Goal: Task Accomplishment & Management: Use online tool/utility

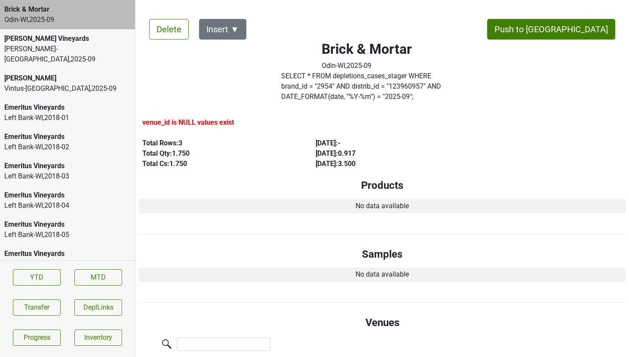
scroll to position [471, 0]
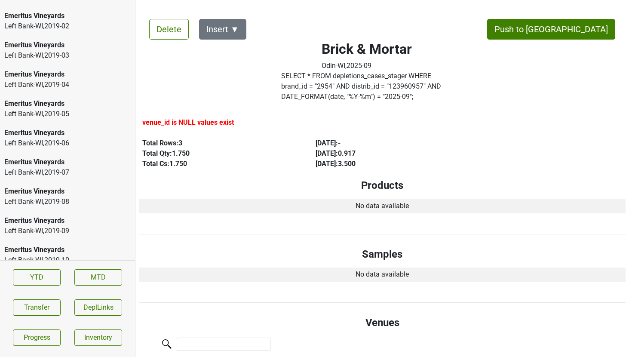
click at [47, 297] on section "YTD MTD Transfer DeplLinks Progress Inventory" at bounding box center [67, 307] width 135 height 94
click at [46, 304] on button "Transfer" at bounding box center [37, 307] width 48 height 16
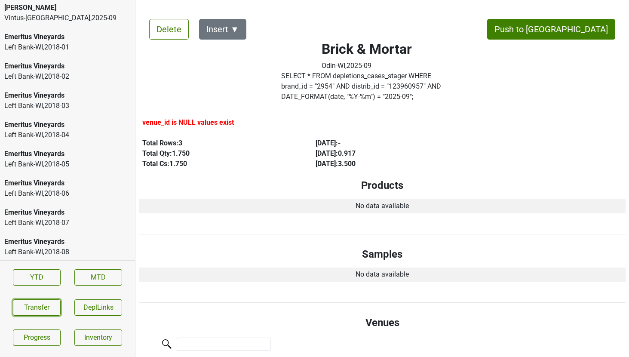
scroll to position [0, 0]
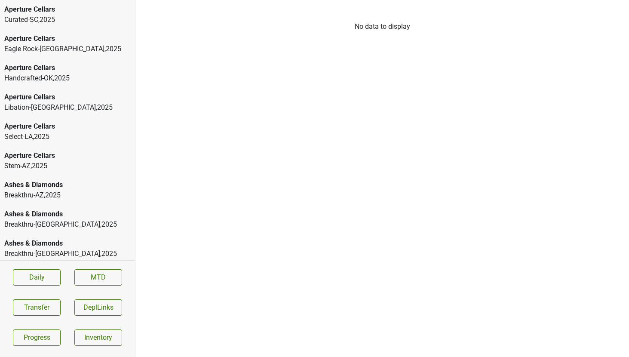
scroll to position [2821, 0]
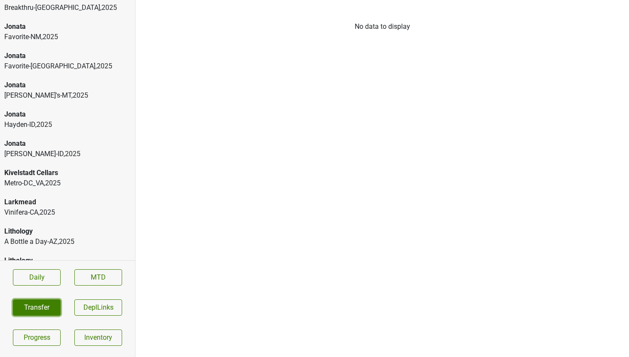
click at [41, 306] on button "Transfer" at bounding box center [37, 307] width 48 height 16
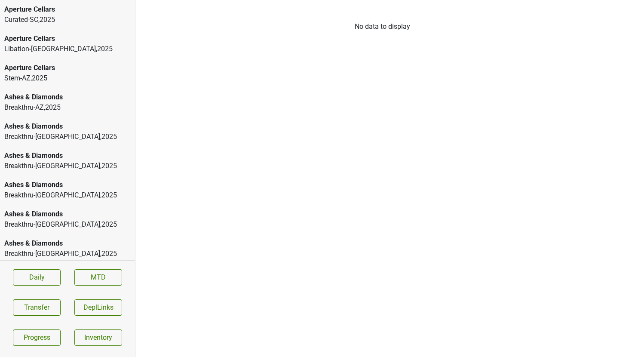
click at [49, 17] on div "Curated-SC , 2025" at bounding box center [67, 20] width 126 height 10
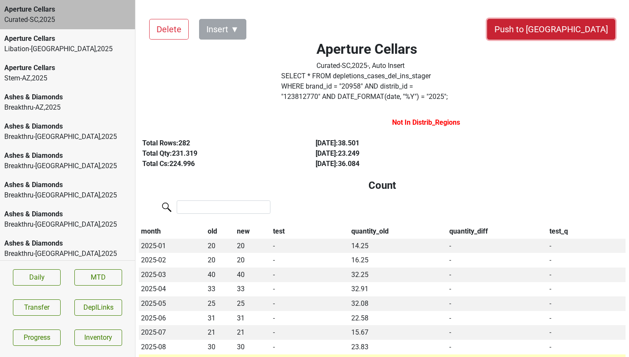
click at [566, 32] on button "Push to [GEOGRAPHIC_DATA]" at bounding box center [551, 29] width 128 height 21
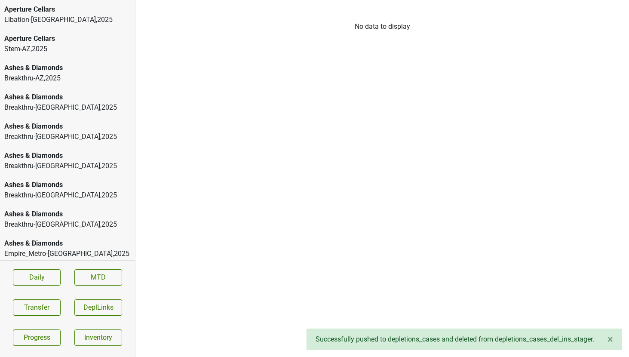
click at [46, 11] on div "Aperture Cellars" at bounding box center [67, 9] width 126 height 10
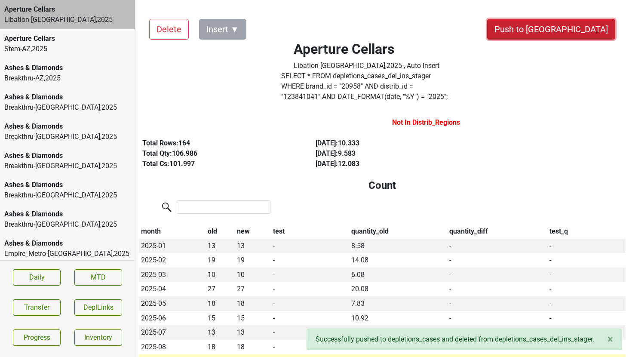
click at [591, 31] on button "Push to [GEOGRAPHIC_DATA]" at bounding box center [551, 29] width 128 height 21
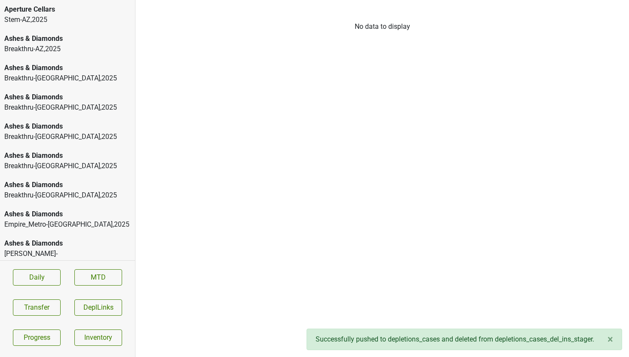
click at [67, 18] on div "Stem-AZ , 2025" at bounding box center [67, 20] width 126 height 10
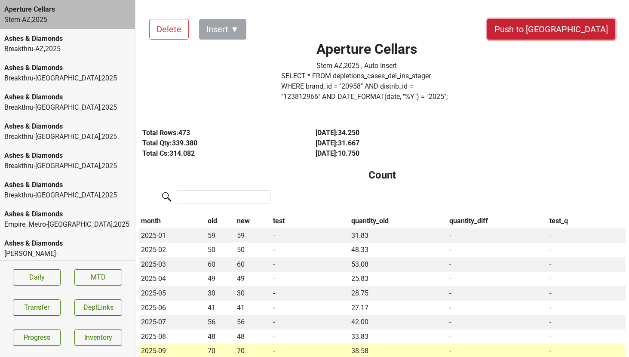
click at [568, 32] on button "Push to [GEOGRAPHIC_DATA]" at bounding box center [551, 29] width 128 height 21
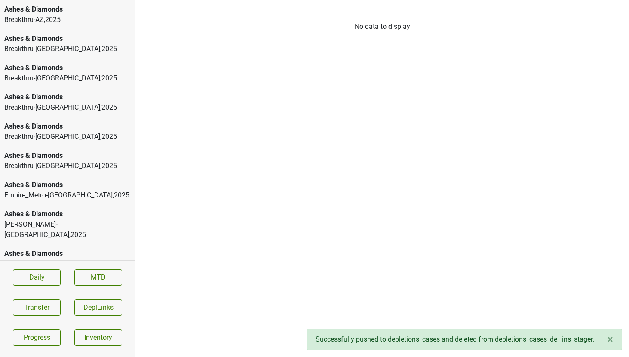
click at [56, 14] on div "Ashes & Diamonds" at bounding box center [67, 9] width 126 height 10
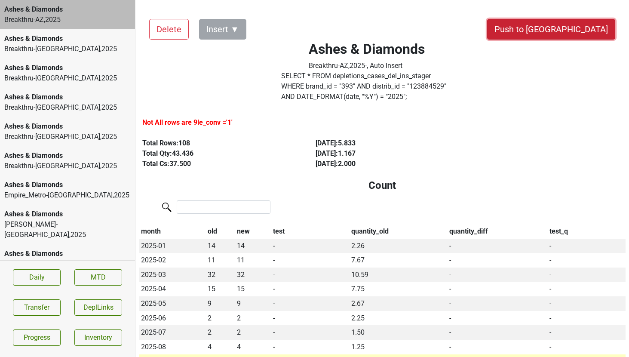
click at [575, 29] on button "Push to [GEOGRAPHIC_DATA]" at bounding box center [551, 29] width 128 height 21
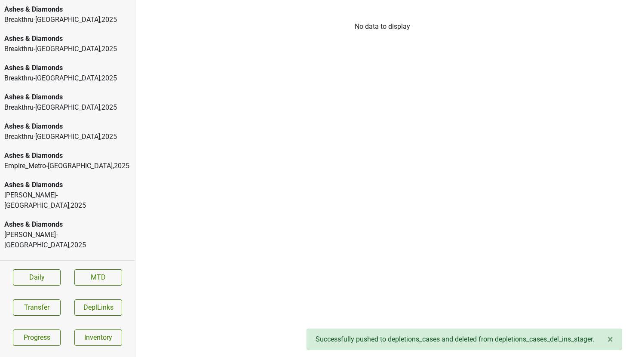
click at [64, 15] on div "Breakthru-[GEOGRAPHIC_DATA] , 2025" at bounding box center [67, 20] width 126 height 10
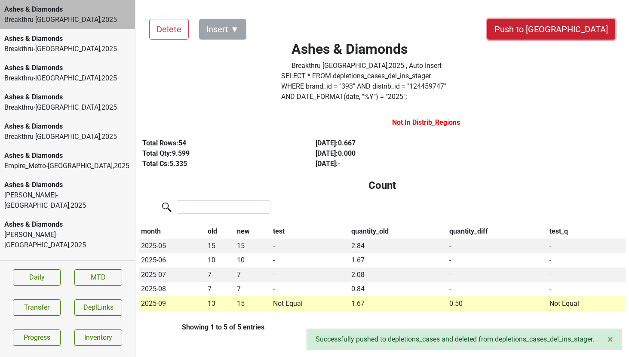
click at [573, 28] on button "Push to [GEOGRAPHIC_DATA]" at bounding box center [551, 29] width 128 height 21
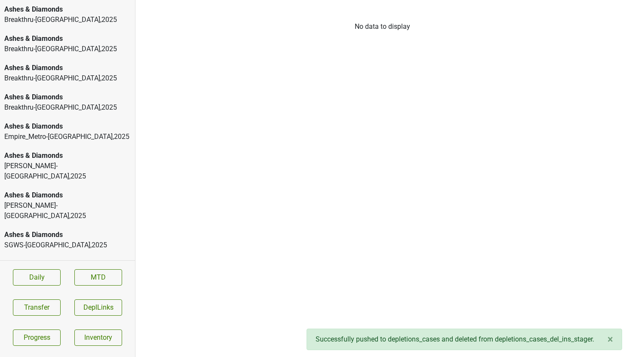
click at [61, 19] on div "Breakthru-[GEOGRAPHIC_DATA] , 2025" at bounding box center [67, 20] width 126 height 10
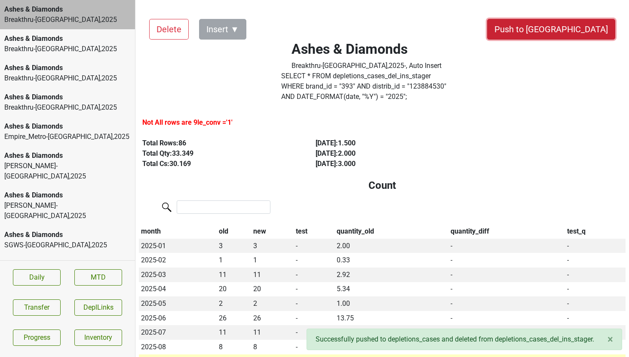
click at [574, 29] on button "Push to [GEOGRAPHIC_DATA]" at bounding box center [551, 29] width 128 height 21
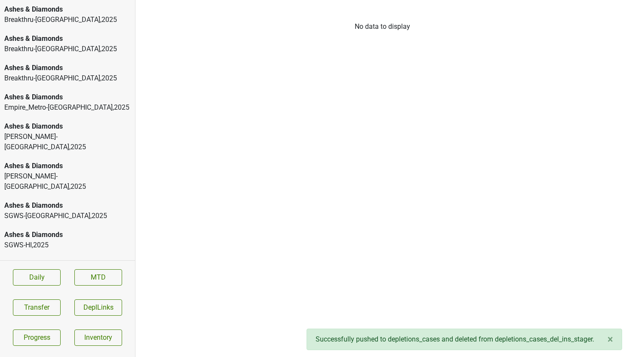
click at [76, 24] on div "Breakthru-[GEOGRAPHIC_DATA] , 2025" at bounding box center [67, 20] width 126 height 10
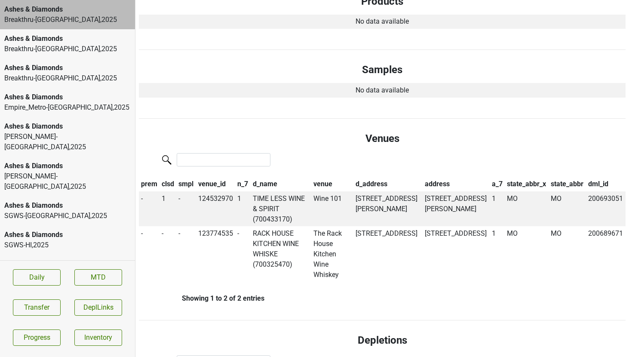
scroll to position [441, 0]
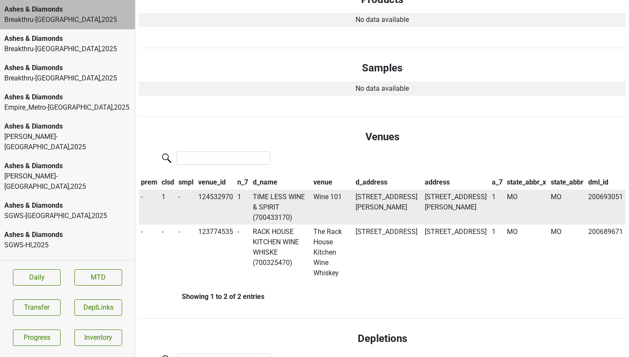
click at [267, 190] on td "TIME LESS WINE & SPIRIT (700433170)" at bounding box center [281, 207] width 61 height 35
click at [76, 41] on div "Ashes & Diamonds" at bounding box center [67, 39] width 126 height 10
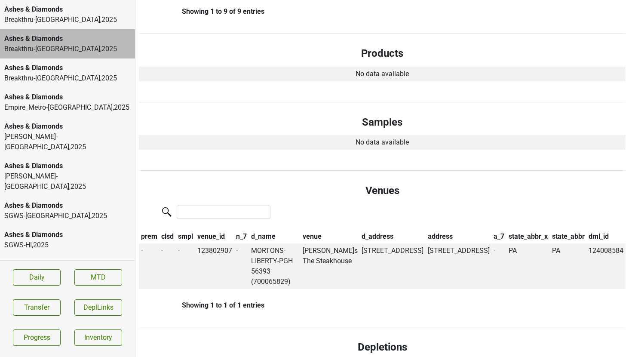
scroll to position [0, 0]
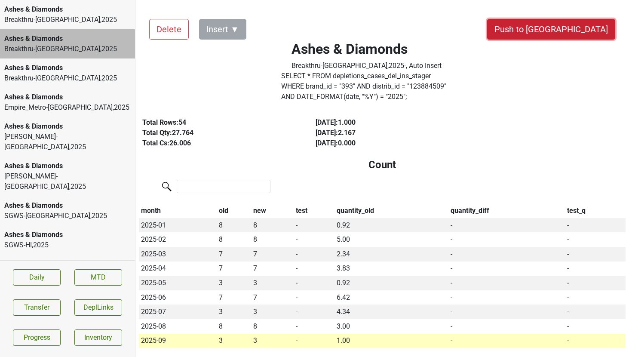
click at [576, 30] on button "Push to [GEOGRAPHIC_DATA]" at bounding box center [551, 29] width 128 height 21
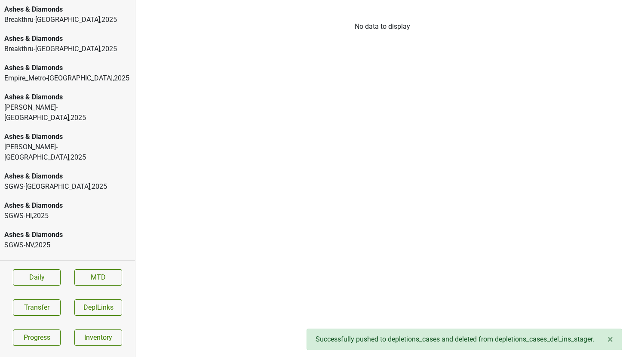
click at [65, 52] on div "Breakthru-[GEOGRAPHIC_DATA] , 2025" at bounding box center [67, 49] width 126 height 10
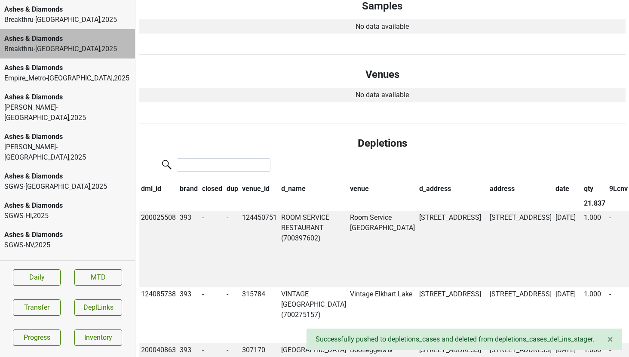
scroll to position [476, 0]
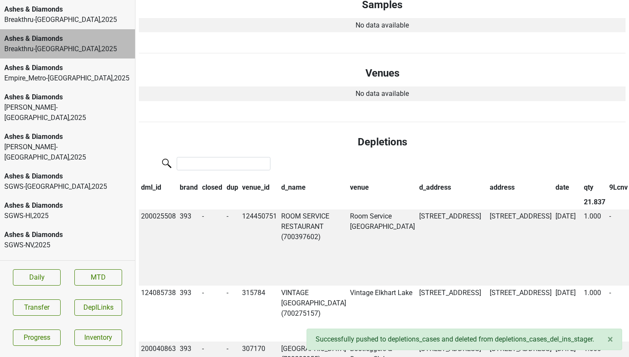
click at [553, 180] on th "date" at bounding box center [567, 187] width 28 height 15
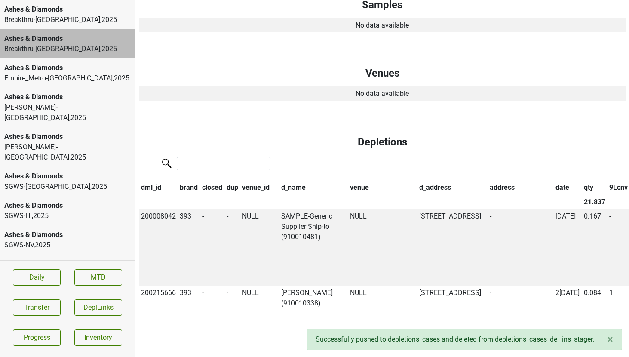
click at [553, 180] on th "date" at bounding box center [567, 187] width 28 height 15
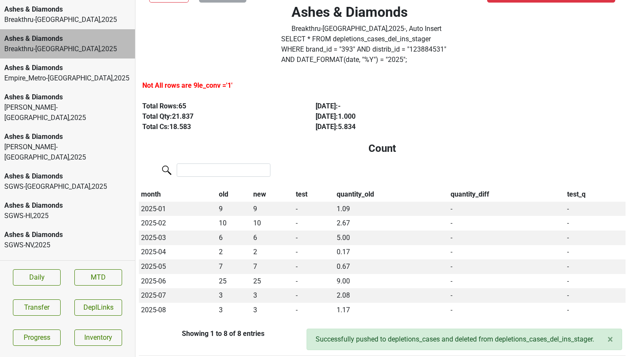
scroll to position [0, 0]
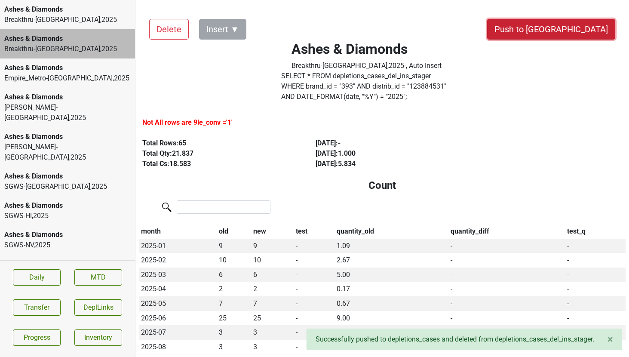
click at [578, 33] on button "Push to [GEOGRAPHIC_DATA]" at bounding box center [551, 29] width 128 height 21
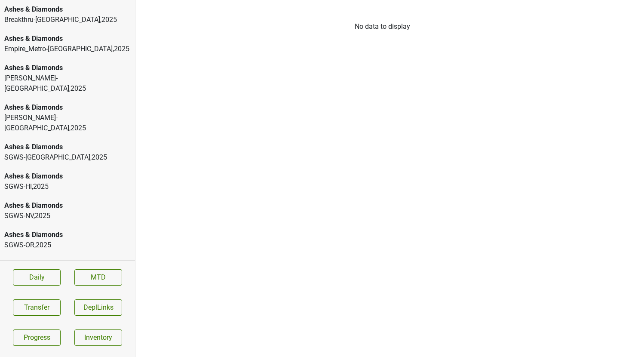
click at [83, 37] on div "Ashes & Diamonds" at bounding box center [67, 39] width 126 height 10
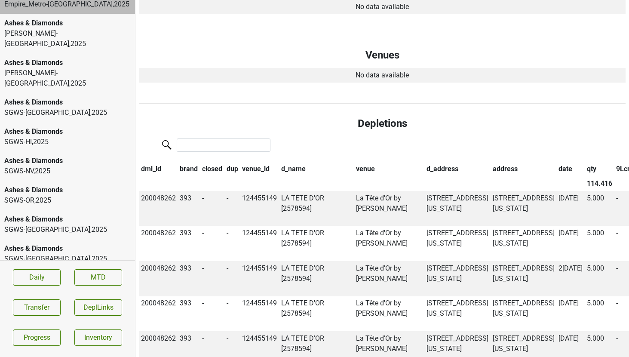
scroll to position [49, 0]
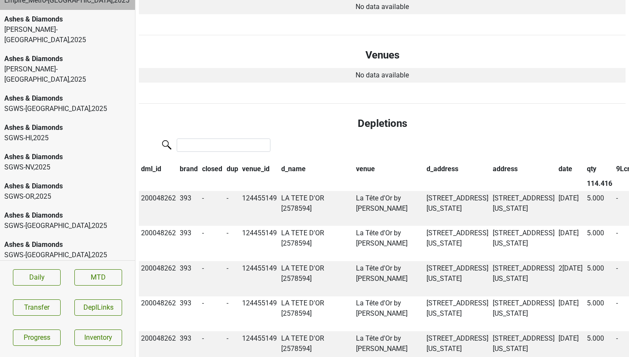
click at [85, 133] on div "SGWS-HI , 2025" at bounding box center [67, 138] width 126 height 10
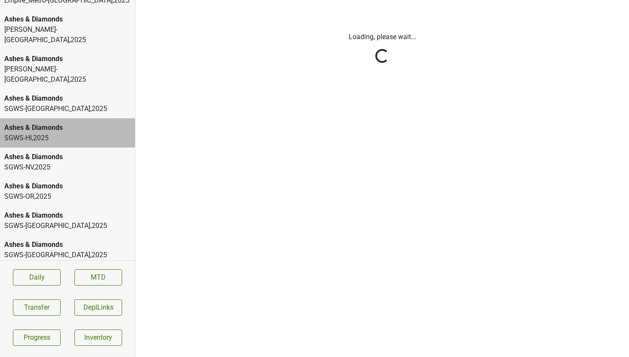
click at [70, 104] on div "SGWS-[GEOGRAPHIC_DATA] , 2025" at bounding box center [67, 109] width 126 height 10
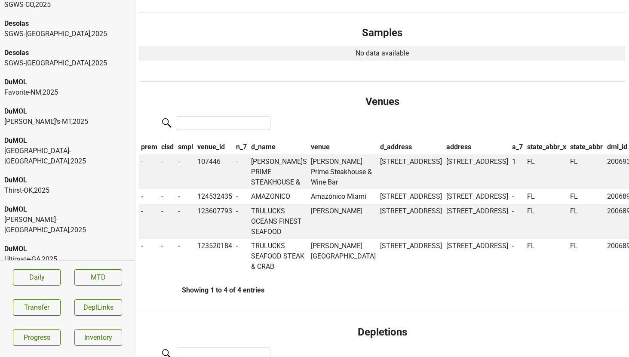
scroll to position [1323, 0]
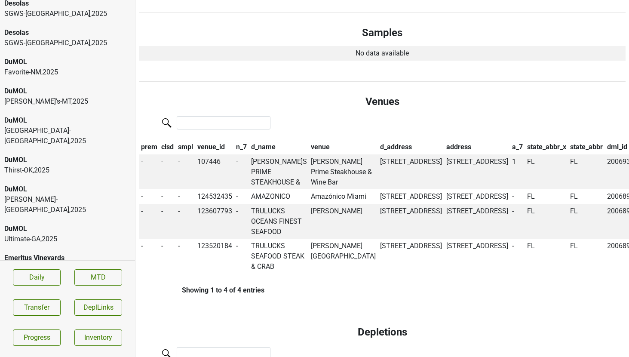
click at [16, 234] on div "Ultimate-GA , 2025" at bounding box center [67, 239] width 126 height 10
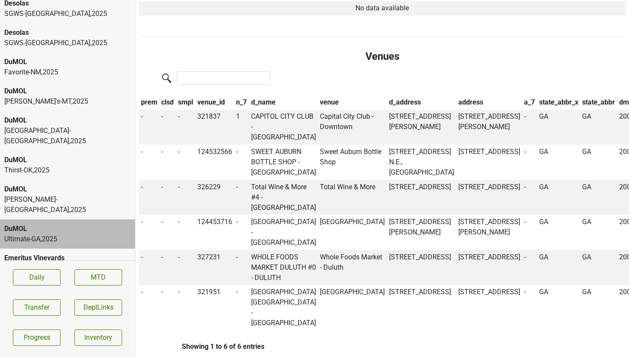
scroll to position [608, 0]
click at [318, 109] on td "Capital City Club - Downtown" at bounding box center [352, 126] width 69 height 35
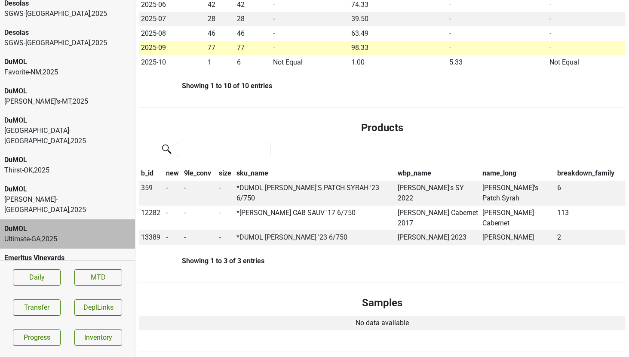
scroll to position [0, 0]
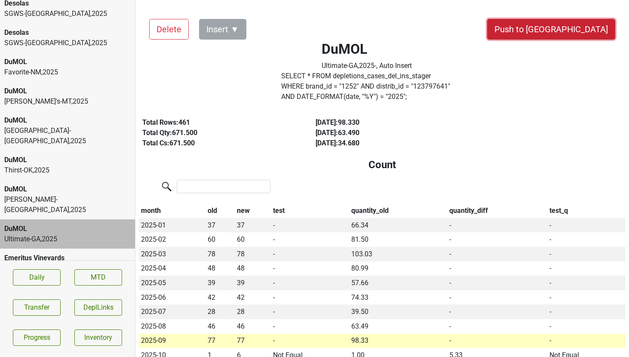
click at [566, 36] on button "Push to [GEOGRAPHIC_DATA]" at bounding box center [551, 29] width 128 height 21
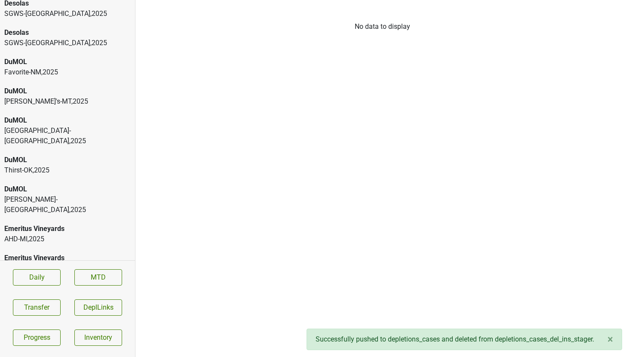
click at [76, 180] on div "DuMOL [PERSON_NAME]-[GEOGRAPHIC_DATA] , 2025" at bounding box center [67, 200] width 135 height 40
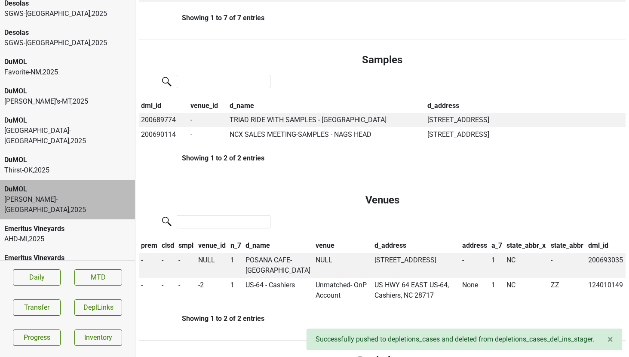
scroll to position [625, 0]
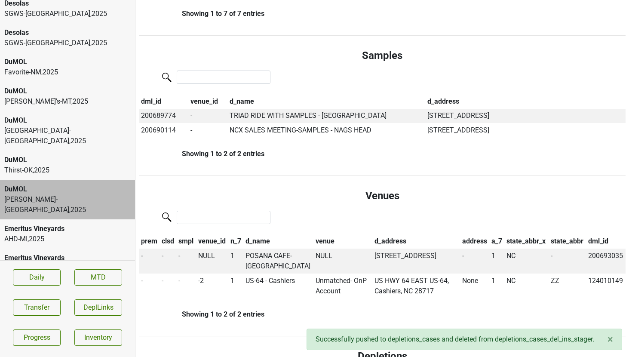
click at [82, 165] on div "Thirst-OK , 2025" at bounding box center [67, 170] width 126 height 10
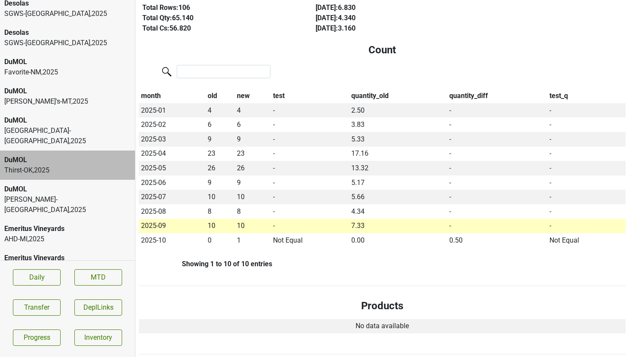
scroll to position [0, 0]
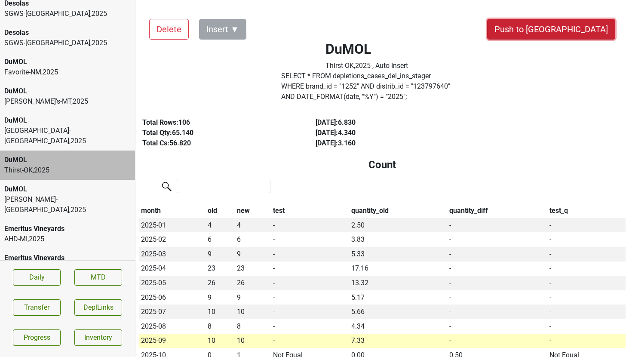
click at [575, 33] on button "Push to DC" at bounding box center [551, 29] width 128 height 21
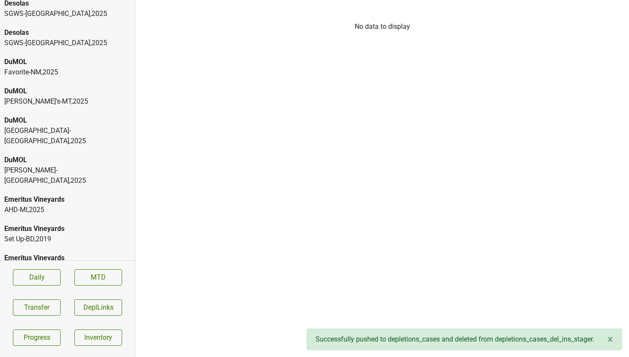
click at [86, 96] on div "George's-MT , 2025" at bounding box center [67, 101] width 126 height 10
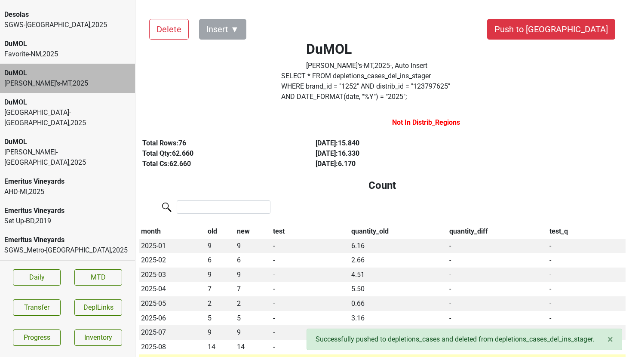
scroll to position [1349, 0]
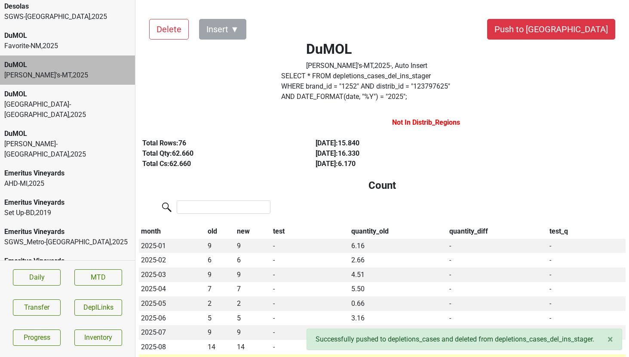
click at [86, 237] on div "SGWS_Metro-NY , 2025" at bounding box center [67, 242] width 126 height 10
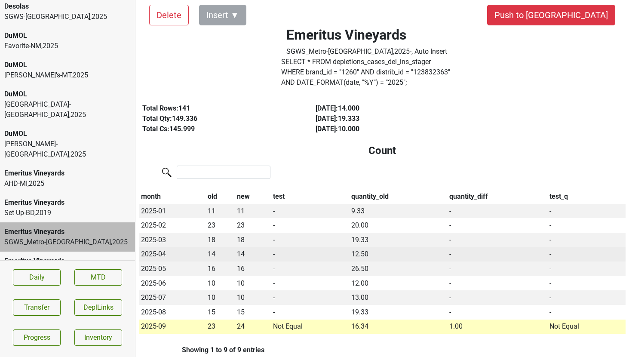
scroll to position [0, 0]
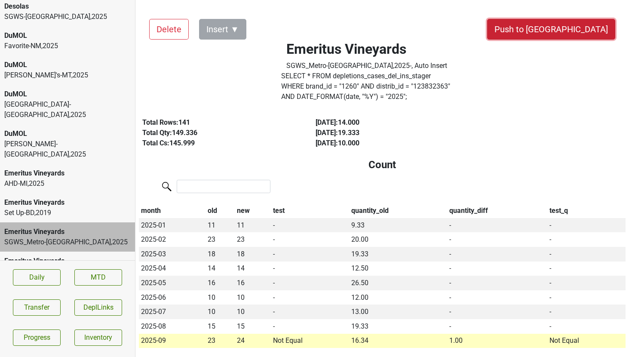
click at [582, 31] on button "Push to [GEOGRAPHIC_DATA]" at bounding box center [551, 29] width 128 height 21
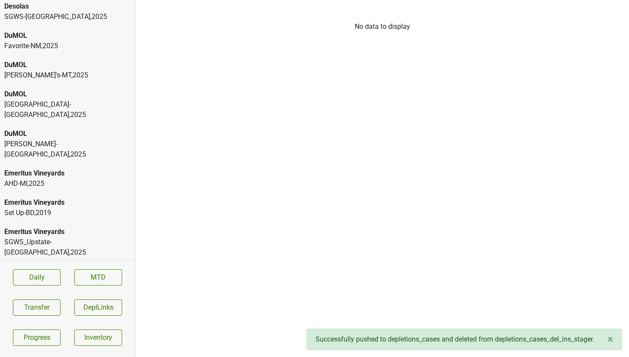
click at [80, 226] on div "Emeritus Vineyards" at bounding box center [67, 231] width 126 height 10
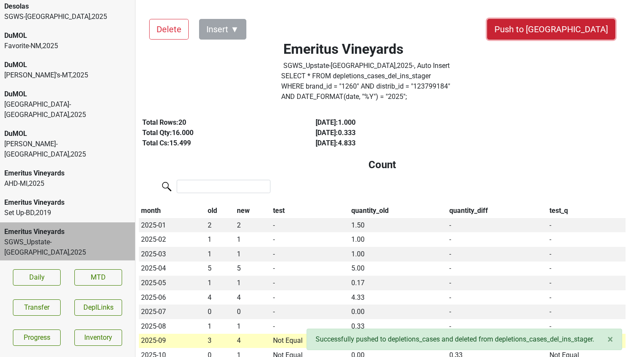
click at [572, 37] on button "Push to [GEOGRAPHIC_DATA]" at bounding box center [551, 29] width 128 height 21
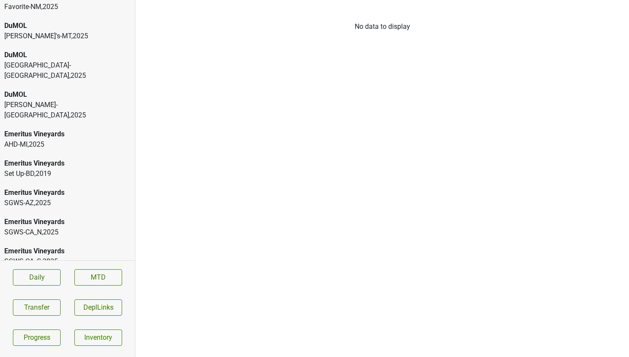
scroll to position [1386, 0]
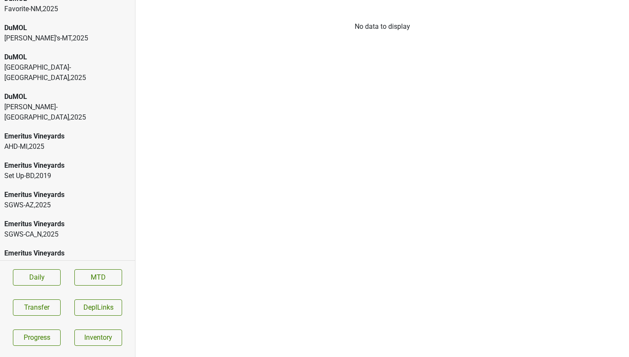
click at [43, 229] on div "SGWS-CA_N , 2025" at bounding box center [67, 234] width 126 height 10
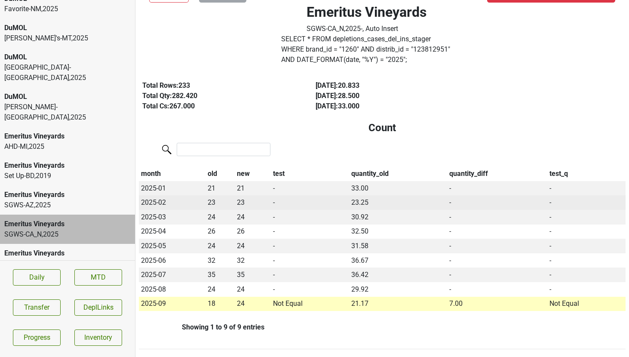
scroll to position [0, 0]
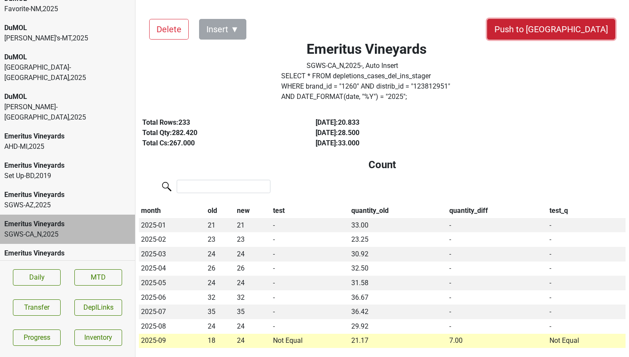
click at [567, 29] on button "Push to [GEOGRAPHIC_DATA]" at bounding box center [551, 29] width 128 height 21
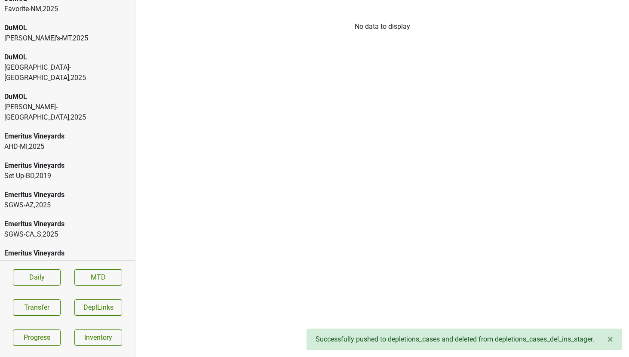
click at [86, 229] on div "SGWS-CA_S , 2025" at bounding box center [67, 234] width 126 height 10
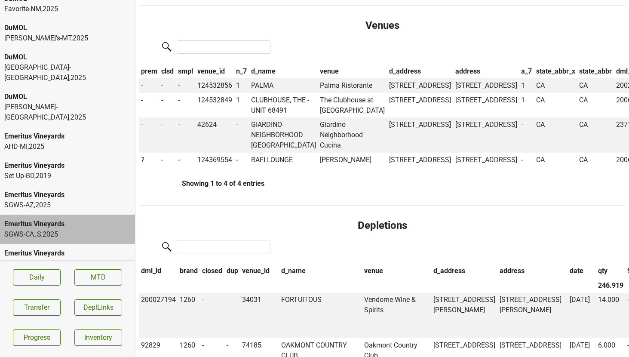
scroll to position [552, 0]
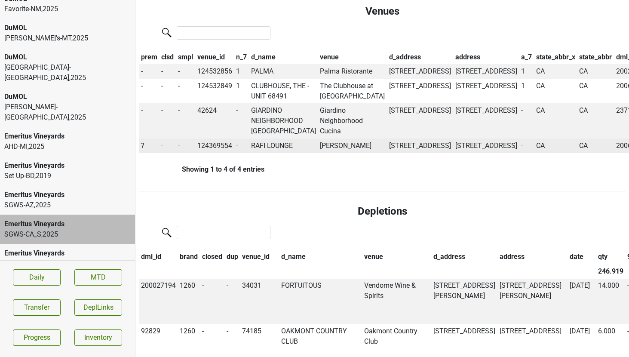
click at [261, 153] on td "RAFI LOUNGE" at bounding box center [283, 145] width 69 height 15
click at [142, 150] on span "?" at bounding box center [142, 145] width 3 height 8
click at [158, 173] on div "On" at bounding box center [174, 162] width 68 height 22
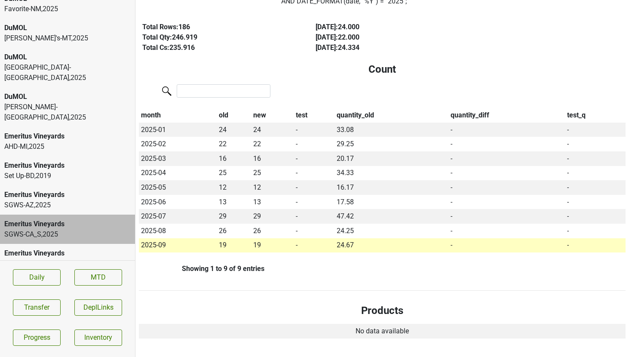
scroll to position [0, 0]
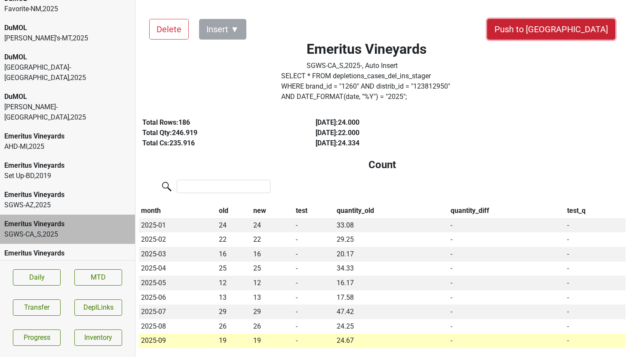
click at [572, 35] on button "Push to DC" at bounding box center [551, 29] width 128 height 21
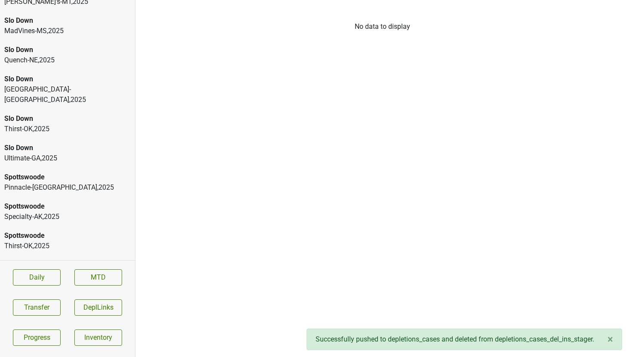
scroll to position [3422, 0]
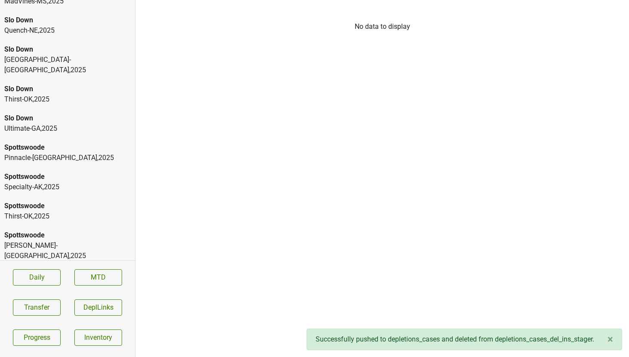
click at [62, 338] on div "Ultraviolet" at bounding box center [67, 343] width 126 height 10
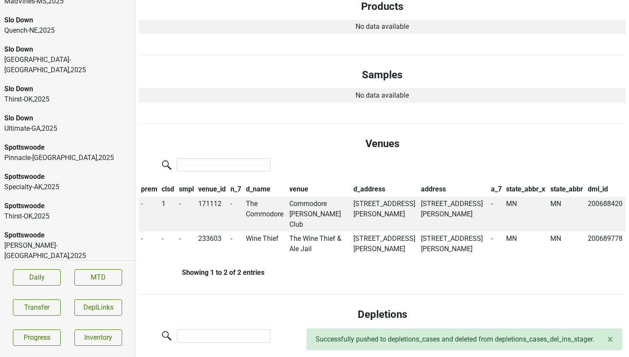
scroll to position [435, 0]
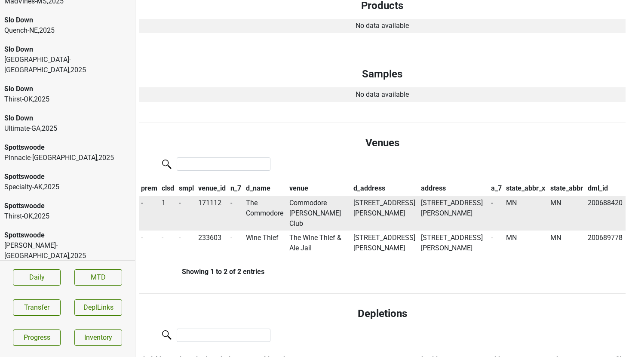
click at [255, 201] on td "The Commodore" at bounding box center [265, 213] width 43 height 35
click at [312, 205] on td "Commodore Squash Racquets Club" at bounding box center [319, 213] width 64 height 35
click at [303, 205] on td "Commodore Squash Racquets Club" at bounding box center [319, 213] width 64 height 35
click at [260, 205] on td "The Commodore" at bounding box center [265, 213] width 43 height 35
click at [261, 200] on td "The Commodore" at bounding box center [265, 213] width 43 height 35
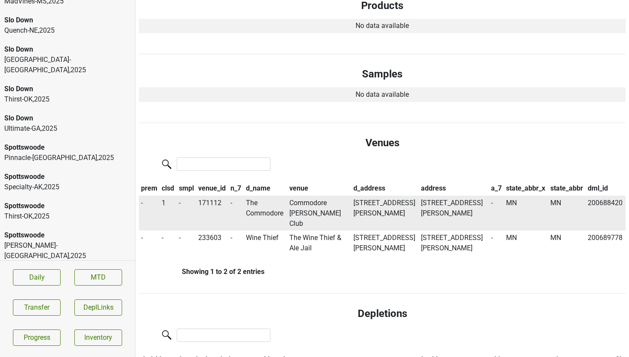
click at [314, 197] on td "Commodore Squash Racquets Club" at bounding box center [319, 213] width 64 height 35
click at [323, 201] on td "Commodore Squash Racquets Club" at bounding box center [319, 213] width 64 height 35
click at [67, 230] on div "Spottswoode" at bounding box center [67, 235] width 126 height 10
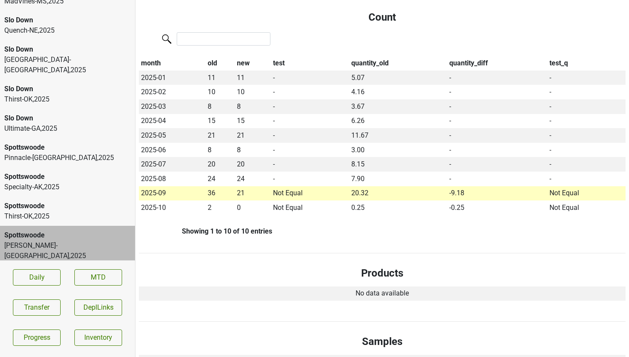
scroll to position [148, 0]
click at [49, 269] on div "Spottswoode" at bounding box center [67, 274] width 126 height 10
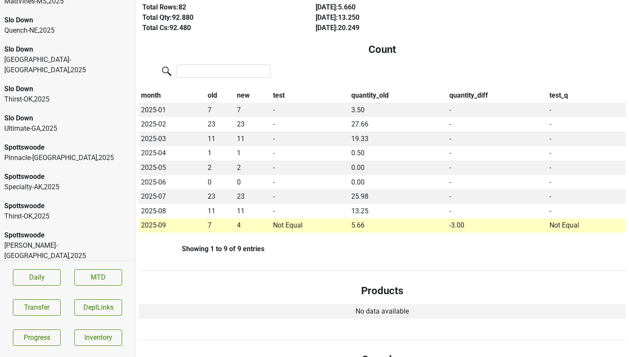
scroll to position [134, 0]
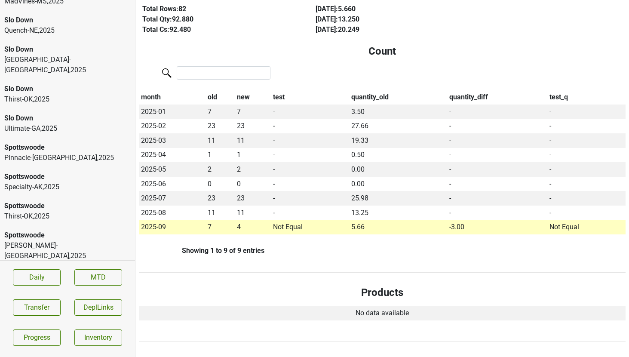
click at [61, 196] on div "Spottswoode Thirst-OK , 2025" at bounding box center [67, 210] width 135 height 29
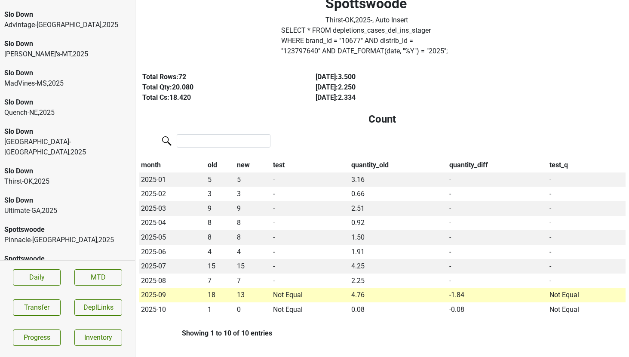
scroll to position [3339, 0]
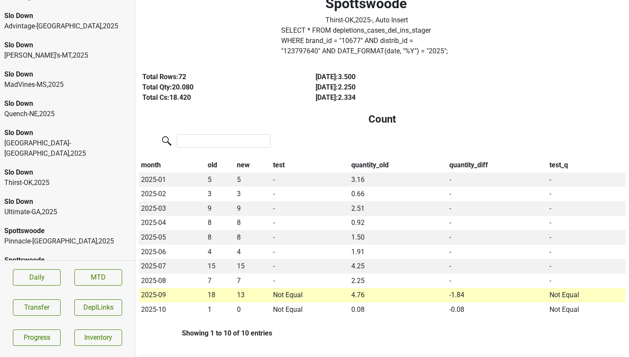
click at [58, 177] on div "Thirst-OK , 2025" at bounding box center [67, 182] width 126 height 10
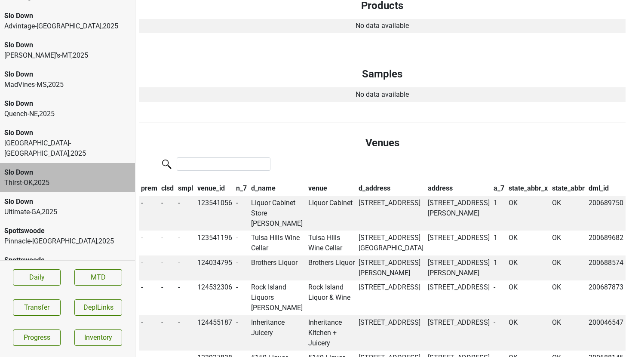
scroll to position [416, 0]
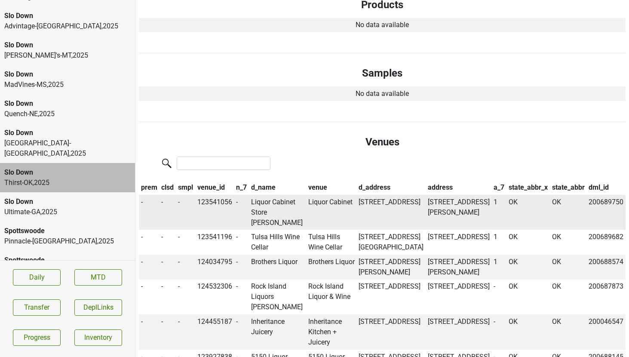
click at [265, 203] on td "Liquor Cabinet Store Pryor" at bounding box center [277, 212] width 57 height 35
click at [81, 138] on div "Reed-TX , 2025" at bounding box center [67, 148] width 126 height 21
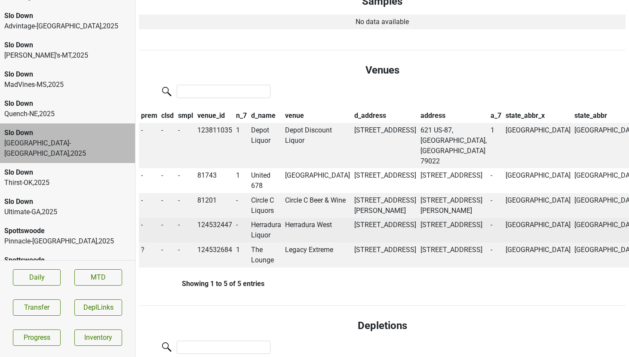
scroll to position [527, 0]
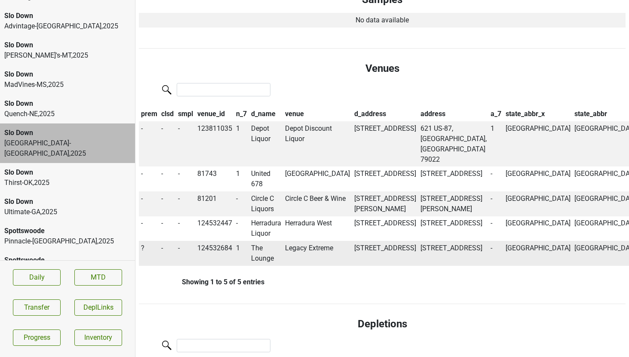
click at [264, 260] on td "The Lounge" at bounding box center [266, 253] width 34 height 25
click at [141, 247] on span "?" at bounding box center [142, 248] width 3 height 8
click at [154, 261] on div "On" at bounding box center [174, 265] width 68 height 22
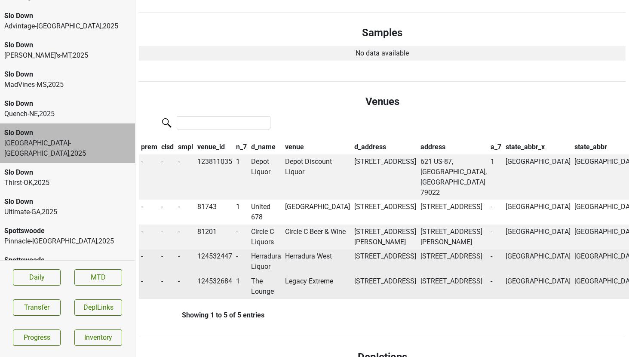
scroll to position [492, 0]
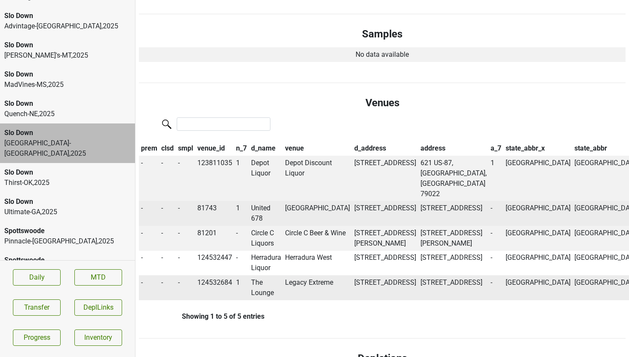
click at [277, 201] on td "United 678" at bounding box center [266, 213] width 34 height 25
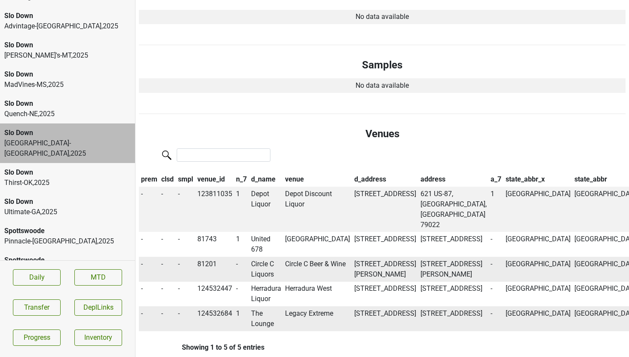
scroll to position [459, 0]
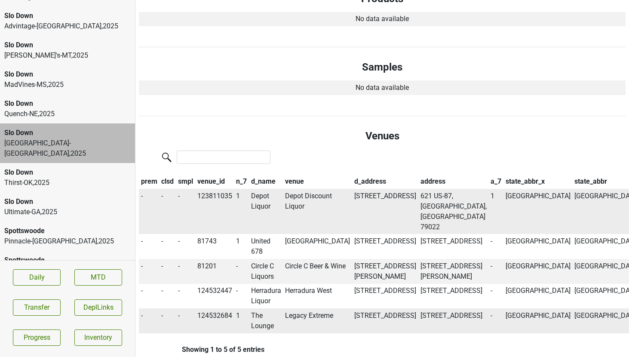
click at [262, 200] on td "Depot Liquor" at bounding box center [266, 212] width 34 height 46
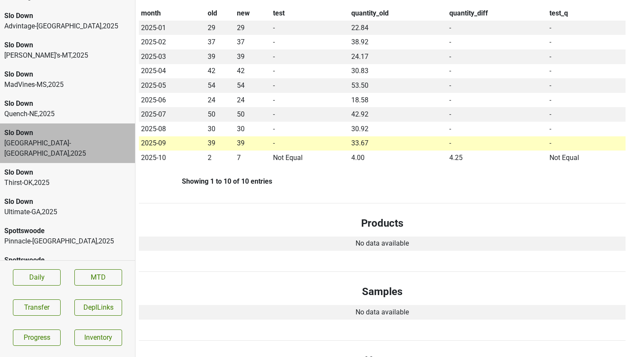
scroll to position [0, 0]
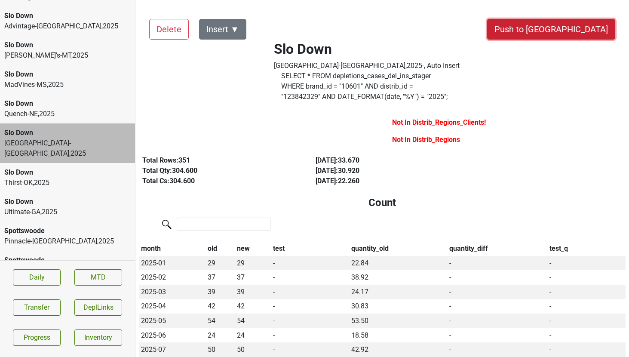
click at [569, 31] on button "Push to [GEOGRAPHIC_DATA]" at bounding box center [551, 29] width 128 height 21
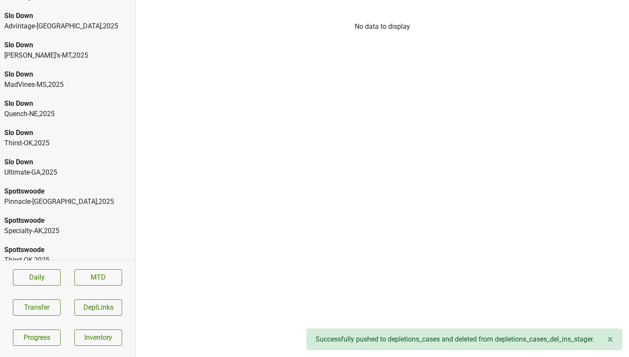
click at [68, 109] on div "Quench-NE , 2025" at bounding box center [67, 114] width 126 height 10
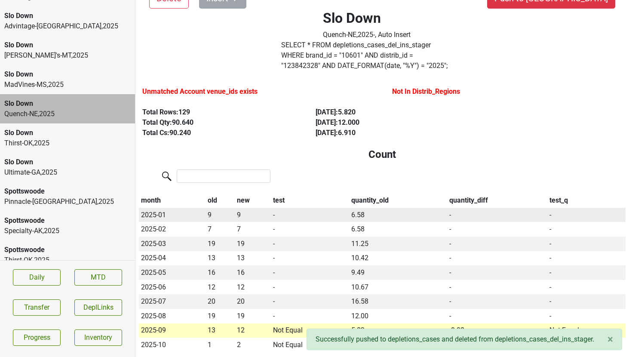
scroll to position [55, 0]
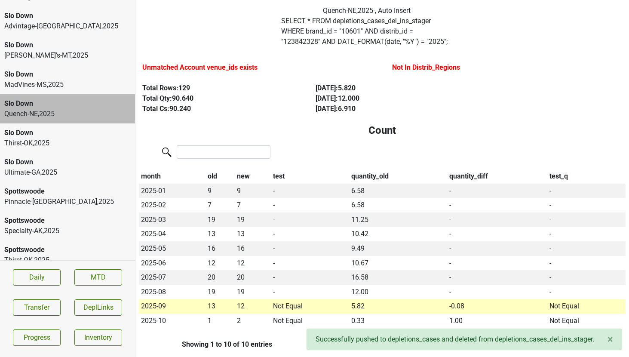
click at [44, 109] on div "Quench-NE , 2025" at bounding box center [67, 114] width 126 height 10
click at [74, 109] on div "Quench-NE , 2025" at bounding box center [67, 114] width 126 height 10
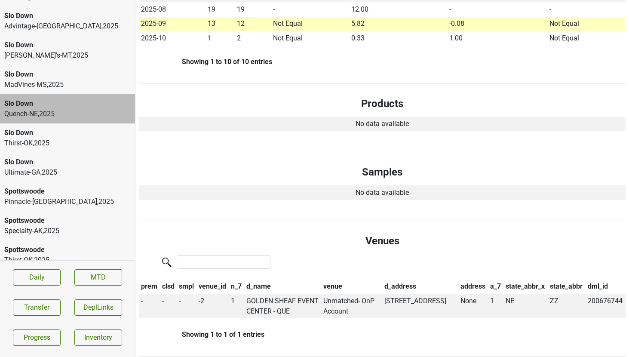
scroll to position [363, 0]
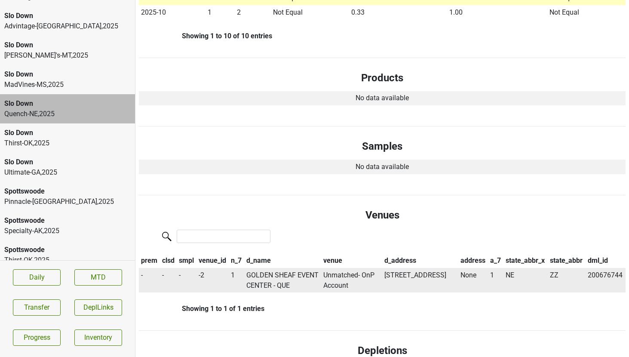
click at [276, 270] on td "GOLDEN SHEAF EVENT CENTER - QUE" at bounding box center [282, 280] width 77 height 25
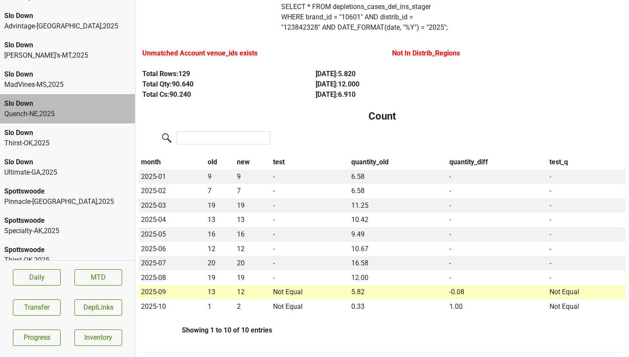
scroll to position [0, 0]
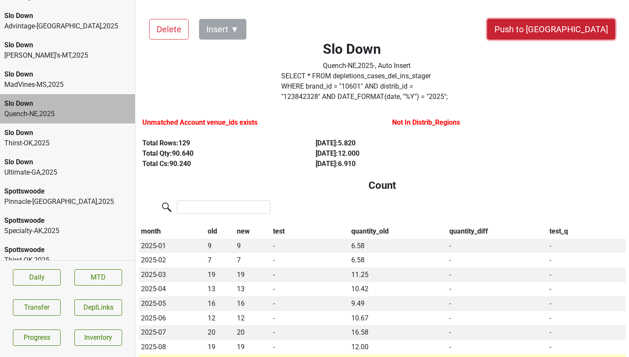
click at [575, 29] on button "Push to [GEOGRAPHIC_DATA]" at bounding box center [551, 29] width 128 height 21
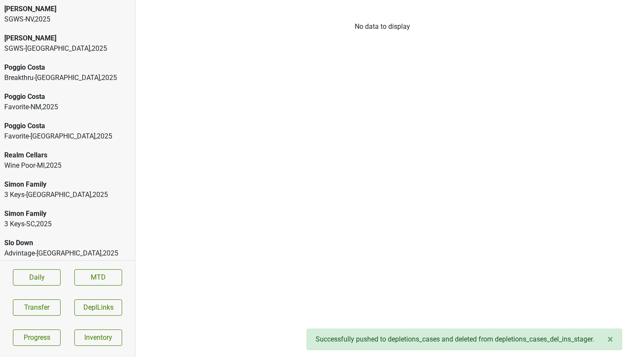
scroll to position [3050, 0]
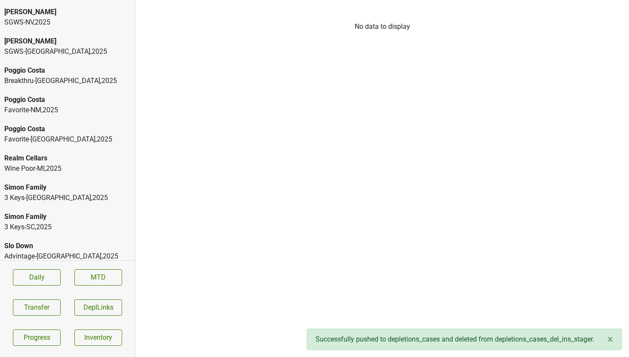
click at [35, 182] on div "Simon Family" at bounding box center [67, 187] width 126 height 10
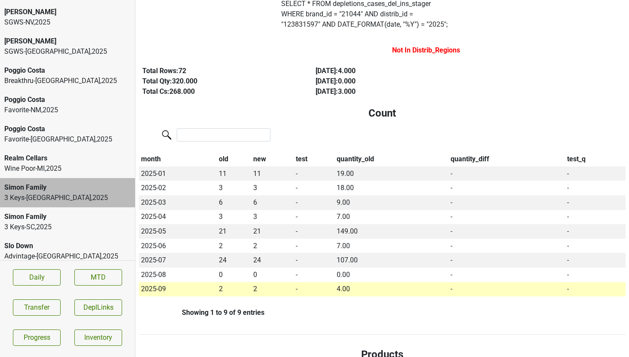
scroll to position [0, 0]
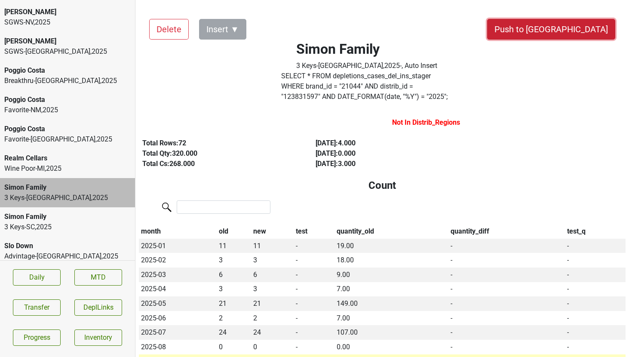
click at [576, 27] on button "Push to [GEOGRAPHIC_DATA]" at bounding box center [551, 29] width 128 height 21
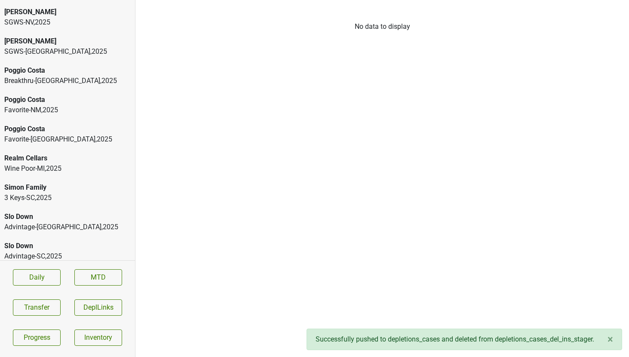
click at [70, 193] on div "3 Keys-SC , 2025" at bounding box center [67, 198] width 126 height 10
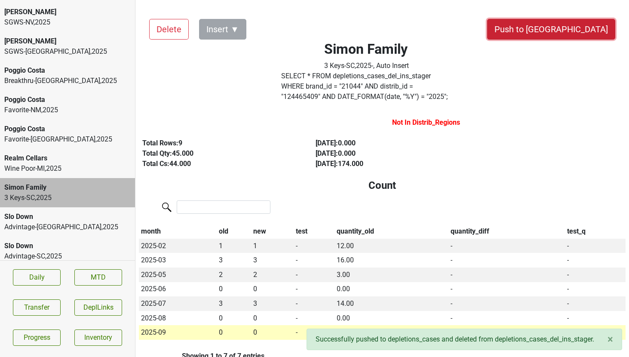
click at [582, 31] on button "Push to [GEOGRAPHIC_DATA]" at bounding box center [551, 29] width 128 height 21
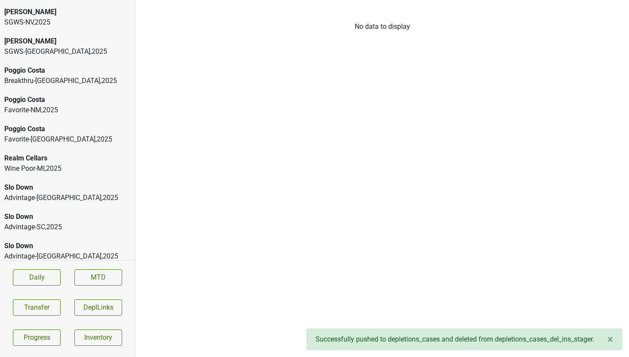
click at [79, 153] on div "Realm Cellars" at bounding box center [67, 158] width 126 height 10
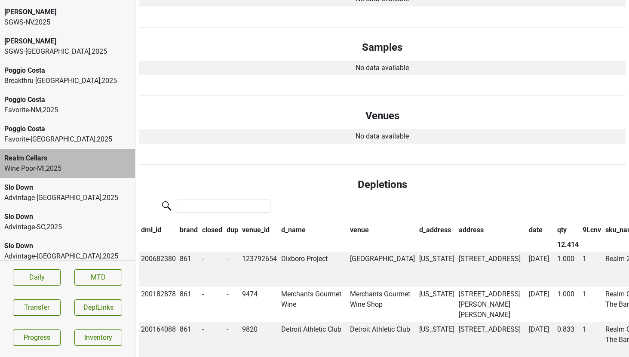
scroll to position [437, 0]
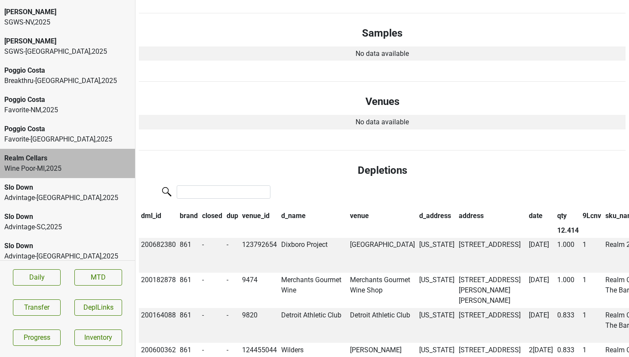
click at [526, 209] on th "date" at bounding box center [540, 216] width 28 height 15
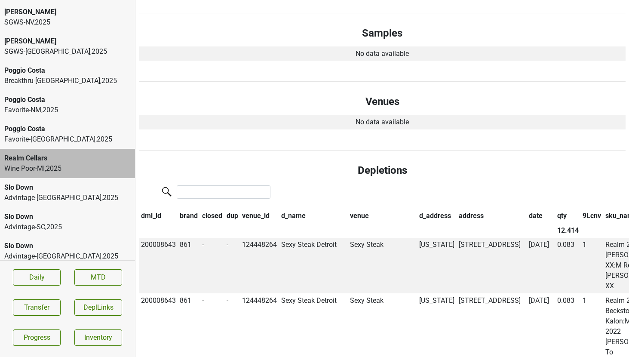
click at [526, 209] on th "date" at bounding box center [540, 216] width 28 height 15
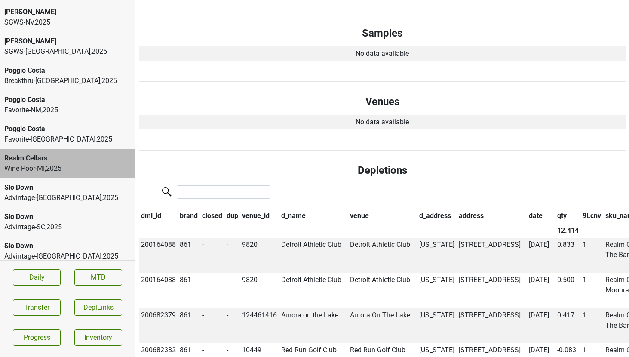
scroll to position [0, 0]
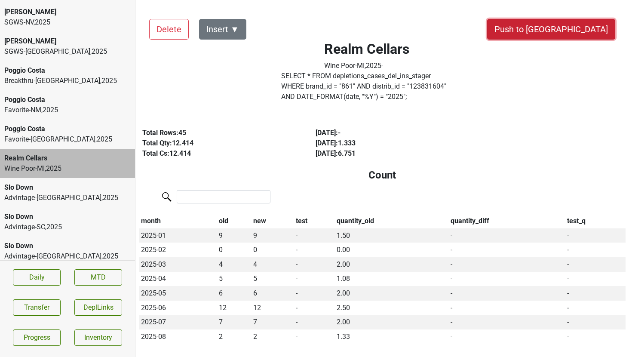
click at [576, 27] on button "Push to [GEOGRAPHIC_DATA]" at bounding box center [551, 29] width 128 height 21
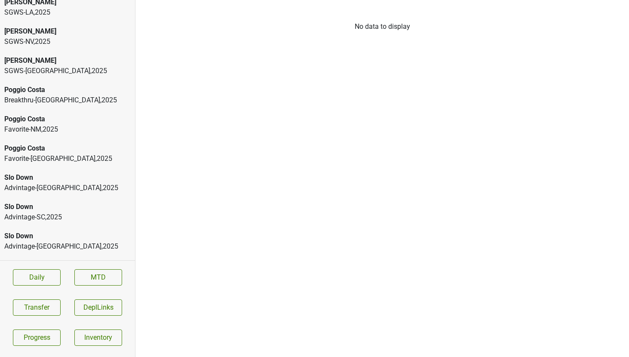
scroll to position [3030, 0]
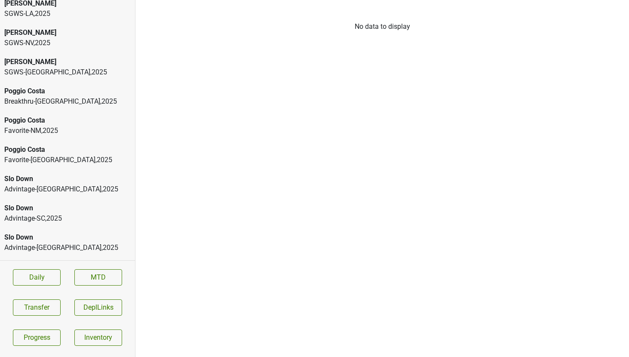
click at [65, 125] on div "Favorite-NM , 2025" at bounding box center [67, 130] width 126 height 10
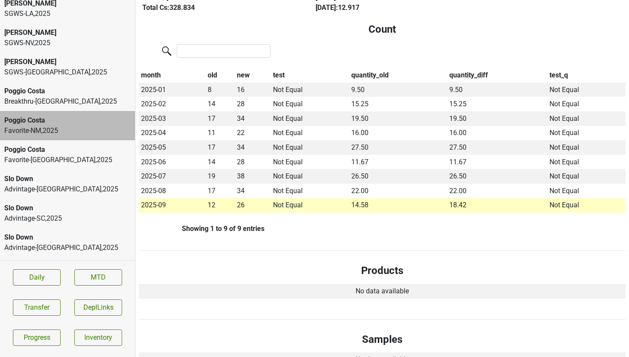
scroll to position [0, 0]
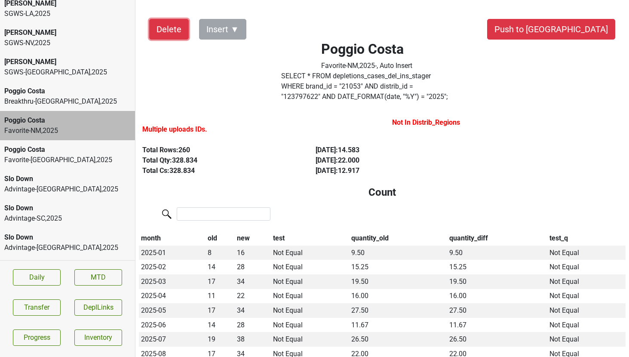
click at [166, 28] on button "Delete" at bounding box center [169, 29] width 40 height 21
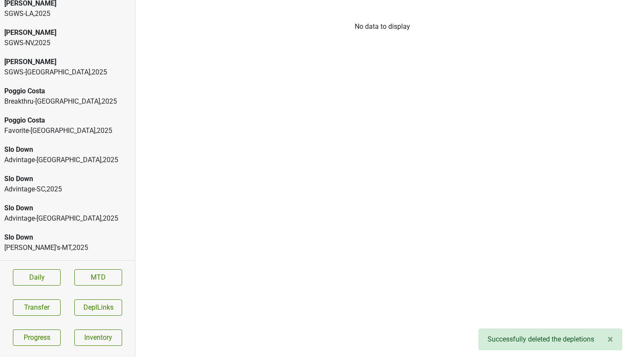
click at [38, 125] on div "Favorite-TX , 2025" at bounding box center [67, 130] width 126 height 10
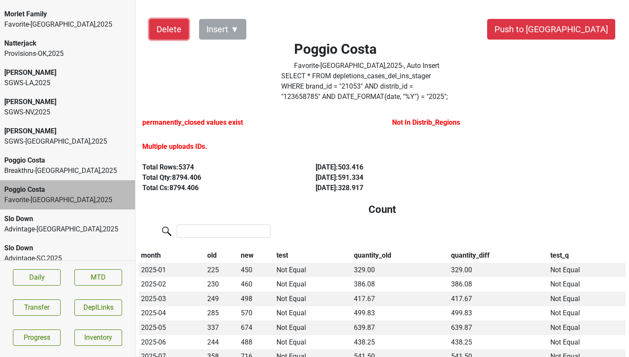
click at [152, 35] on button "Delete" at bounding box center [169, 29] width 40 height 21
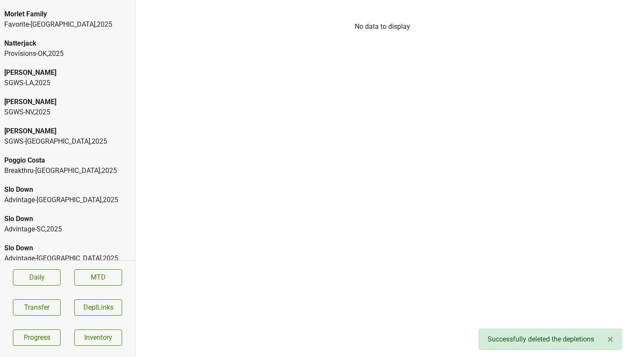
click at [49, 165] on div "Breakthru-MO , 2025" at bounding box center [67, 170] width 126 height 10
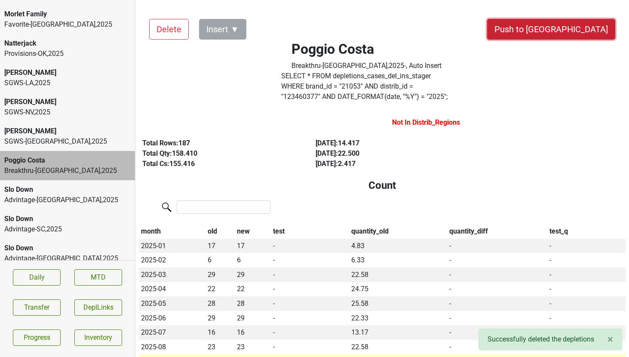
click at [581, 37] on button "Push to [GEOGRAPHIC_DATA]" at bounding box center [551, 29] width 128 height 21
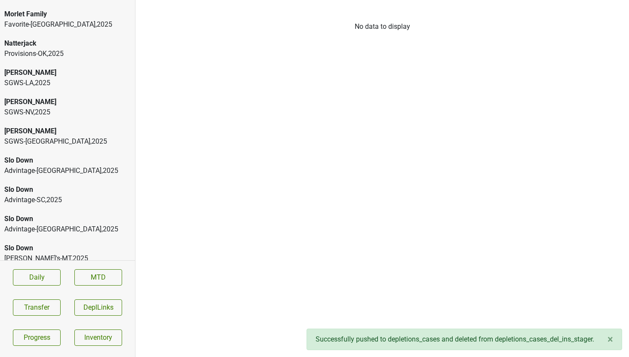
click at [76, 136] on div "SGWS-TX , 2025" at bounding box center [67, 141] width 126 height 10
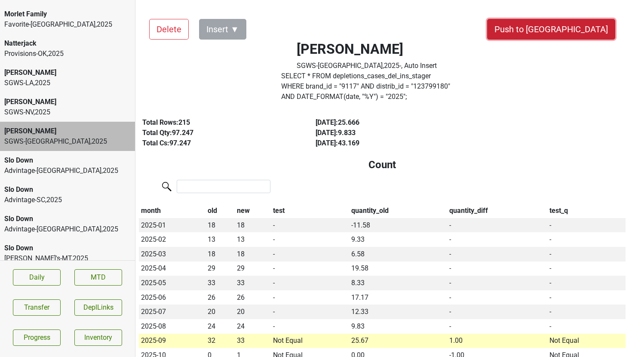
click at [565, 30] on button "Push to [GEOGRAPHIC_DATA]" at bounding box center [551, 29] width 128 height 21
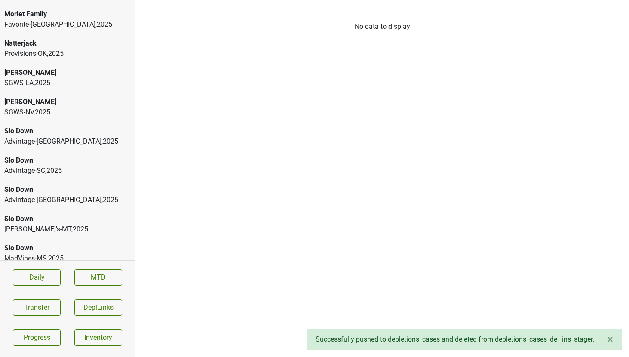
click at [52, 107] on div "SGWS-NV , 2025" at bounding box center [67, 112] width 126 height 10
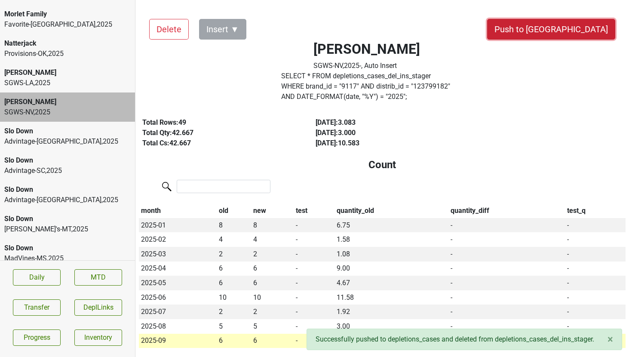
click at [569, 24] on button "Push to [GEOGRAPHIC_DATA]" at bounding box center [551, 29] width 128 height 21
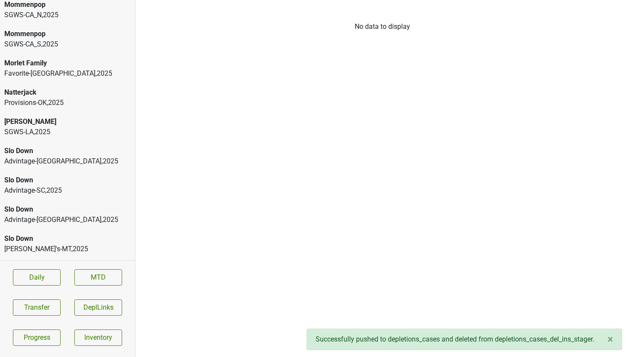
scroll to position [2908, 0]
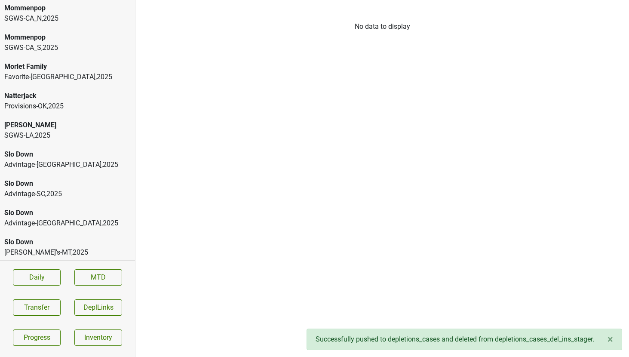
click at [48, 120] on div "[PERSON_NAME]" at bounding box center [67, 125] width 126 height 10
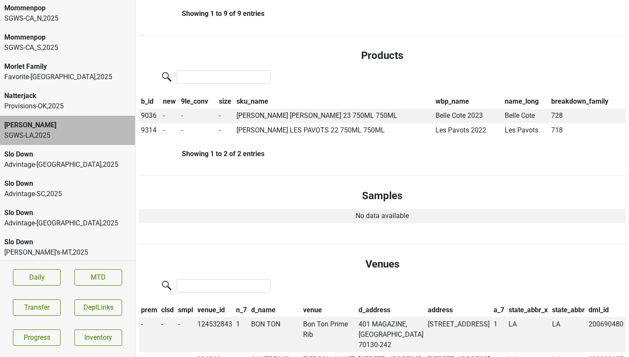
scroll to position [0, 0]
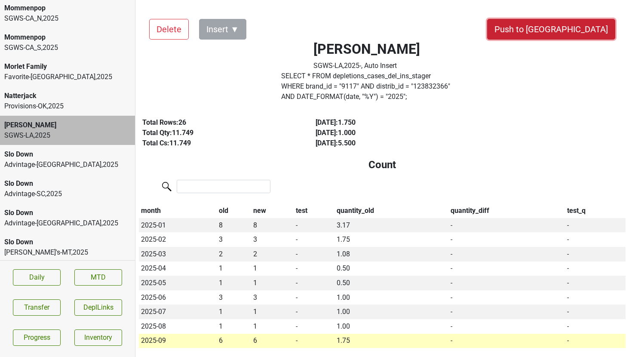
click at [564, 31] on button "Push to [GEOGRAPHIC_DATA]" at bounding box center [551, 29] width 128 height 21
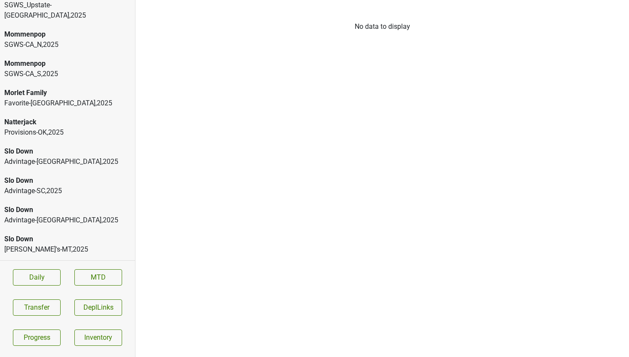
scroll to position [2878, 0]
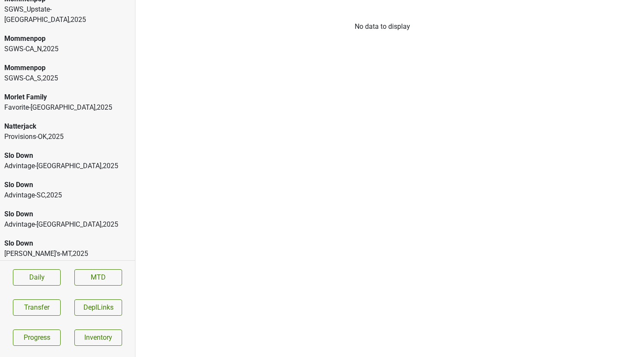
click at [29, 121] on div "Natterjack" at bounding box center [67, 126] width 126 height 10
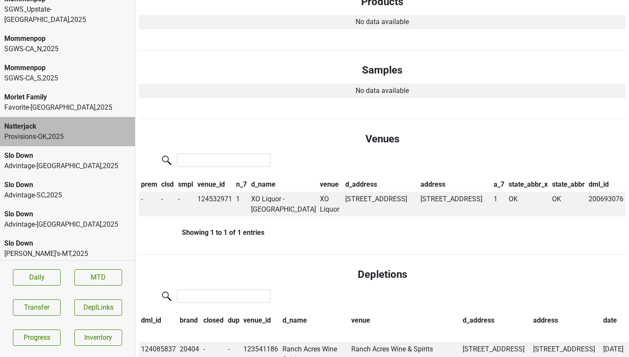
scroll to position [0, 0]
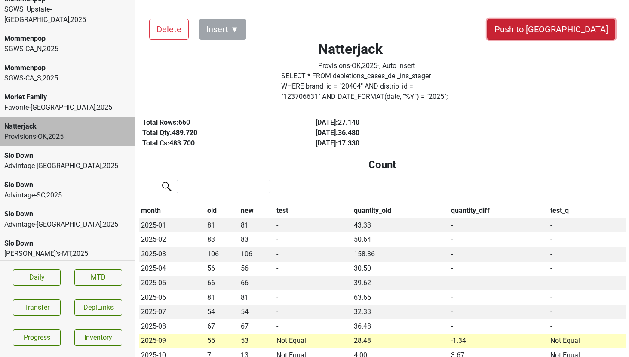
click at [580, 23] on button "Push to [GEOGRAPHIC_DATA]" at bounding box center [551, 29] width 128 height 21
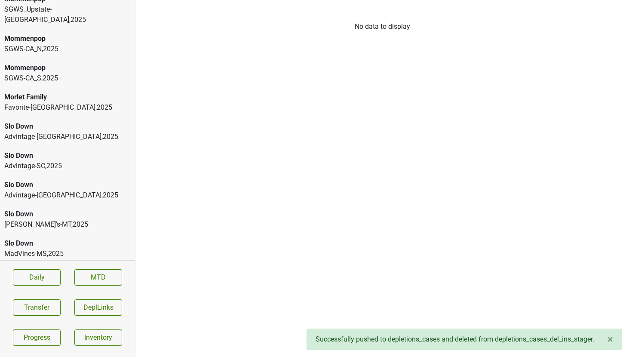
click at [62, 102] on div "Favorite-TX , 2025" at bounding box center [67, 107] width 126 height 10
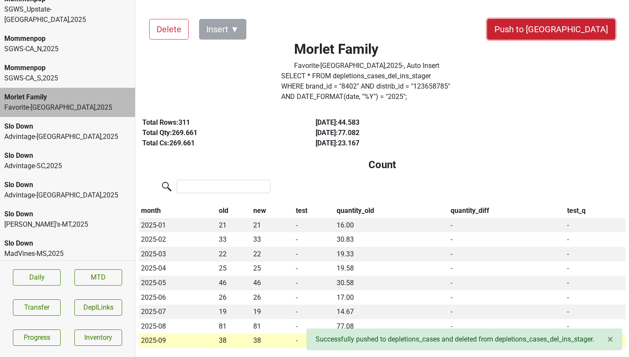
click at [585, 28] on button "Push to [GEOGRAPHIC_DATA]" at bounding box center [551, 29] width 128 height 21
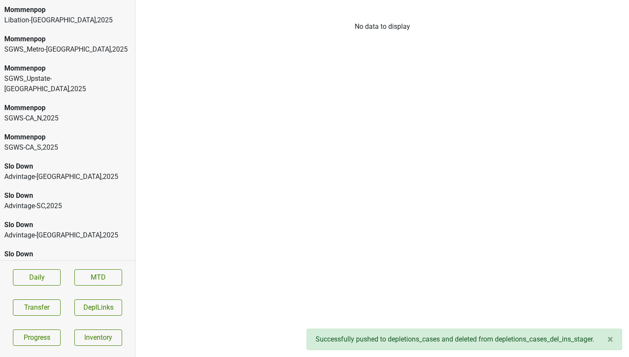
scroll to position [2808, 0]
click at [64, 133] on div "Mommenpop" at bounding box center [67, 138] width 126 height 10
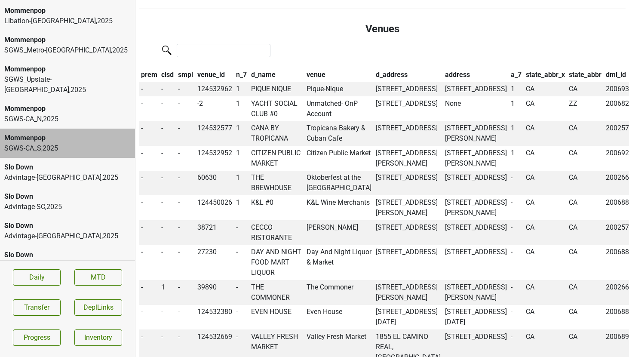
scroll to position [569, 0]
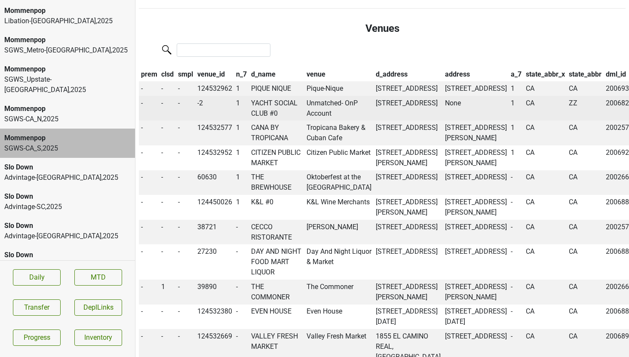
click at [278, 121] on td "YACHT SOCIAL CLUB #0" at bounding box center [277, 108] width 56 height 25
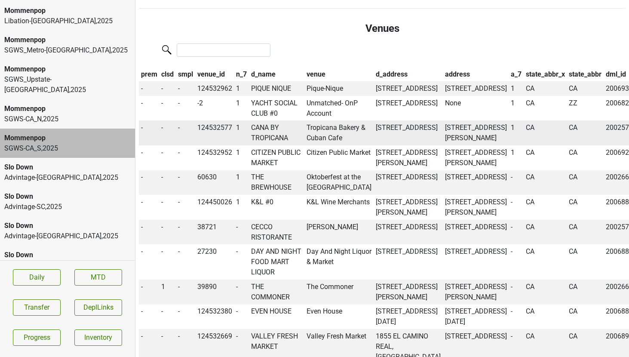
click at [266, 145] on td "CANA BY TROPICANA" at bounding box center [277, 132] width 56 height 25
click at [38, 104] on div "Mommenpop" at bounding box center [67, 109] width 126 height 10
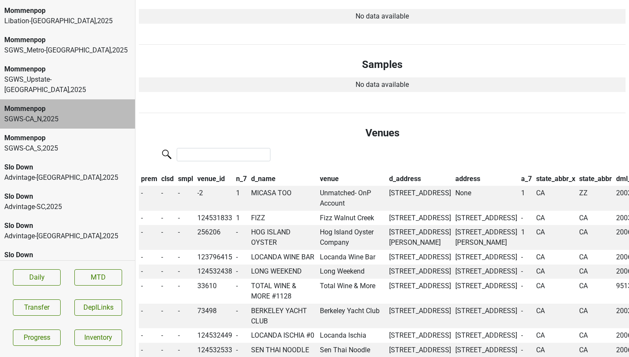
scroll to position [468, 0]
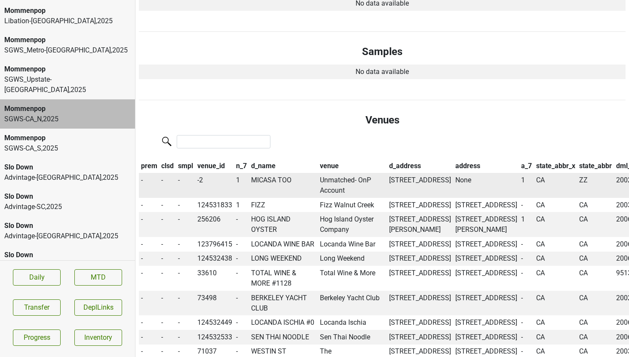
click at [262, 183] on td "MICASA TOO" at bounding box center [283, 185] width 69 height 25
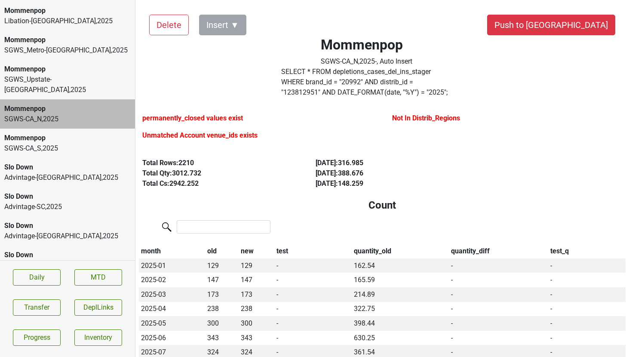
scroll to position [0, 0]
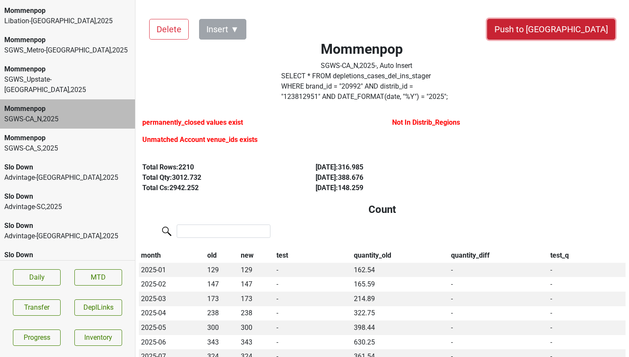
click at [582, 29] on button "Push to [GEOGRAPHIC_DATA]" at bounding box center [551, 29] width 128 height 21
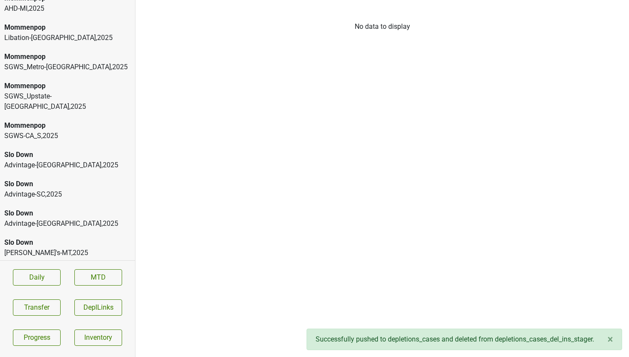
scroll to position [2784, 0]
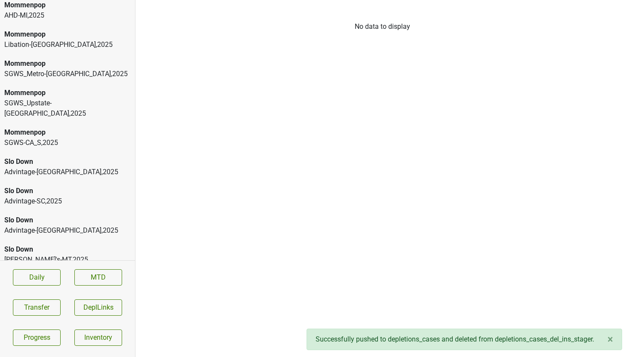
click at [47, 98] on div "SGWS_Upstate-NY , 2025" at bounding box center [67, 108] width 126 height 21
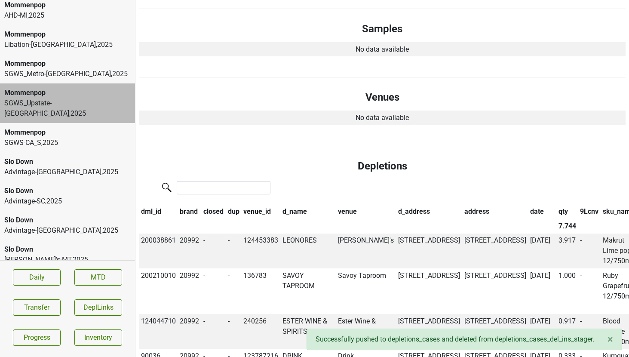
scroll to position [459, 0]
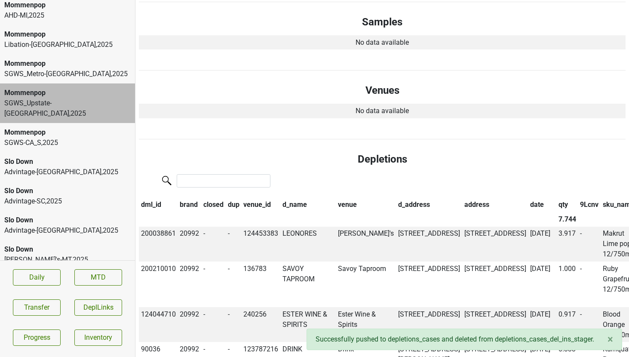
click at [528, 202] on th "date" at bounding box center [542, 205] width 28 height 15
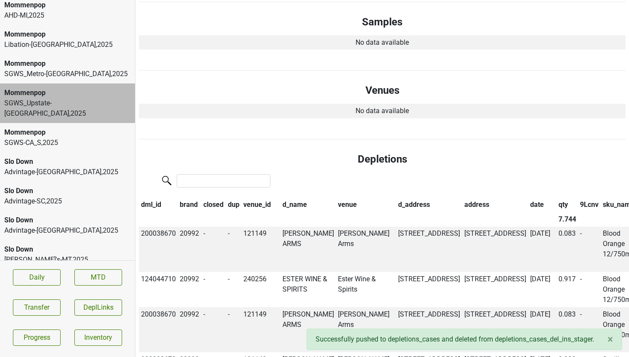
click at [528, 202] on th "date" at bounding box center [542, 205] width 28 height 15
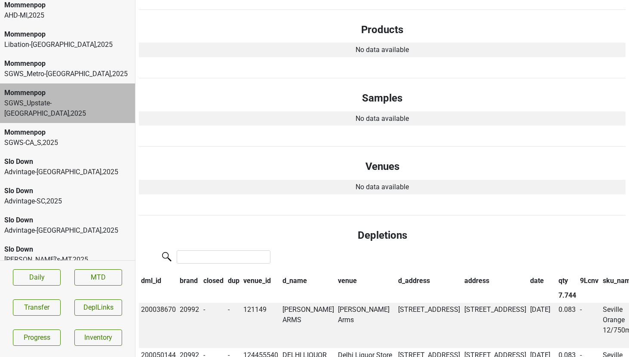
scroll to position [0, 0]
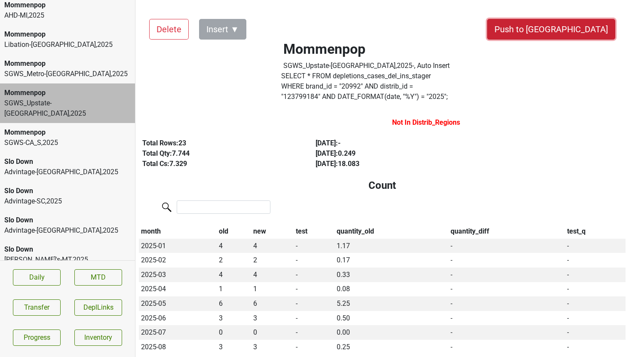
click at [574, 27] on button "Push to [GEOGRAPHIC_DATA]" at bounding box center [551, 29] width 128 height 21
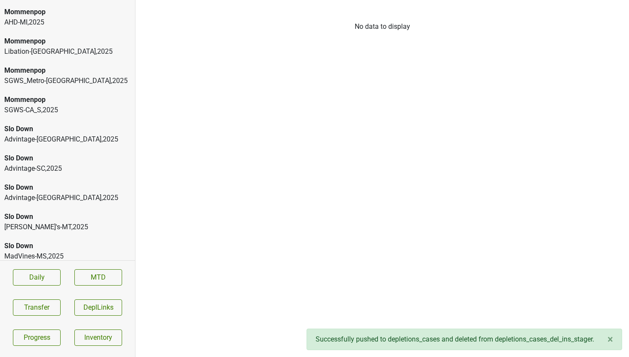
scroll to position [2776, 0]
click at [96, 76] on div "SGWS_Metro-NY , 2025" at bounding box center [67, 81] width 126 height 10
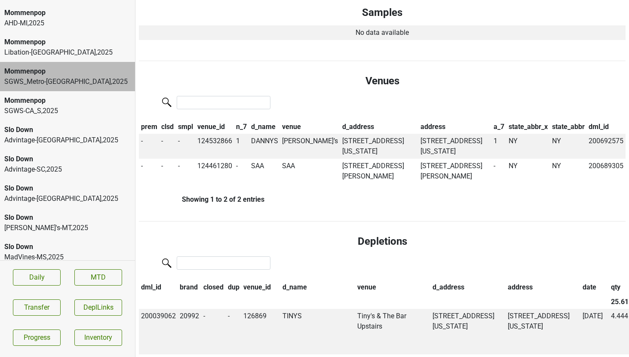
scroll to position [0, 0]
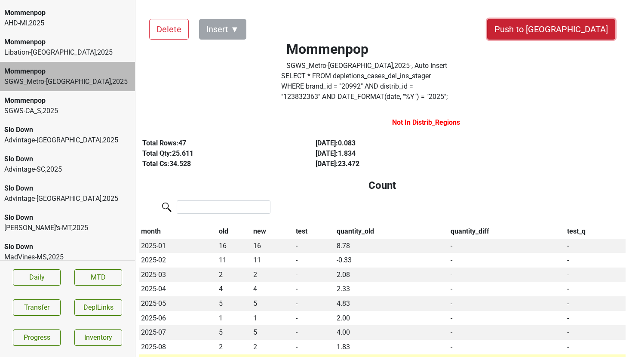
click at [573, 31] on button "Push to [GEOGRAPHIC_DATA]" at bounding box center [551, 29] width 128 height 21
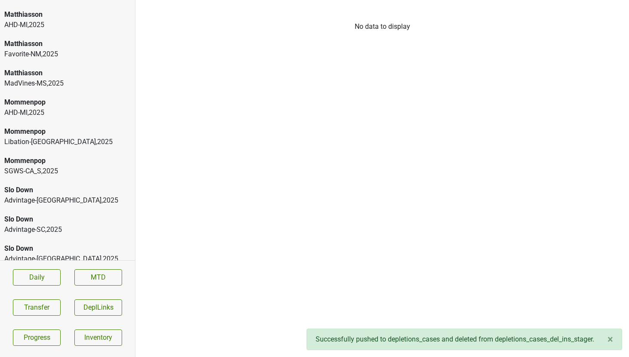
scroll to position [2671, 0]
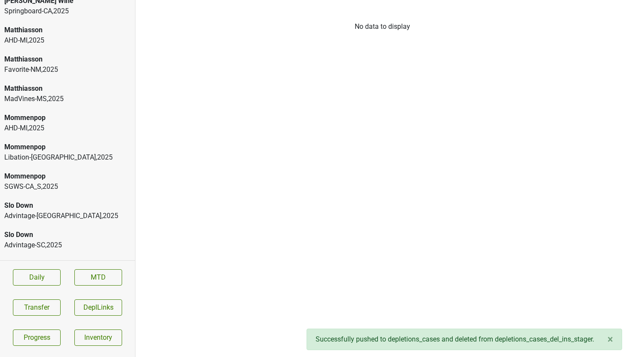
click at [36, 152] on div "Libation-MN , 2025" at bounding box center [67, 157] width 126 height 10
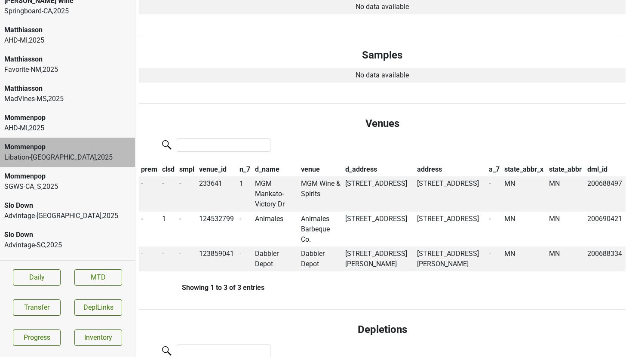
scroll to position [498, 0]
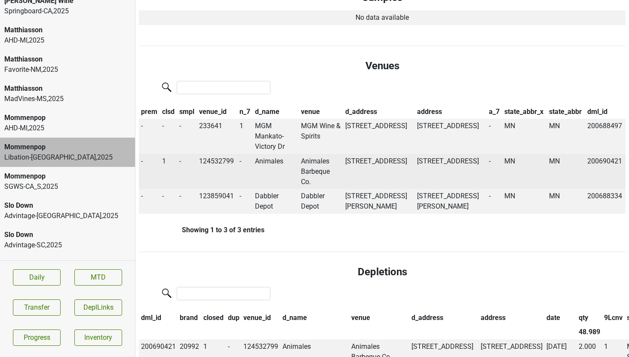
click at [313, 162] on td "Animales Barbeque Co." at bounding box center [321, 171] width 44 height 35
click at [163, 161] on span "1" at bounding box center [164, 161] width 4 height 8
click at [191, 177] on div "0" at bounding box center [195, 178] width 68 height 22
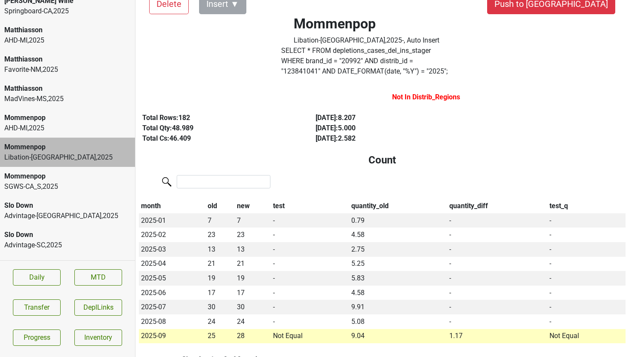
scroll to position [0, 0]
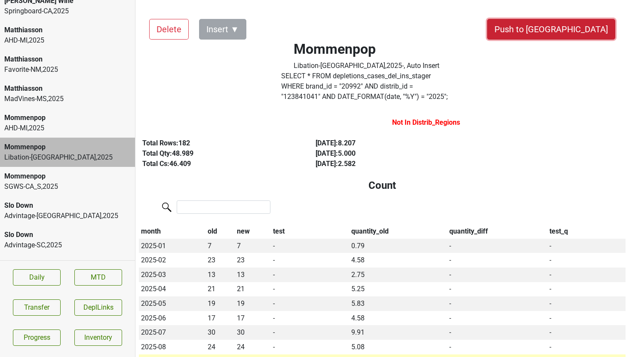
click at [584, 34] on button "Push to [GEOGRAPHIC_DATA]" at bounding box center [551, 29] width 128 height 21
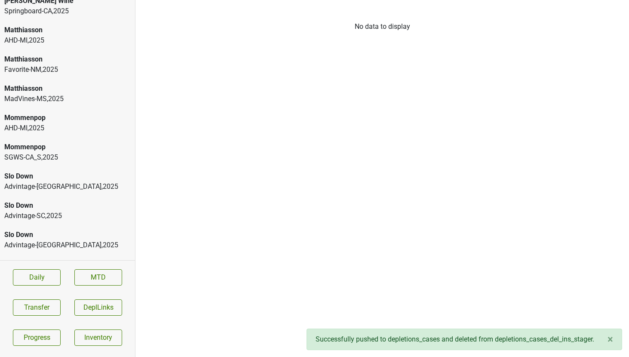
click at [46, 123] on div "AHD-MI , 2025" at bounding box center [67, 128] width 126 height 10
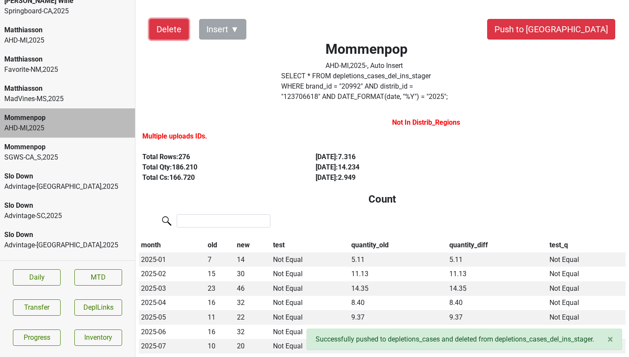
click at [156, 27] on button "Delete" at bounding box center [169, 29] width 40 height 21
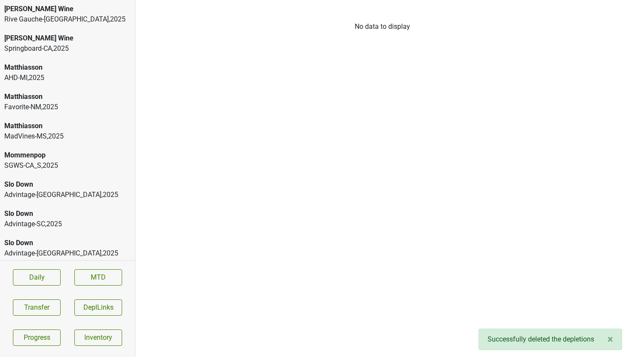
scroll to position [2628, 0]
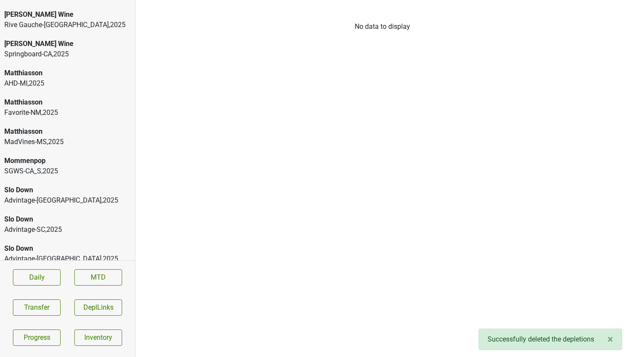
click at [47, 137] on div "MadVines-MS , 2025" at bounding box center [67, 142] width 126 height 10
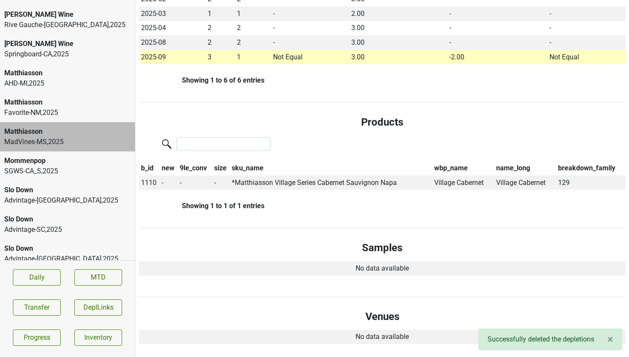
scroll to position [0, 0]
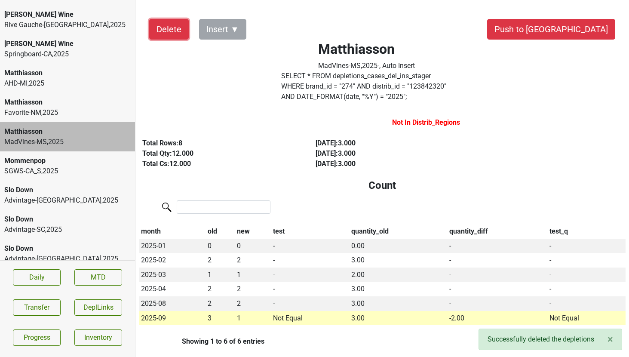
click at [165, 26] on button "Delete" at bounding box center [169, 29] width 40 height 21
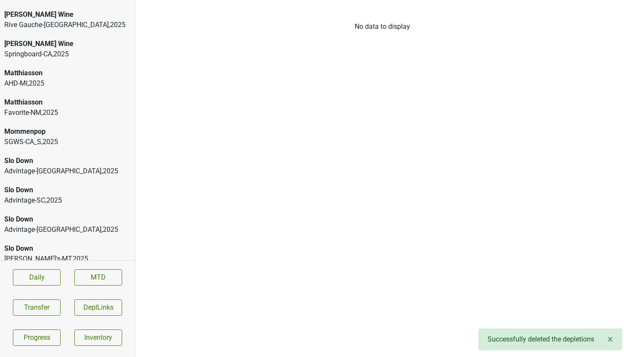
click at [67, 107] on div "Favorite-NM , 2025" at bounding box center [67, 112] width 126 height 10
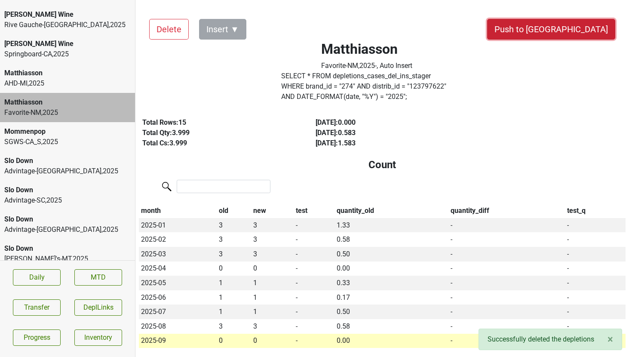
click at [570, 32] on button "Push to [GEOGRAPHIC_DATA]" at bounding box center [551, 29] width 128 height 21
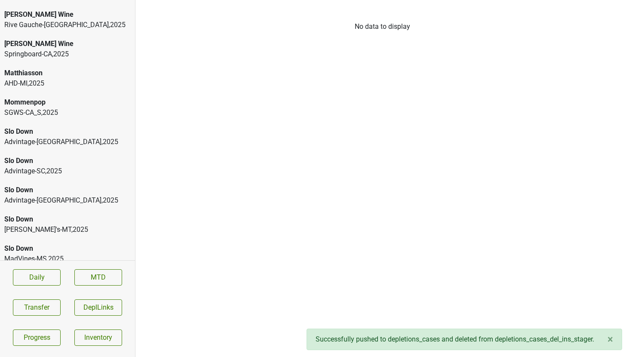
click at [104, 78] on div "AHD-MI , 2025" at bounding box center [67, 83] width 126 height 10
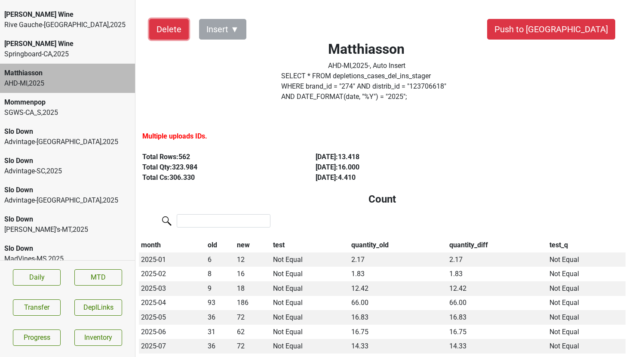
click at [156, 19] on button "Delete" at bounding box center [169, 29] width 40 height 21
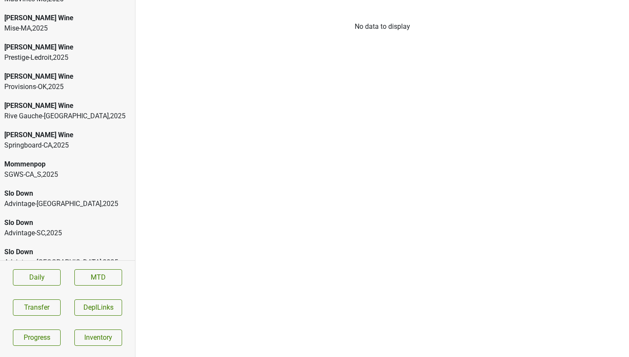
scroll to position [2536, 0]
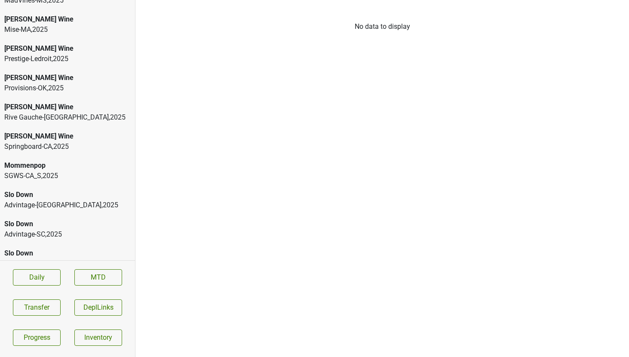
click at [29, 131] on div "[PERSON_NAME] Wine" at bounding box center [67, 136] width 126 height 10
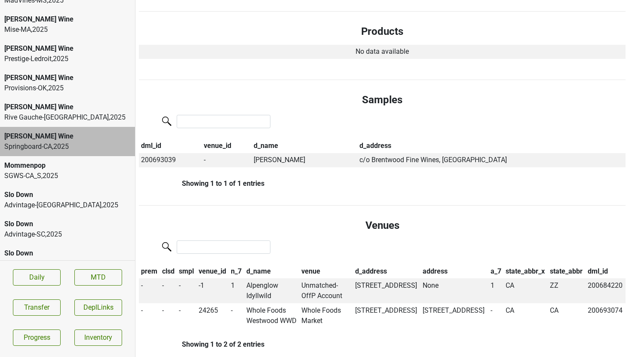
scroll to position [0, 0]
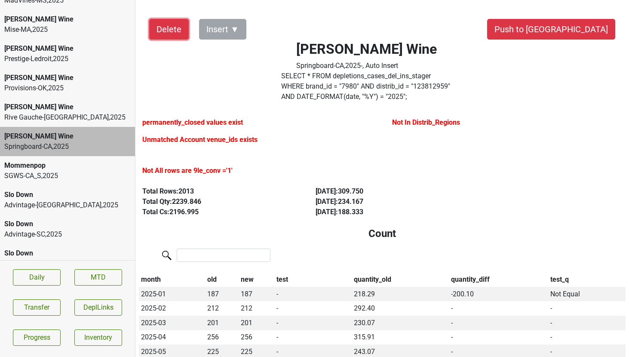
click at [165, 21] on button "Delete" at bounding box center [169, 29] width 40 height 21
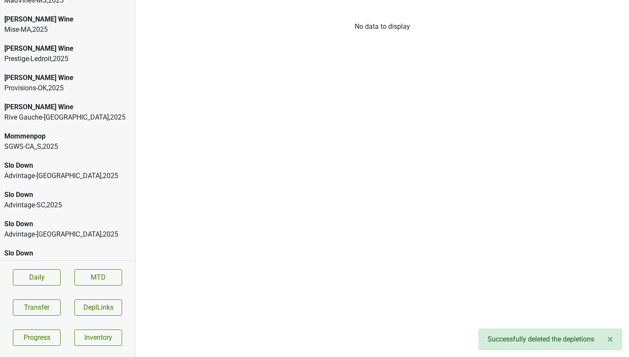
click at [58, 98] on div "Mary Taylor Wine Rive Gauche-GA , 2025" at bounding box center [67, 112] width 135 height 29
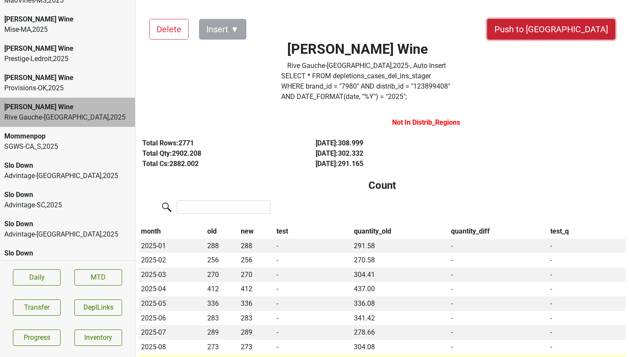
click at [573, 29] on button "Push to [GEOGRAPHIC_DATA]" at bounding box center [551, 29] width 128 height 21
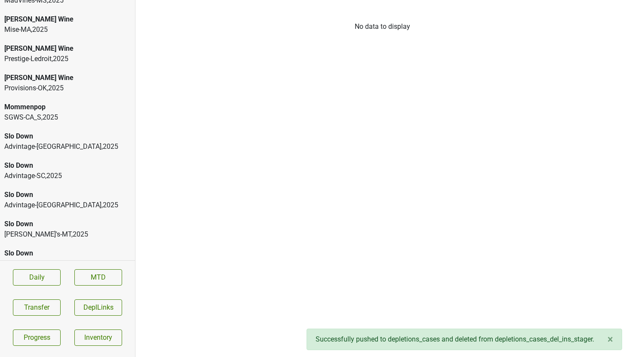
click at [30, 83] on div "Provisions-OK , 2025" at bounding box center [67, 88] width 126 height 10
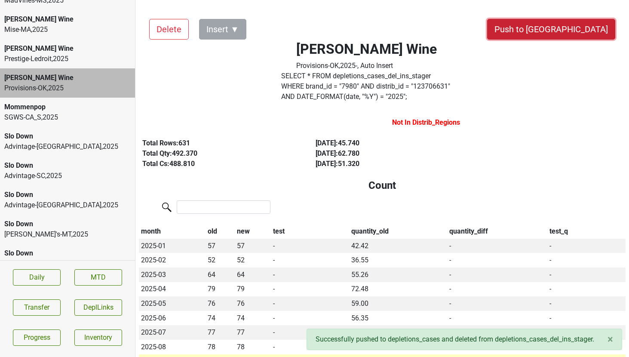
click at [570, 36] on button "Push to [GEOGRAPHIC_DATA]" at bounding box center [551, 29] width 128 height 21
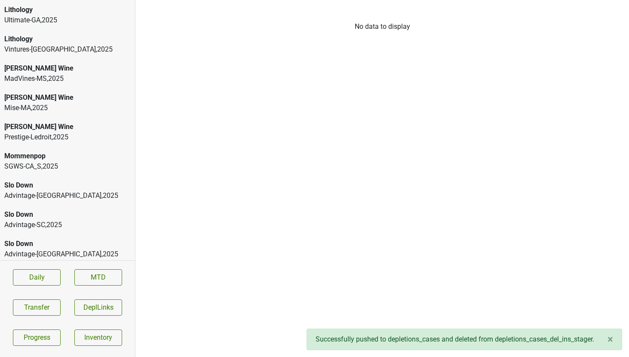
scroll to position [2448, 0]
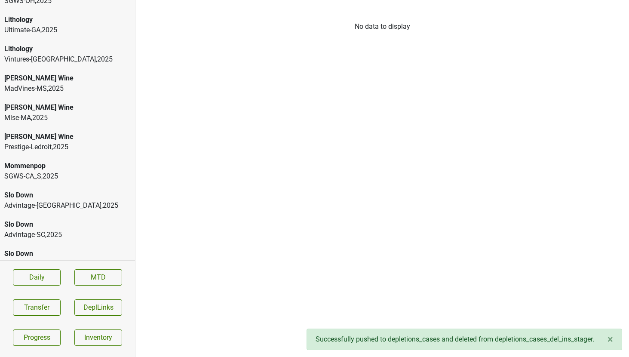
click at [19, 132] on div "[PERSON_NAME] Wine" at bounding box center [67, 137] width 126 height 10
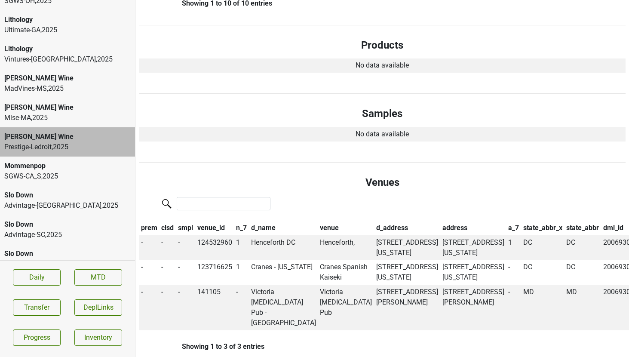
scroll to position [0, 0]
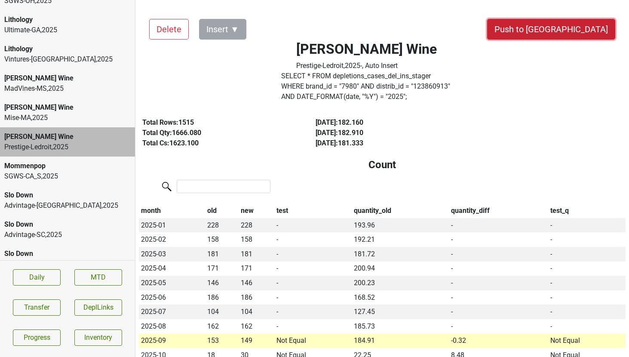
click at [572, 31] on button "Push to [GEOGRAPHIC_DATA]" at bounding box center [551, 29] width 128 height 21
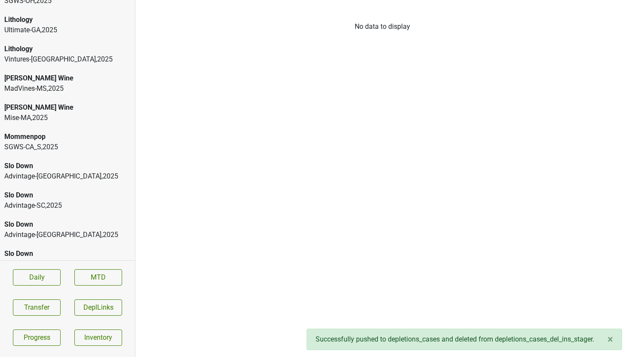
click at [35, 113] on div "Mise-MA , 2025" at bounding box center [67, 118] width 126 height 10
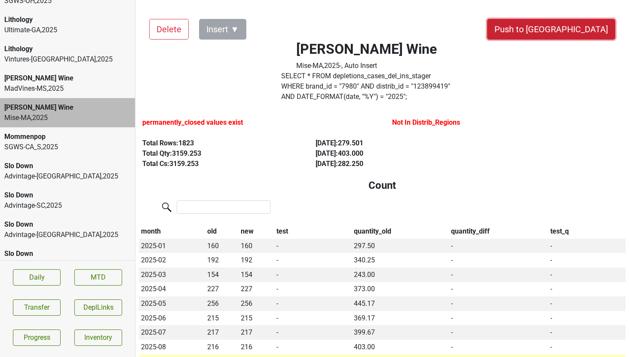
click at [563, 26] on button "Push to [GEOGRAPHIC_DATA]" at bounding box center [551, 29] width 128 height 21
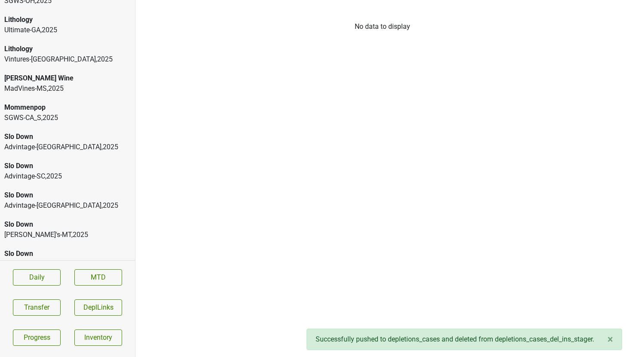
click at [57, 83] on div "MadVines-MS , 2025" at bounding box center [67, 88] width 126 height 10
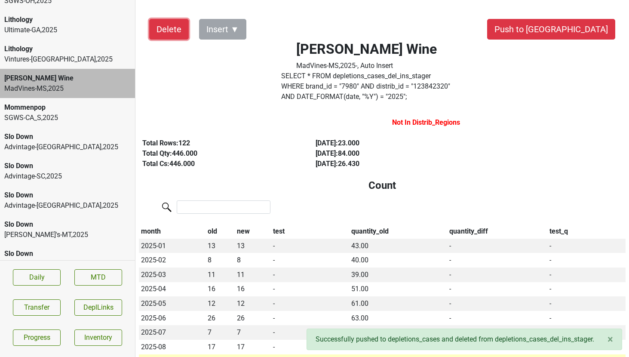
click at [166, 34] on button "Delete" at bounding box center [169, 29] width 40 height 21
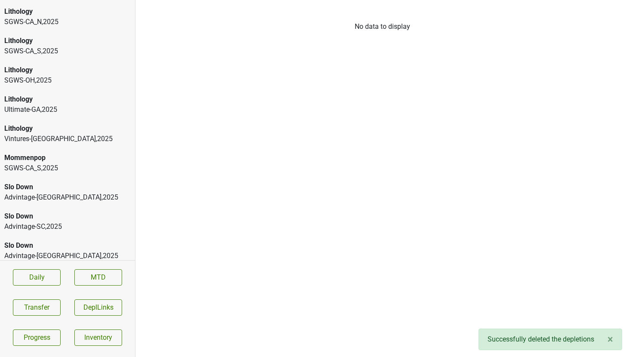
scroll to position [2365, 0]
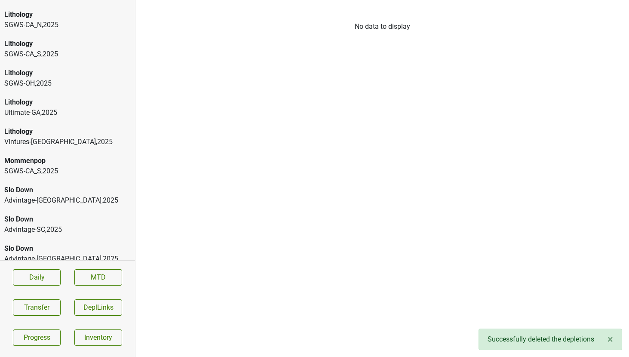
click at [45, 137] on div "Vintures-TX , 2025" at bounding box center [67, 142] width 126 height 10
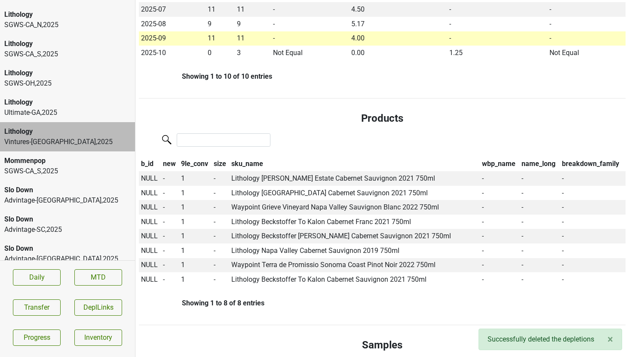
scroll to position [328, 0]
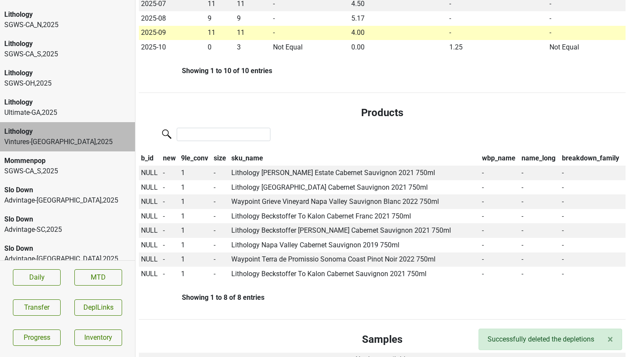
click at [32, 97] on div "Lithology" at bounding box center [67, 102] width 126 height 10
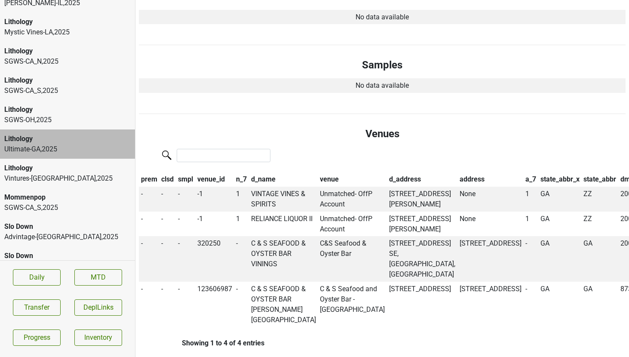
scroll to position [2298, 0]
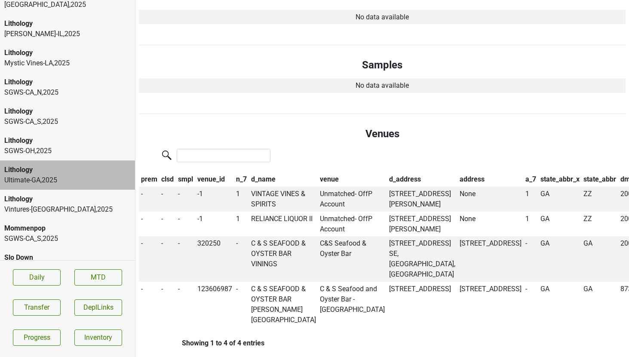
click at [71, 146] on div "SGWS-OH , 2025" at bounding box center [67, 151] width 126 height 10
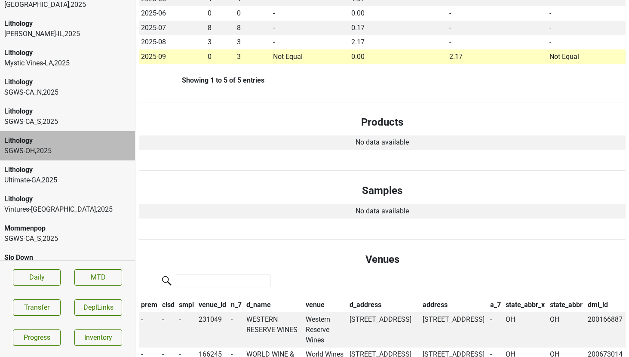
scroll to position [0, 0]
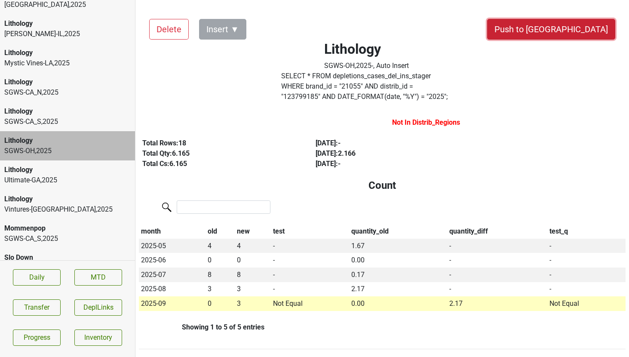
click at [575, 25] on button "Push to [GEOGRAPHIC_DATA]" at bounding box center [551, 29] width 128 height 21
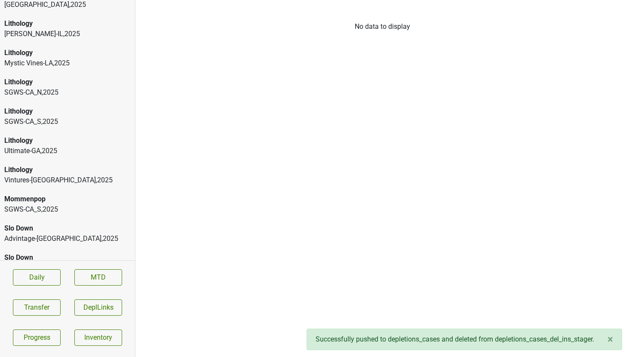
click at [73, 116] on div "SGWS-CA_S , 2025" at bounding box center [67, 121] width 126 height 10
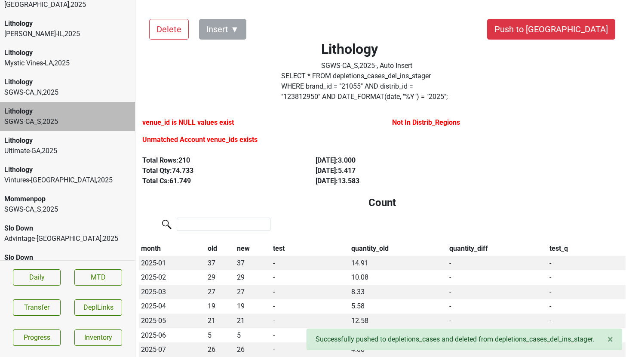
scroll to position [7, 0]
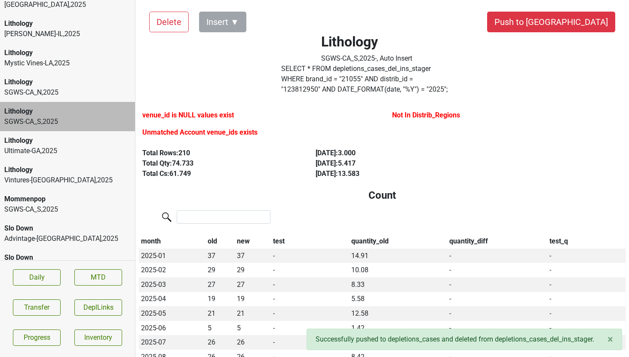
click at [46, 87] on div "SGWS-CA_N , 2025" at bounding box center [67, 92] width 126 height 10
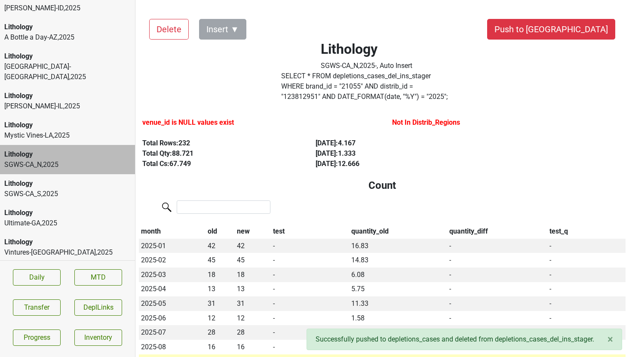
scroll to position [2225, 0]
click at [71, 121] on div "Lithology" at bounding box center [67, 126] width 126 height 10
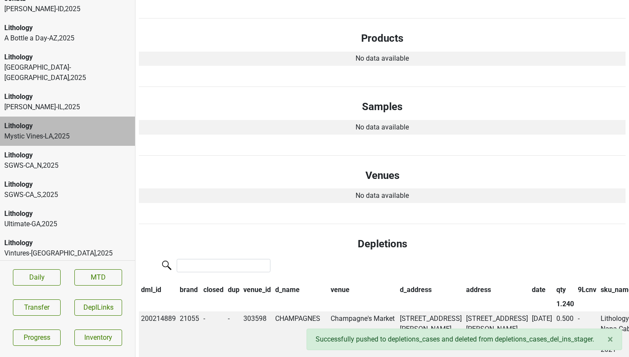
scroll to position [0, 0]
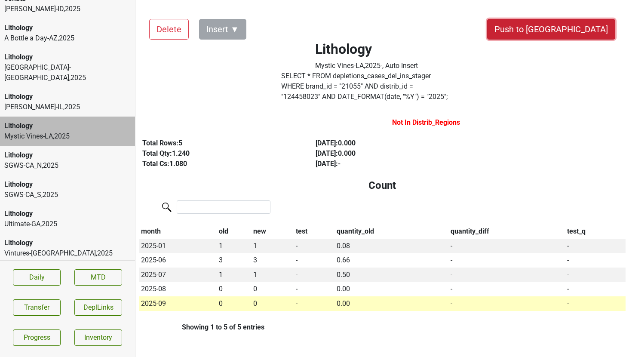
click at [582, 34] on button "Push to [GEOGRAPHIC_DATA]" at bounding box center [551, 29] width 128 height 21
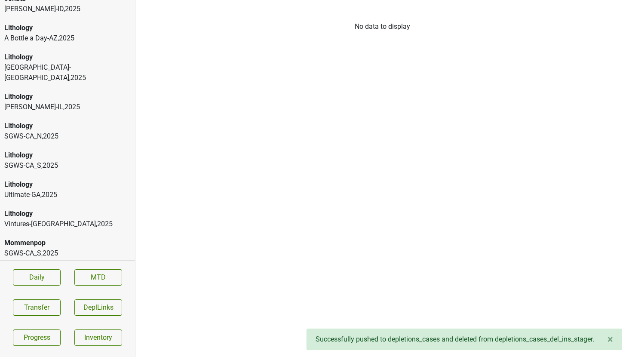
click at [83, 87] on div "Lithology Louis Glunz-IL , 2025" at bounding box center [67, 101] width 135 height 29
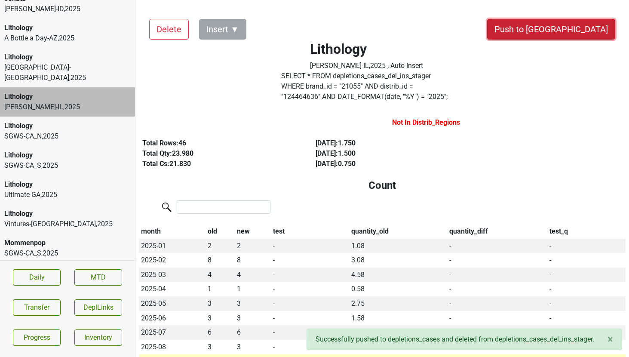
click at [597, 34] on button "Push to [GEOGRAPHIC_DATA]" at bounding box center [551, 29] width 128 height 21
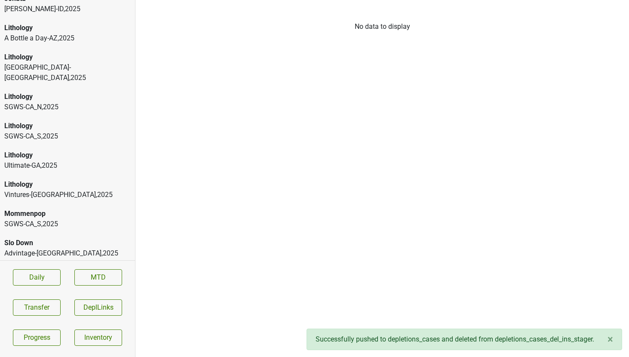
click at [55, 48] on div "Lithology Great Lakes-MI , 2025" at bounding box center [67, 68] width 135 height 40
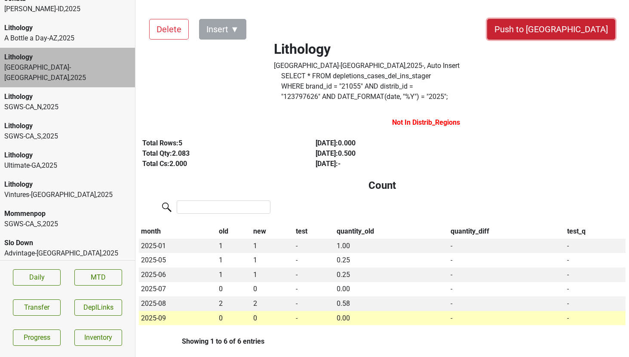
click at [561, 29] on button "Push to [GEOGRAPHIC_DATA]" at bounding box center [551, 29] width 128 height 21
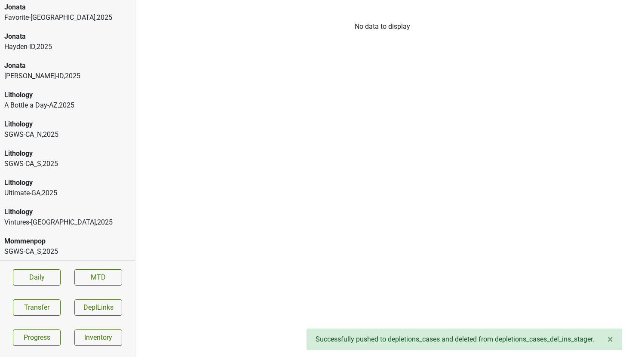
scroll to position [2153, 0]
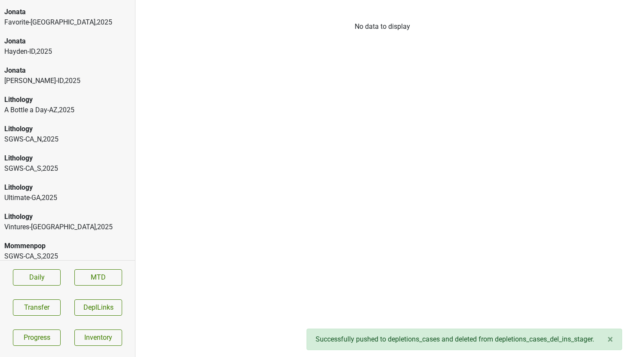
click at [46, 105] on div "A Bottle a Day-AZ , 2025" at bounding box center [67, 110] width 126 height 10
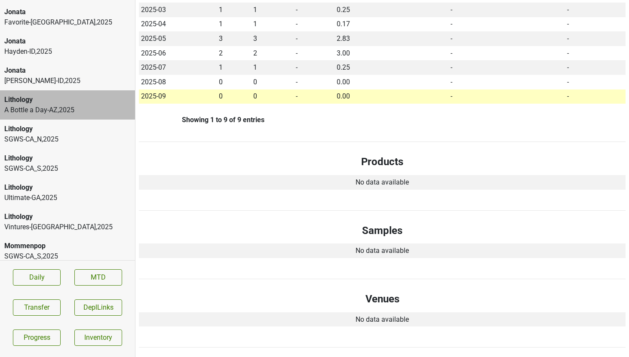
scroll to position [0, 0]
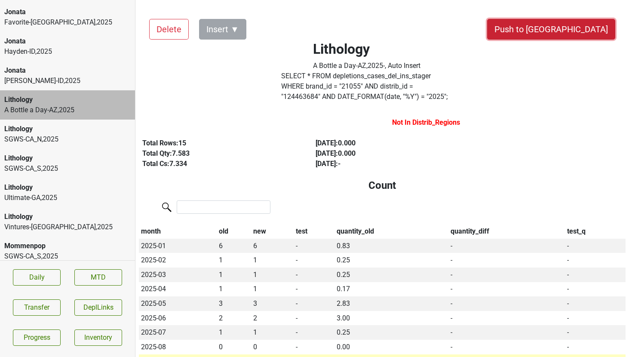
click at [593, 30] on button "Push to [GEOGRAPHIC_DATA]" at bounding box center [551, 29] width 128 height 21
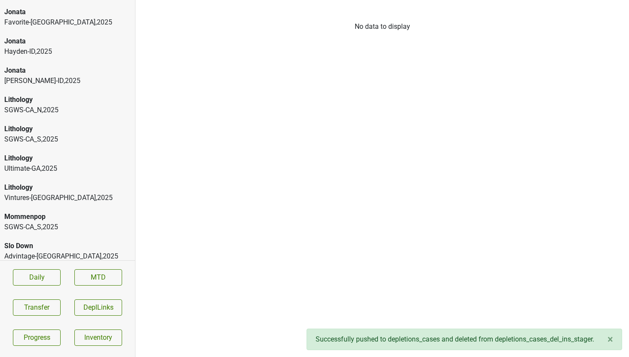
click at [23, 95] on div "Lithology" at bounding box center [67, 100] width 126 height 10
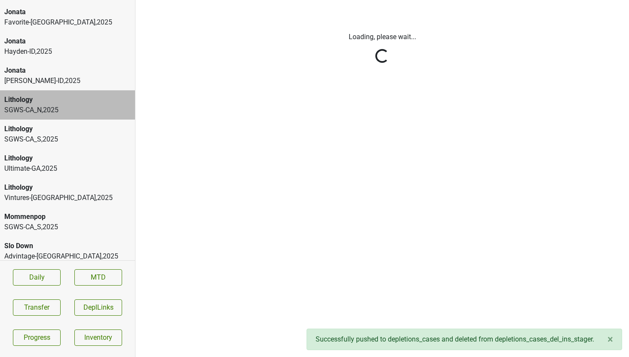
click at [21, 76] on div "Vehrs-ID , 2025" at bounding box center [67, 81] width 126 height 10
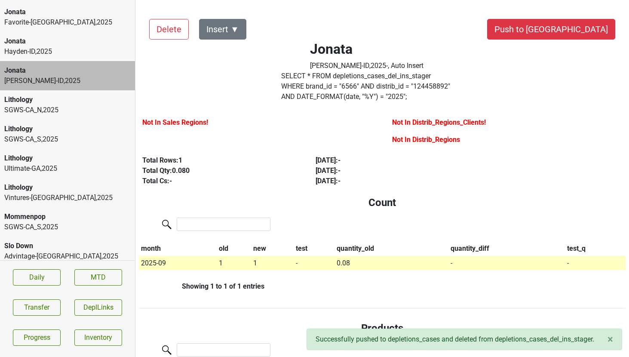
click at [21, 76] on div "Vehrs-ID , 2025" at bounding box center [67, 81] width 126 height 10
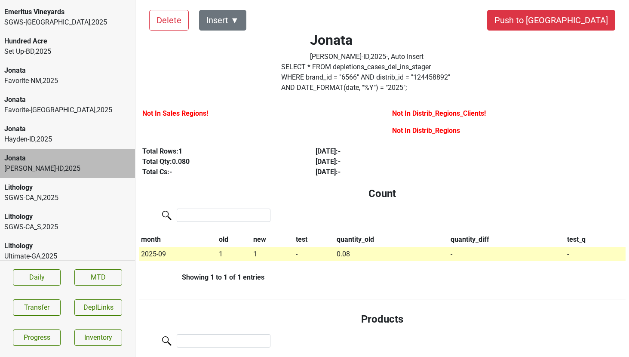
scroll to position [2044, 0]
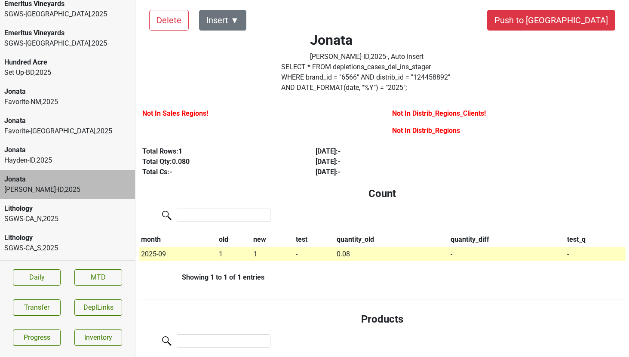
click at [41, 155] on div "Hayden-ID , 2025" at bounding box center [67, 160] width 126 height 10
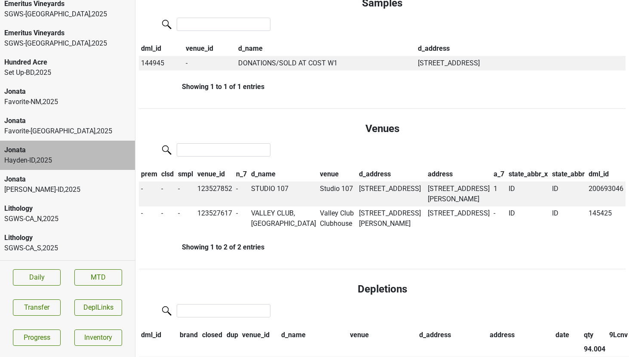
scroll to position [667, 0]
click at [268, 181] on td "STUDIO 107" at bounding box center [283, 193] width 69 height 25
click at [320, 181] on td "Studio 107" at bounding box center [337, 193] width 39 height 25
click at [218, 181] on td "123527852" at bounding box center [214, 193] width 39 height 25
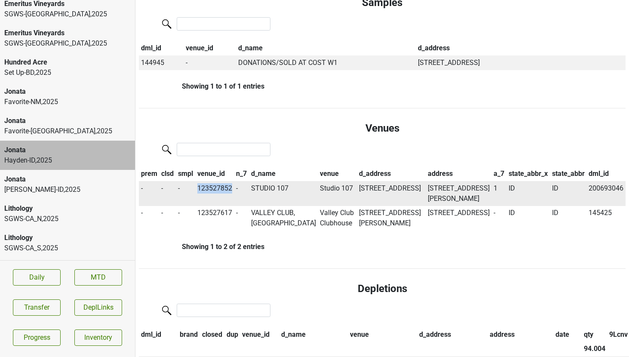
copy td "123527852"
click at [266, 181] on td "STUDIO 107" at bounding box center [283, 193] width 69 height 25
click at [327, 181] on td "Studio 107" at bounding box center [337, 193] width 39 height 25
click at [41, 301] on button "Transfer" at bounding box center [37, 307] width 48 height 16
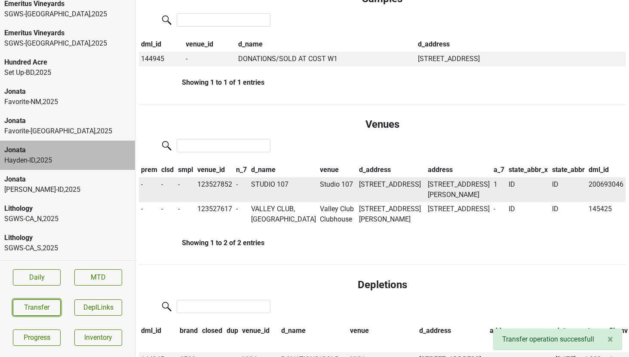
scroll to position [682, 0]
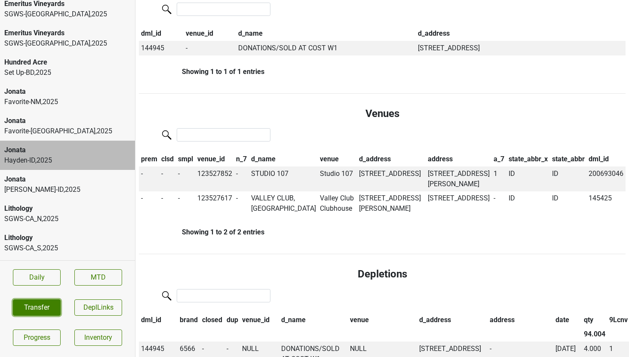
click at [40, 301] on button "Transfer" at bounding box center [37, 307] width 48 height 16
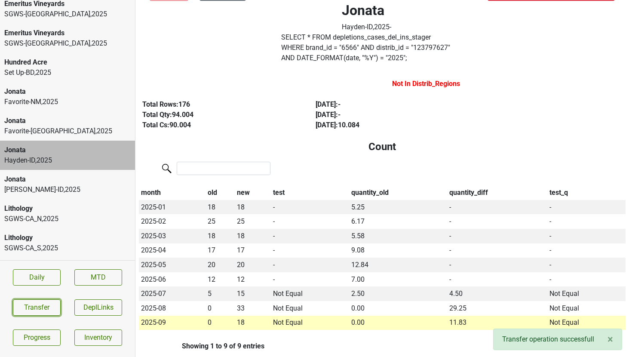
scroll to position [0, 0]
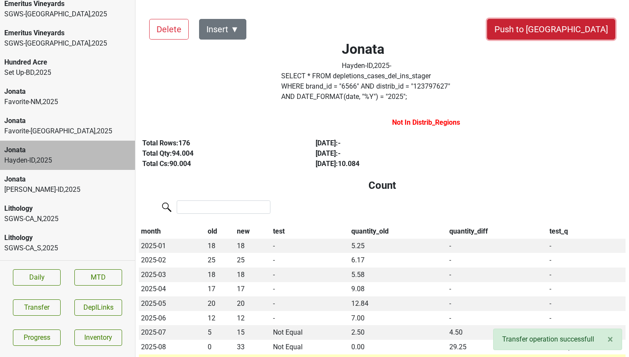
click at [593, 25] on button "Push to [GEOGRAPHIC_DATA]" at bounding box center [551, 29] width 128 height 21
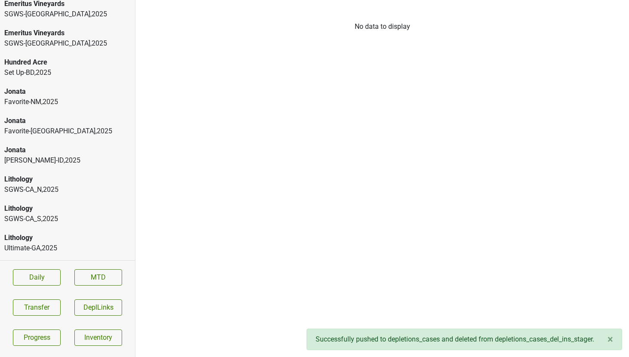
click at [55, 126] on div "Favorite-TX , 2025" at bounding box center [67, 131] width 126 height 10
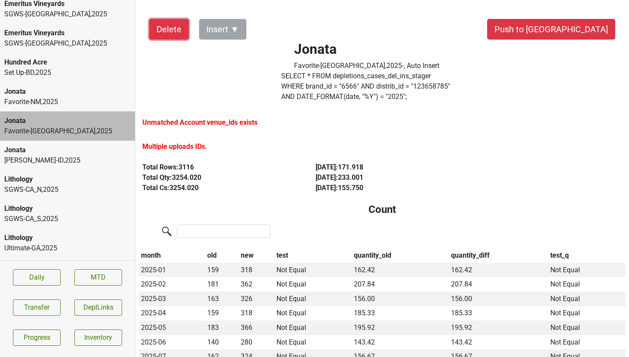
click at [160, 34] on button "Delete" at bounding box center [169, 29] width 40 height 21
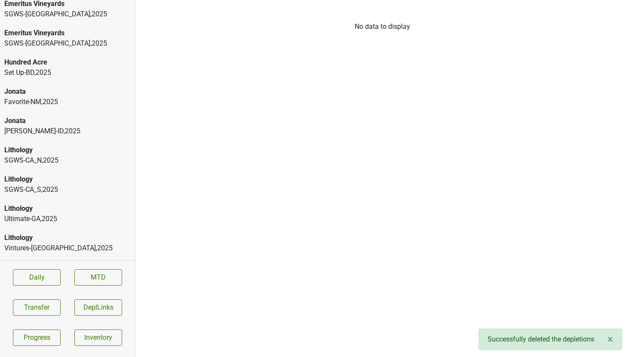
click at [20, 97] on div "Favorite-NM , 2025" at bounding box center [67, 102] width 126 height 10
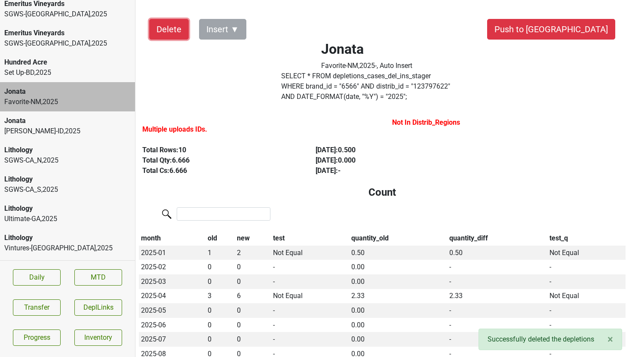
click at [172, 31] on button "Delete" at bounding box center [169, 29] width 40 height 21
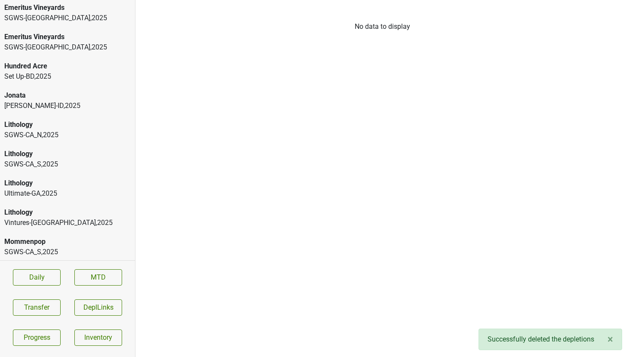
scroll to position [2040, 0]
click at [72, 101] on div "Vehrs-ID , 2025" at bounding box center [67, 106] width 126 height 10
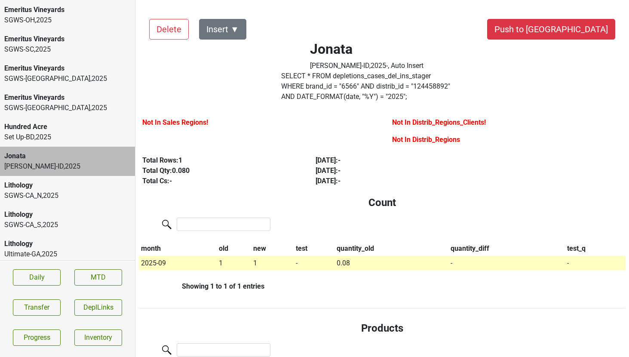
scroll to position [1978, 0]
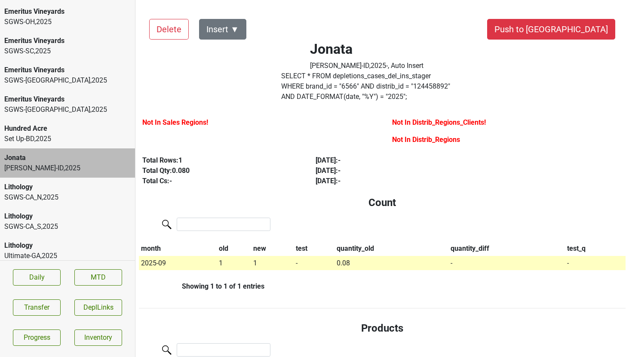
click at [72, 104] on div "SGWS-WA , 2025" at bounding box center [67, 109] width 126 height 10
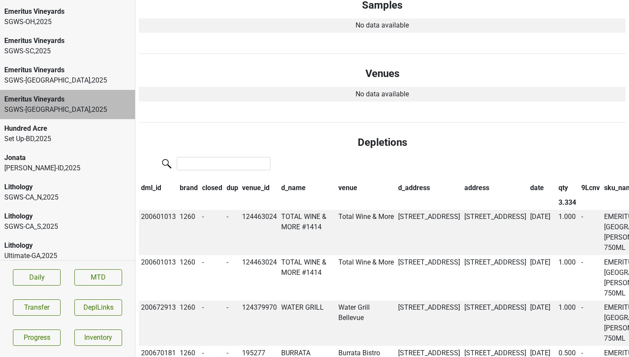
scroll to position [429, 0]
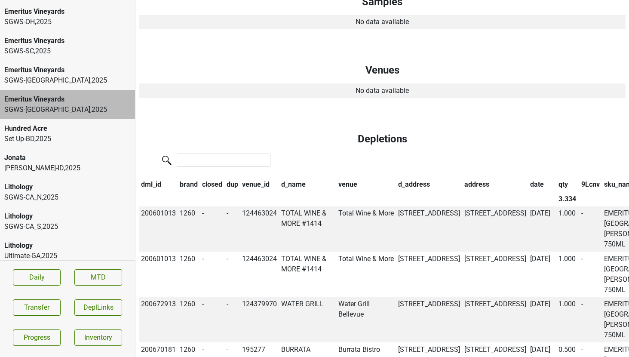
click at [528, 186] on th "date" at bounding box center [542, 184] width 28 height 15
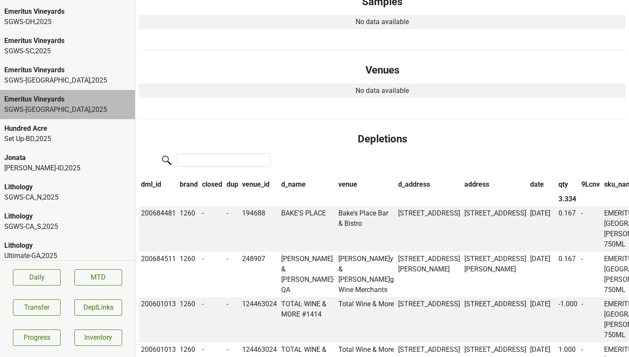
click at [55, 65] on div "Emeritus Vineyards" at bounding box center [67, 70] width 126 height 10
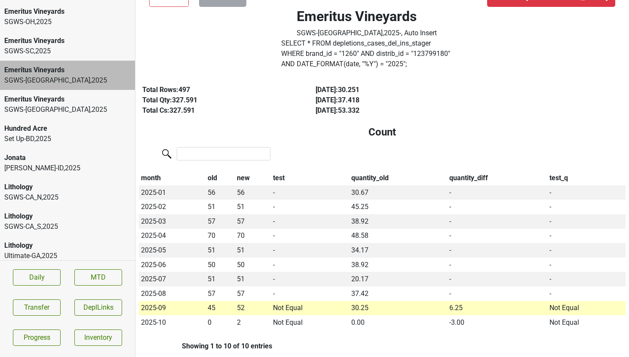
scroll to position [0, 0]
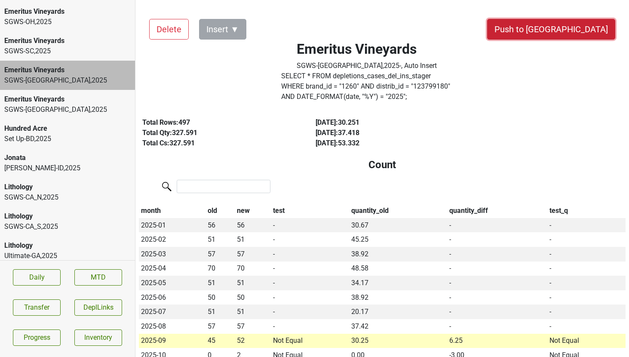
click at [580, 29] on button "Push to [GEOGRAPHIC_DATA]" at bounding box center [551, 29] width 128 height 21
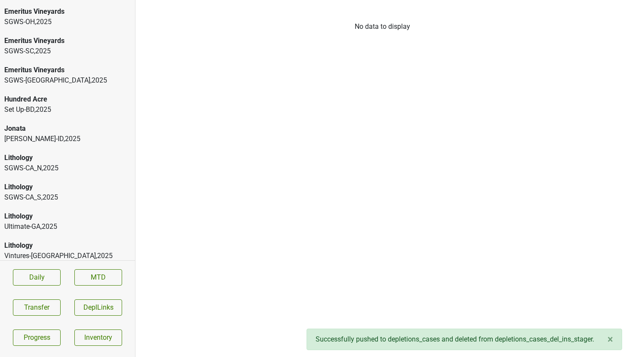
click at [53, 94] on div "Hundred Acre" at bounding box center [67, 99] width 126 height 10
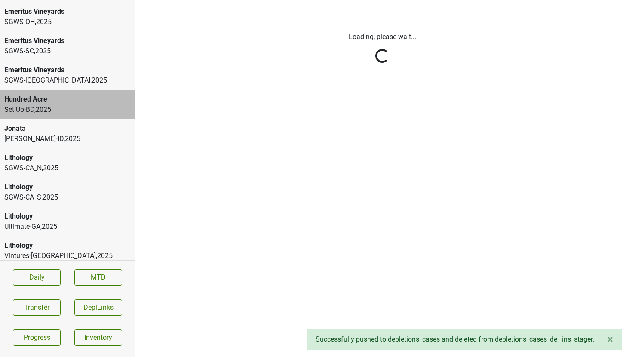
click at [45, 0] on html "Ashes & Diamonds Breakthru-MO , 2025 Ashes & Diamonds Empire_Metro-NY , 2025 As…" at bounding box center [314, 0] width 629 height 0
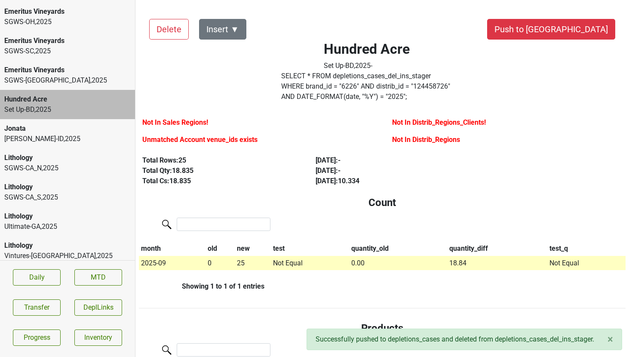
click at [45, 75] on div "SGWS-WA , 2025" at bounding box center [67, 80] width 126 height 10
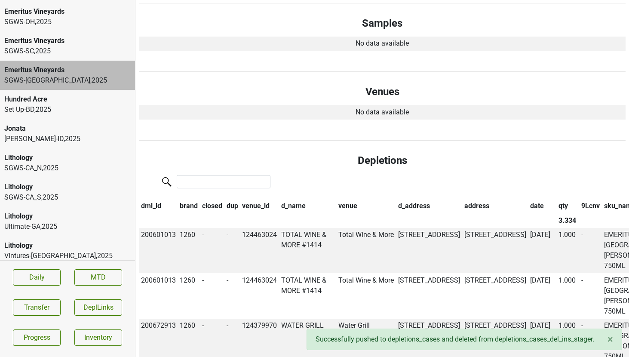
scroll to position [425, 0]
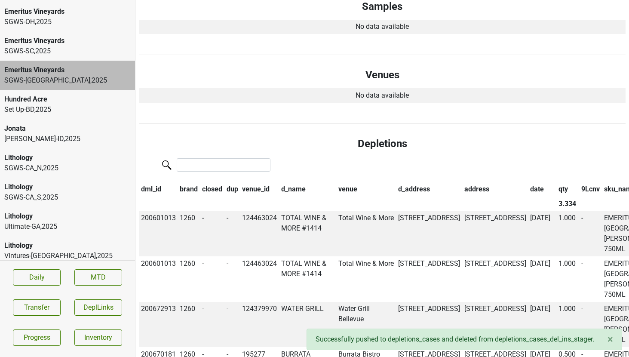
click at [528, 186] on th "date" at bounding box center [542, 189] width 28 height 15
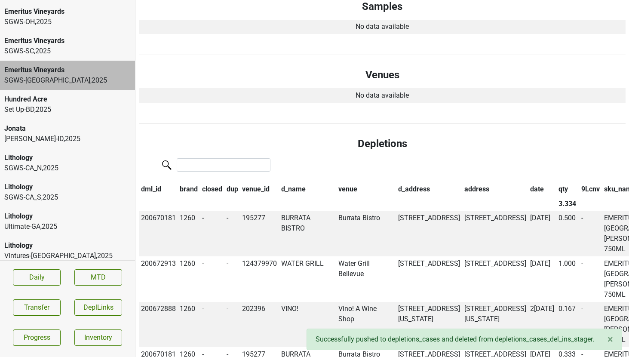
click at [528, 186] on th "date" at bounding box center [542, 189] width 28 height 15
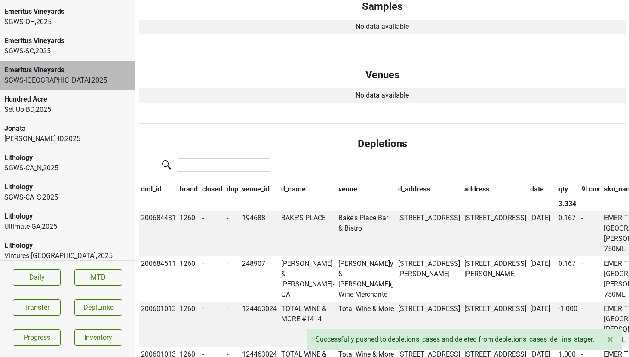
scroll to position [0, 0]
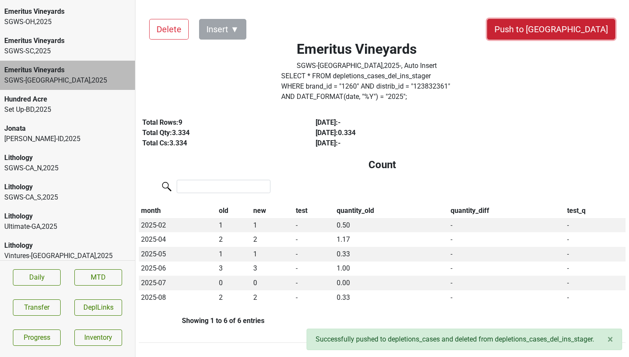
click at [582, 30] on button "Push to [GEOGRAPHIC_DATA]" at bounding box center [551, 29] width 128 height 21
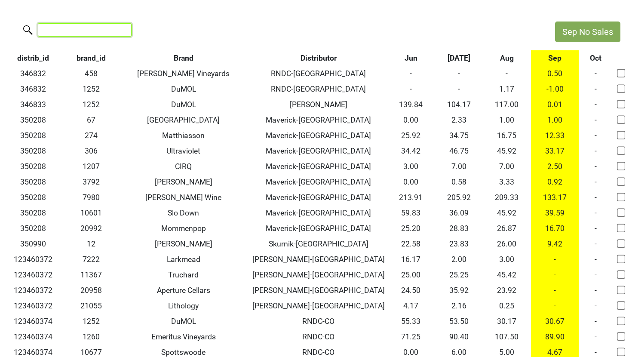
click at [85, 28] on input "search" at bounding box center [85, 29] width 94 height 13
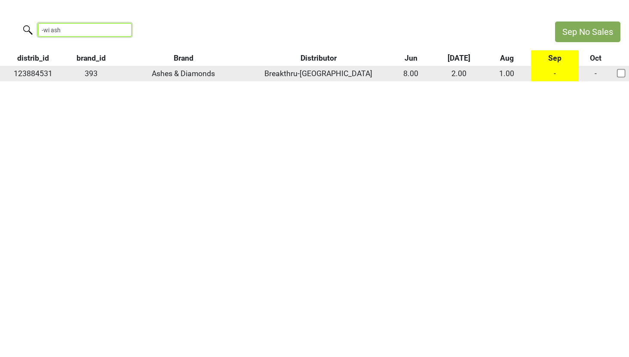
type input "-wi ash"
click at [555, 70] on td "-" at bounding box center [555, 73] width 48 height 15
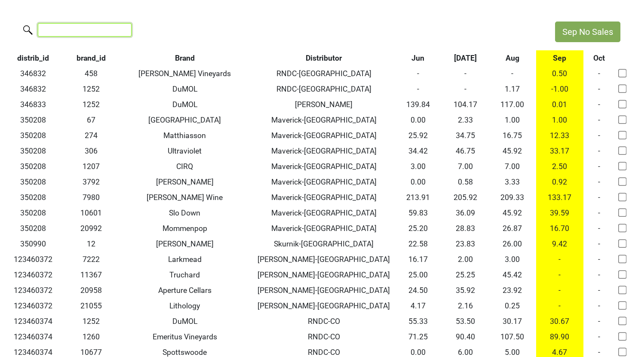
click at [74, 27] on input "search" at bounding box center [85, 29] width 94 height 13
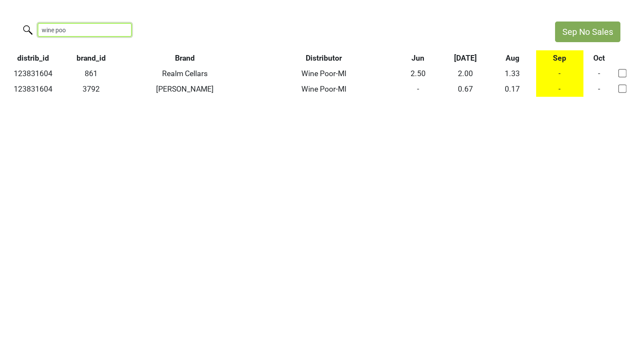
type input "wine poo"
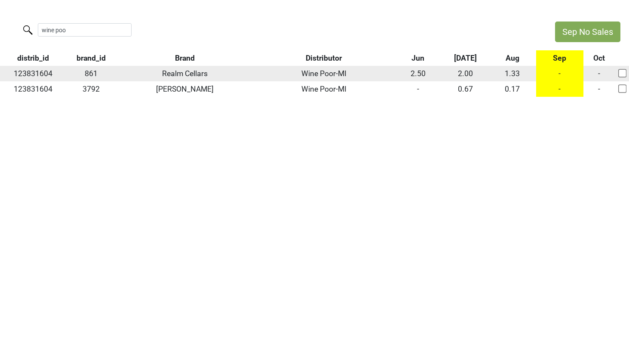
click at [559, 73] on td "-" at bounding box center [559, 73] width 47 height 15
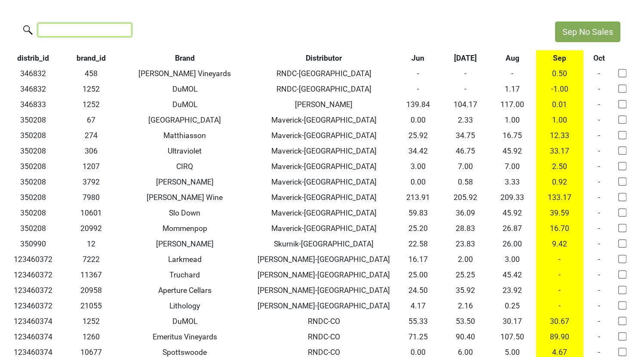
click at [85, 28] on input "search" at bounding box center [85, 29] width 94 height 13
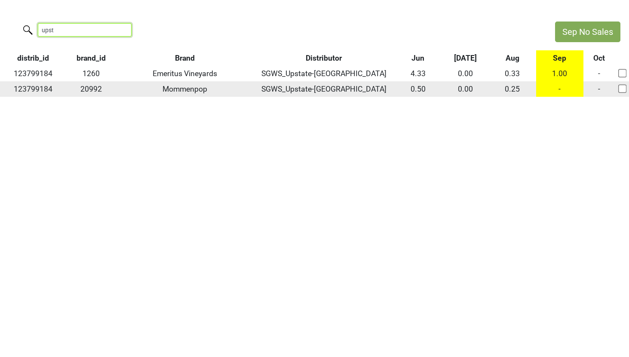
type input "upst"
click at [561, 89] on td "-" at bounding box center [559, 88] width 47 height 15
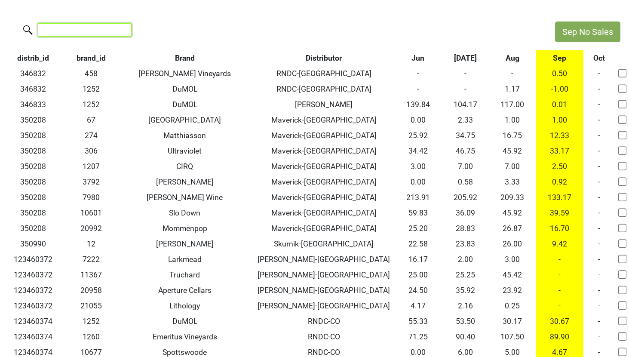
click at [82, 26] on input "search" at bounding box center [85, 29] width 94 height 13
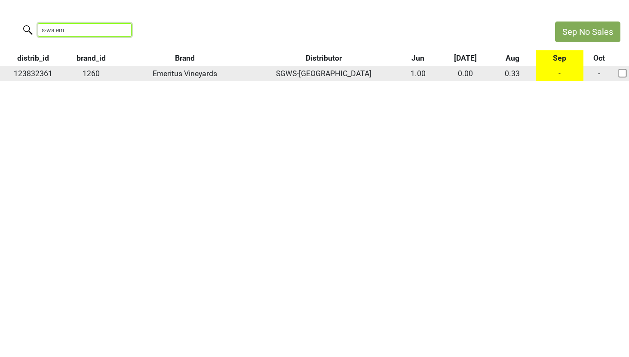
type input "s-wa em"
click at [562, 76] on td "-" at bounding box center [559, 73] width 47 height 15
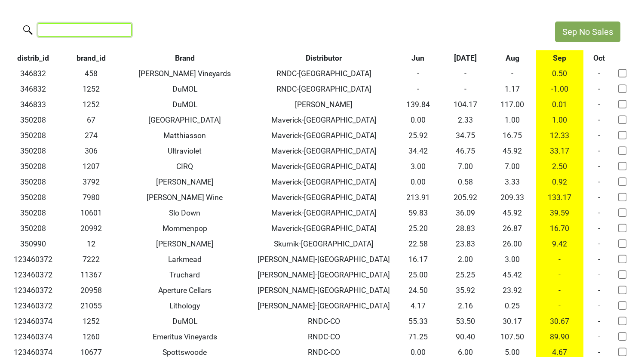
click at [70, 28] on input "search" at bounding box center [85, 29] width 94 height 13
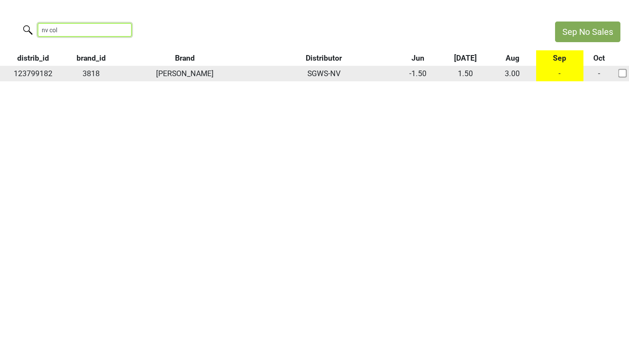
type input "nv col"
click at [562, 74] on td "-" at bounding box center [559, 73] width 47 height 15
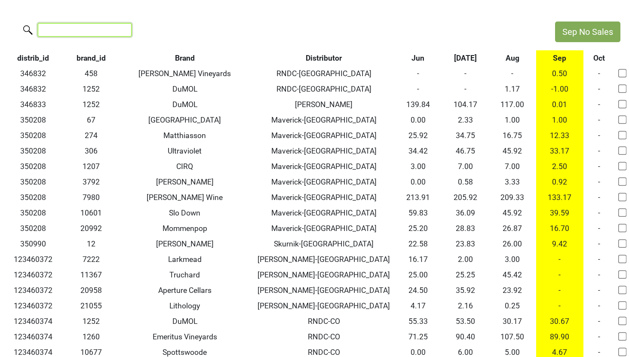
click at [103, 35] on input "search" at bounding box center [85, 29] width 94 height 13
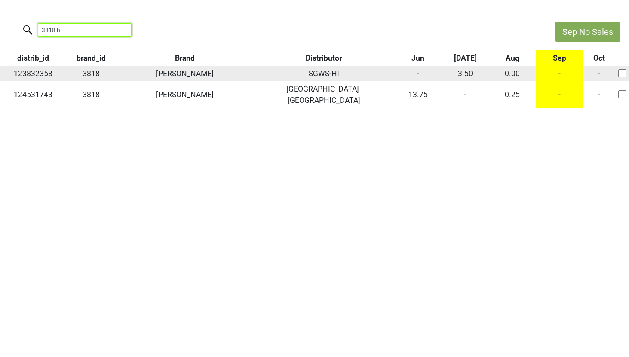
type input "3818 hi"
click at [558, 75] on td "-" at bounding box center [559, 73] width 47 height 15
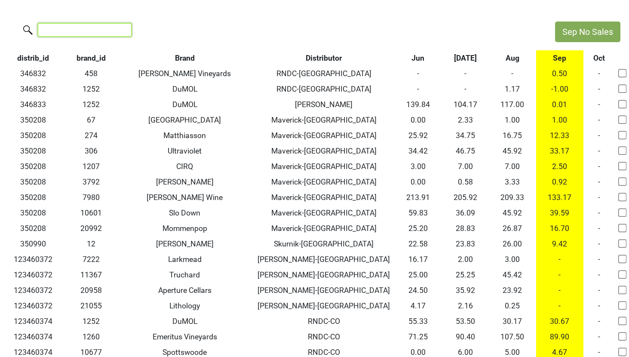
click at [67, 31] on input "search" at bounding box center [85, 29] width 94 height 13
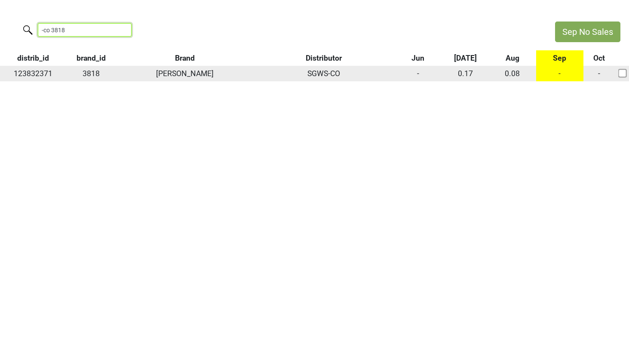
type input "-co 3818"
click at [561, 71] on td "-" at bounding box center [559, 73] width 47 height 15
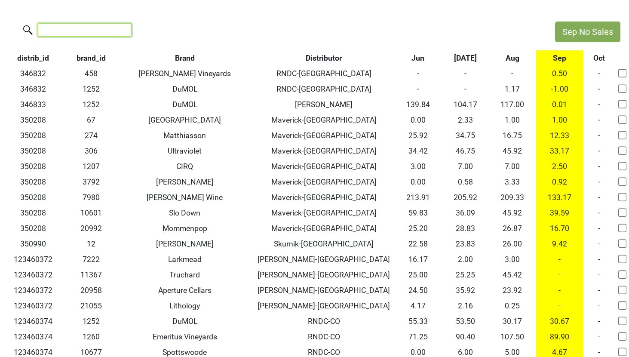
click at [76, 25] on input "search" at bounding box center [85, 29] width 94 height 13
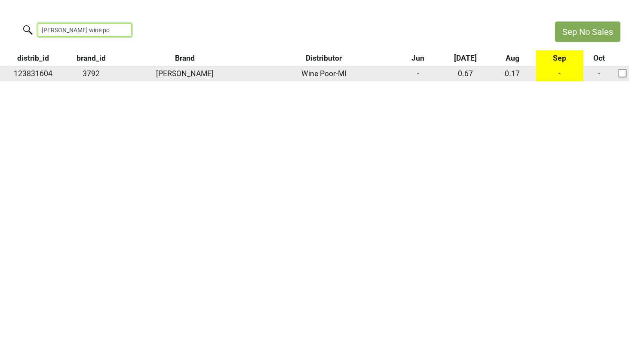
type input "cobb wine po"
click at [564, 76] on td "-" at bounding box center [559, 73] width 47 height 15
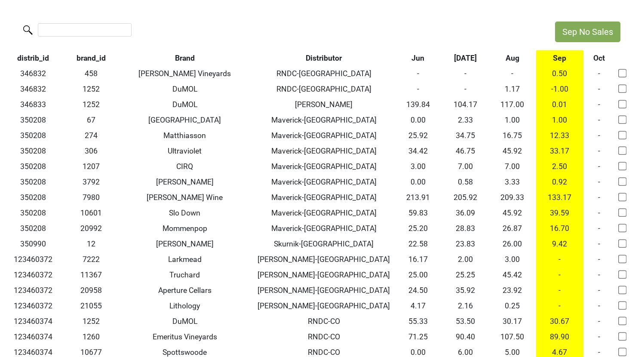
click at [66, 37] on div at bounding box center [273, 30] width 546 height 18
click at [66, 34] on input "search" at bounding box center [85, 29] width 94 height 13
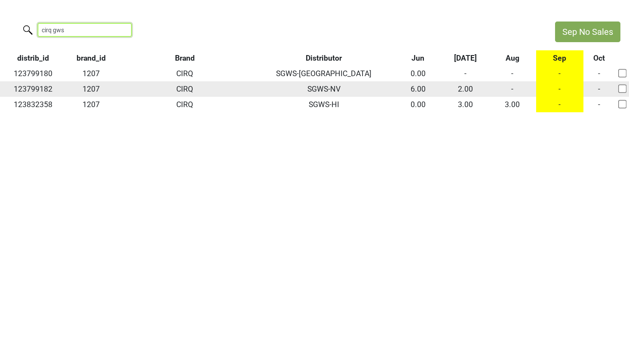
type input "cirq gws"
click at [512, 89] on td "-" at bounding box center [512, 88] width 47 height 15
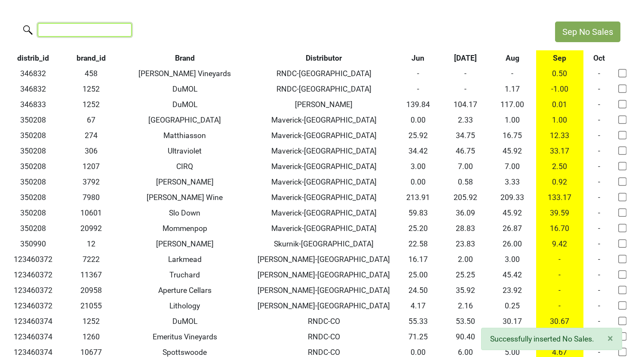
click at [67, 28] on input "search" at bounding box center [85, 29] width 94 height 13
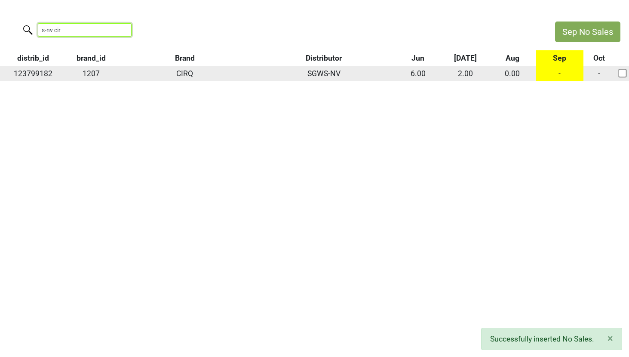
type input "s-nv cir"
click at [558, 73] on td "-" at bounding box center [559, 73] width 47 height 15
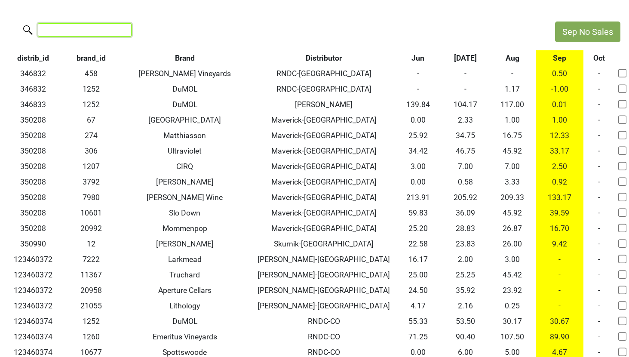
click at [79, 28] on input "search" at bounding box center [85, 29] width 94 height 13
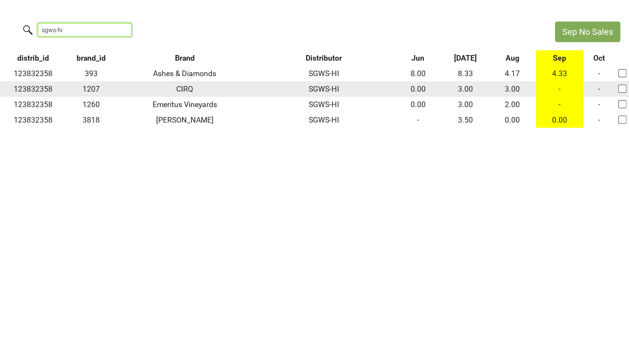
type input "sgws-hi"
click at [558, 89] on td "-" at bounding box center [559, 88] width 47 height 15
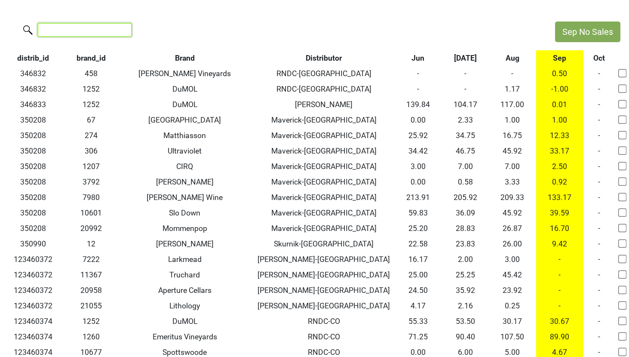
click at [53, 27] on input "search" at bounding box center [85, 29] width 94 height 13
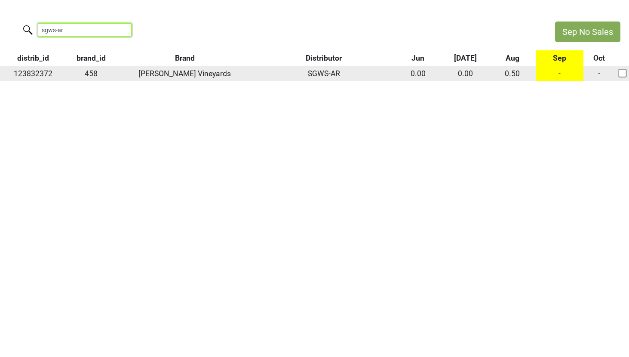
type input "sgws-ar"
click at [561, 74] on td "-" at bounding box center [559, 73] width 47 height 15
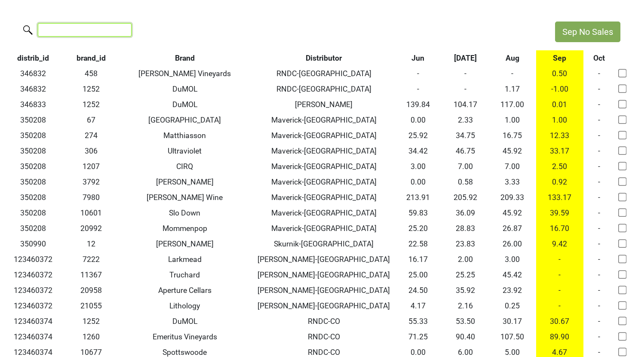
click at [91, 25] on input "search" at bounding box center [85, 29] width 94 height 13
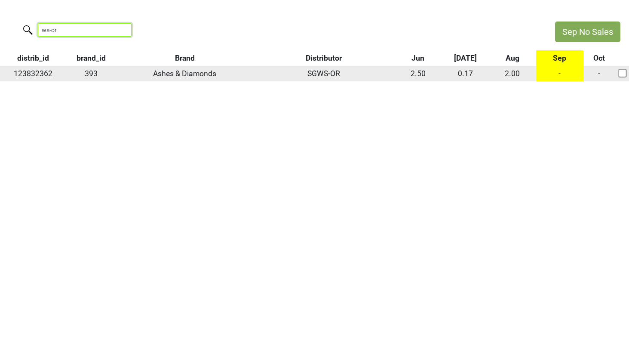
type input "ws-or"
click at [556, 73] on td "-" at bounding box center [559, 73] width 47 height 15
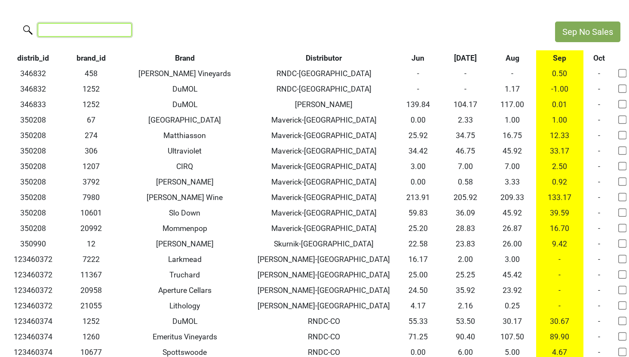
click at [92, 31] on input "search" at bounding box center [85, 29] width 94 height 13
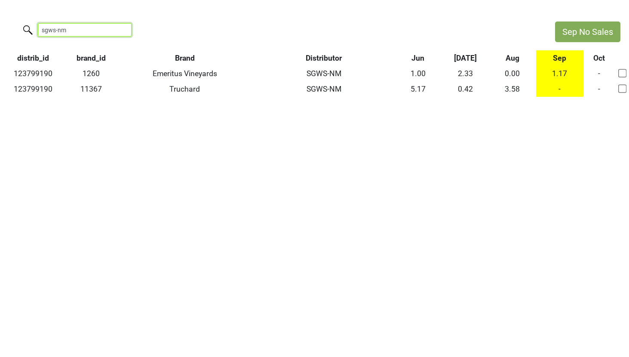
type input "sgws-nm"
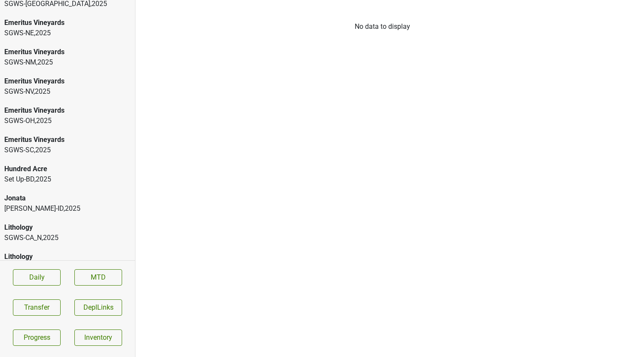
scroll to position [1865, 0]
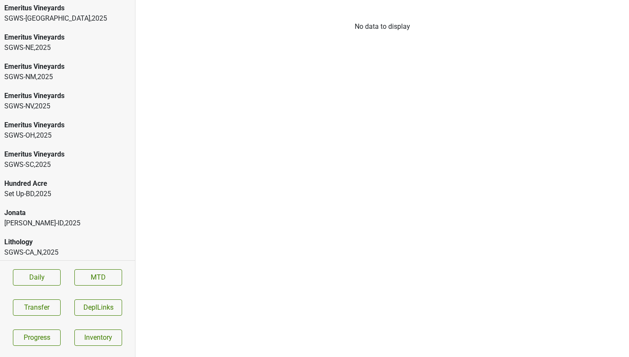
click at [72, 159] on div "SGWS-SC , 2025" at bounding box center [67, 164] width 126 height 10
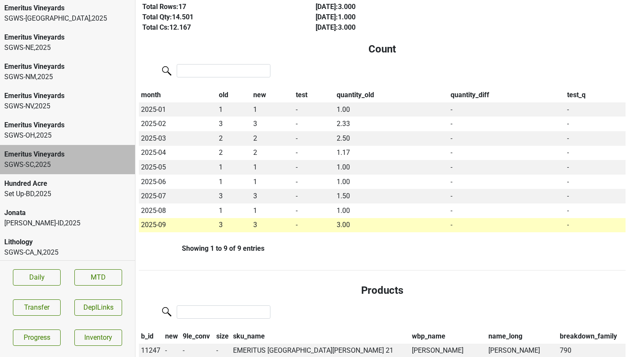
scroll to position [0, 0]
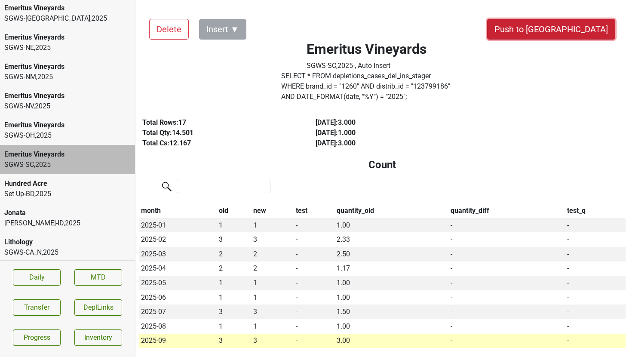
click at [578, 27] on button "Push to [GEOGRAPHIC_DATA]" at bounding box center [551, 29] width 128 height 21
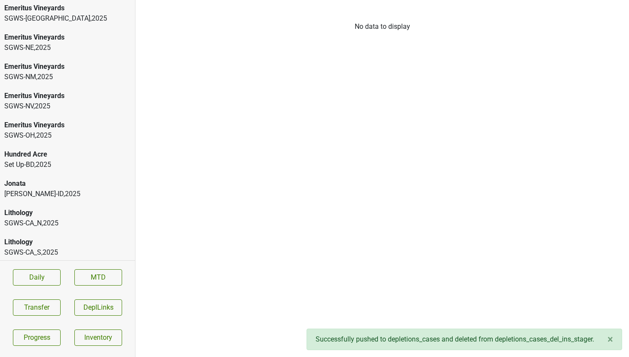
click at [65, 120] on div "Emeritus Vineyards" at bounding box center [67, 125] width 126 height 10
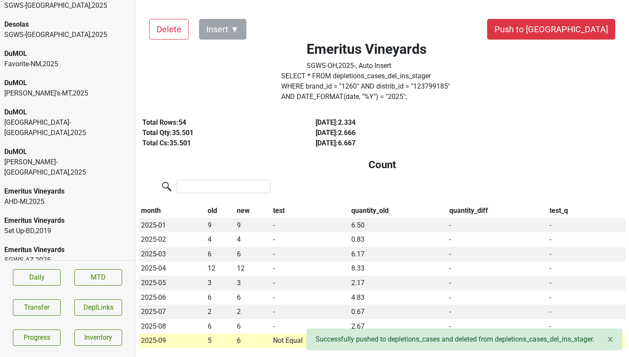
scroll to position [1328, 0]
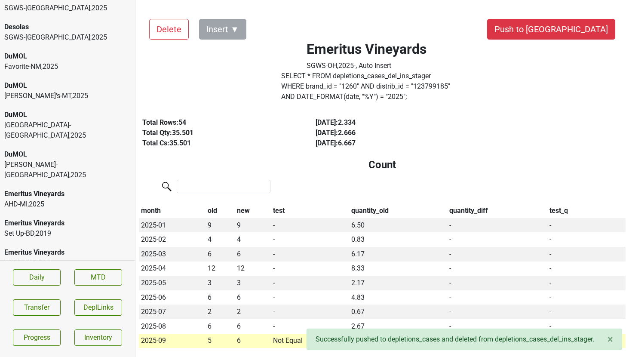
click at [56, 149] on div "DuMOL" at bounding box center [67, 154] width 126 height 10
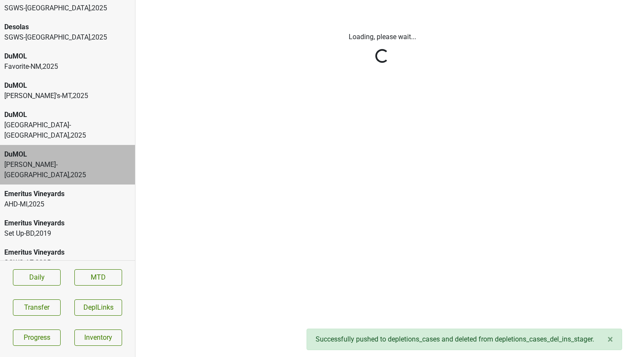
click at [55, 0] on html "Ashes & Diamonds Breakthru-MO , 2025 Ashes & Diamonds Empire_Metro-NY , 2025 As…" at bounding box center [314, 0] width 629 height 0
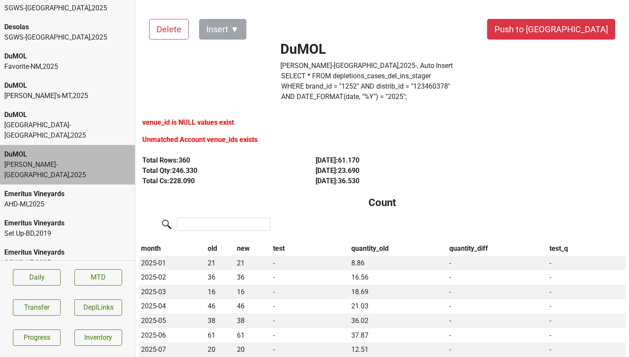
click at [49, 61] on div "Favorite-NM , 2025" at bounding box center [67, 66] width 126 height 10
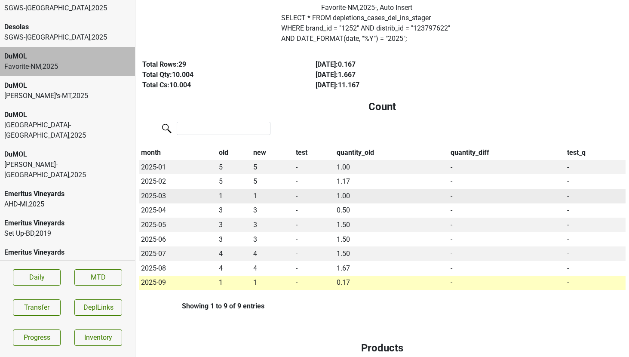
scroll to position [0, 0]
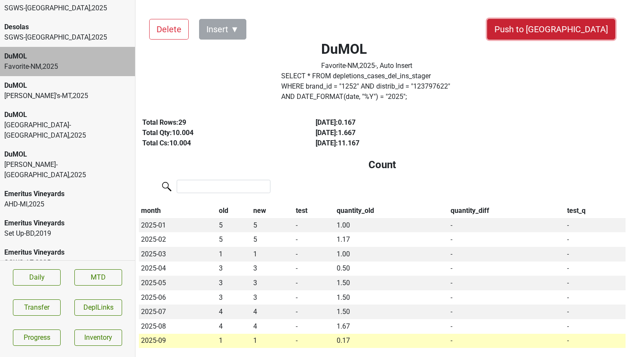
click at [562, 25] on button "Push to [GEOGRAPHIC_DATA]" at bounding box center [551, 29] width 128 height 21
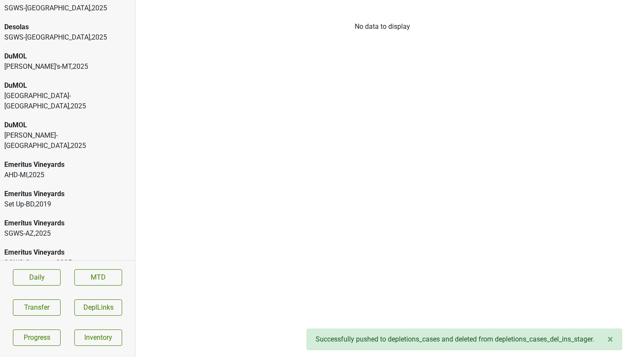
click at [41, 61] on div "[PERSON_NAME]'s-MT , 2025" at bounding box center [67, 66] width 126 height 10
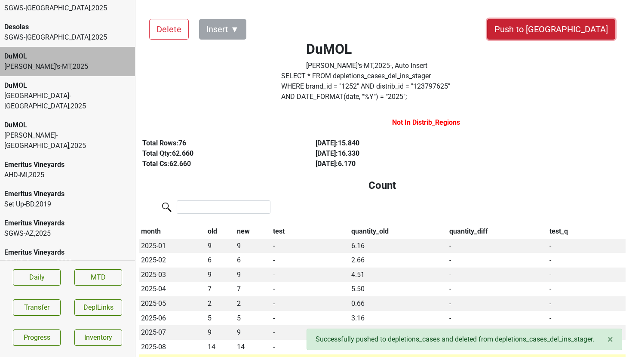
click at [585, 24] on button "Push to [GEOGRAPHIC_DATA]" at bounding box center [551, 29] width 128 height 21
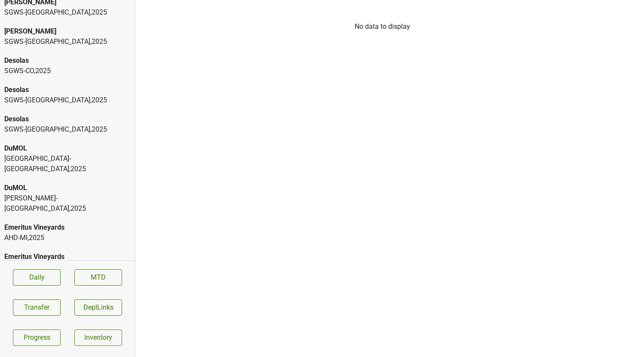
scroll to position [1236, 0]
click at [29, 86] on div "Desolas" at bounding box center [67, 91] width 126 height 10
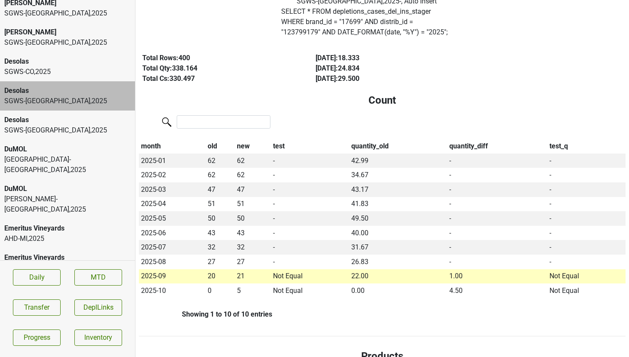
scroll to position [0, 0]
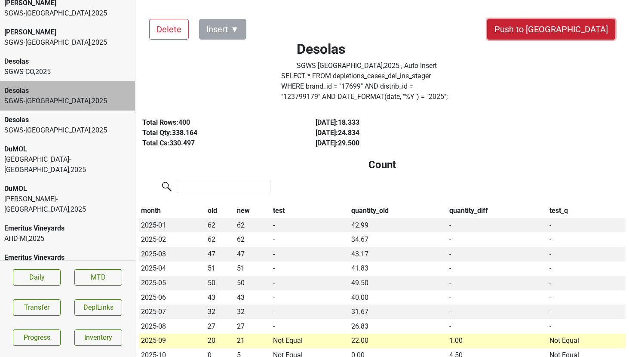
click at [578, 30] on button "Push to [GEOGRAPHIC_DATA]" at bounding box center [551, 29] width 128 height 21
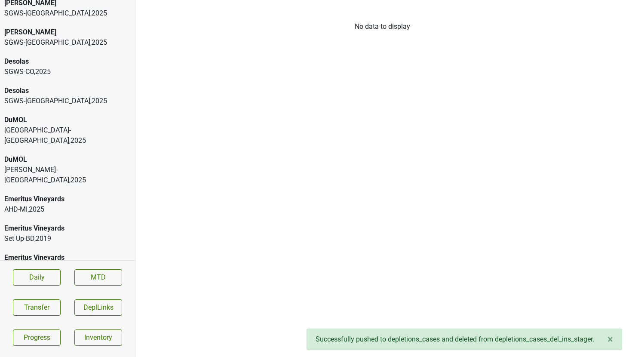
click at [38, 96] on div "SGWS-[GEOGRAPHIC_DATA] , 2025" at bounding box center [67, 101] width 126 height 10
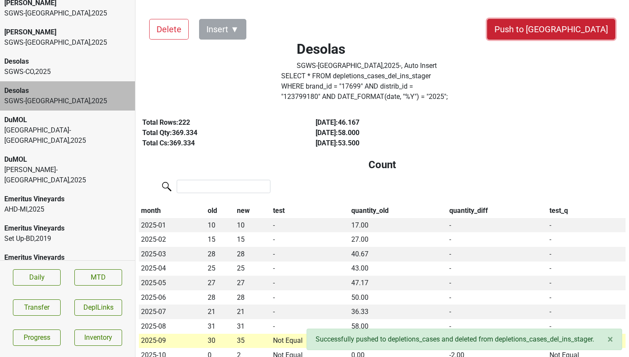
click at [575, 30] on button "Push to [GEOGRAPHIC_DATA]" at bounding box center [551, 29] width 128 height 21
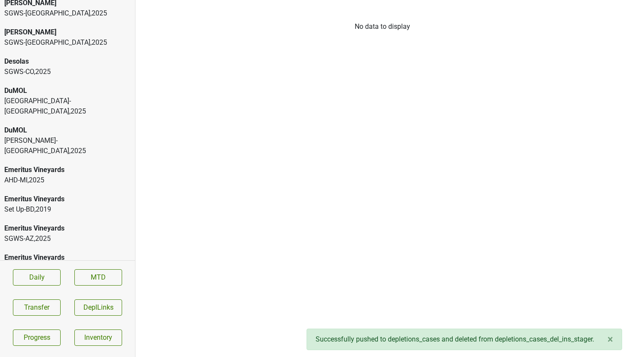
click at [55, 67] on div "SGWS-CO , 2025" at bounding box center [67, 72] width 126 height 10
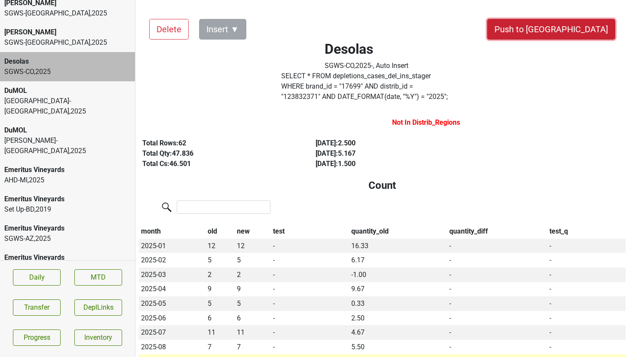
click at [573, 27] on button "Push to [GEOGRAPHIC_DATA]" at bounding box center [551, 29] width 128 height 21
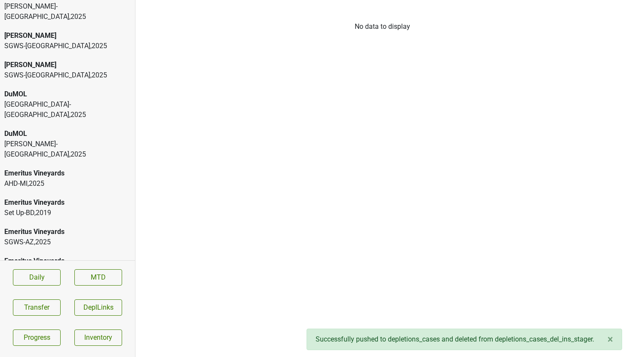
scroll to position [1202, 0]
click at [64, 71] on div "SGWS-MO , 2025" at bounding box center [67, 76] width 126 height 10
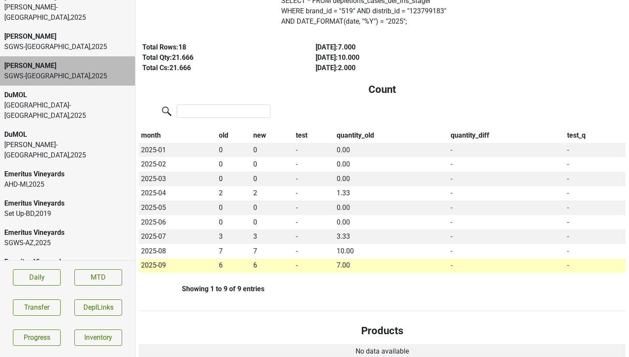
scroll to position [0, 0]
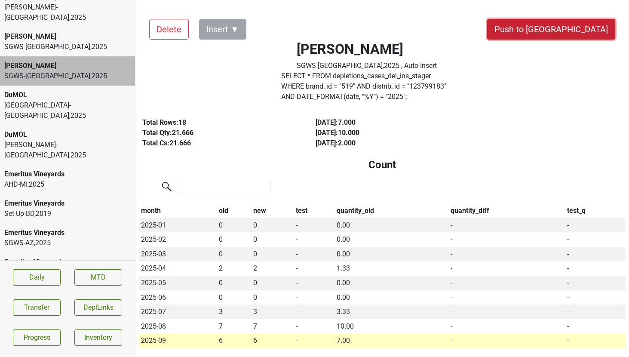
click at [586, 32] on button "Push to [GEOGRAPHIC_DATA]" at bounding box center [551, 29] width 128 height 21
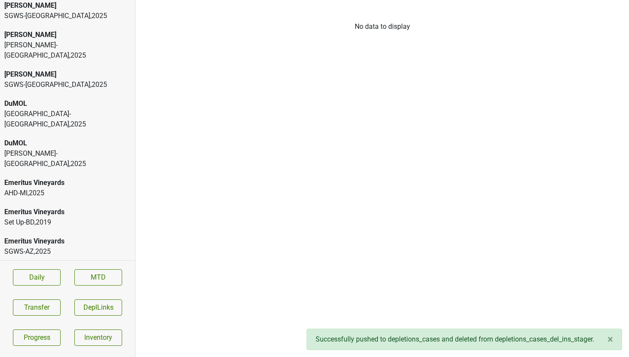
scroll to position [1164, 0]
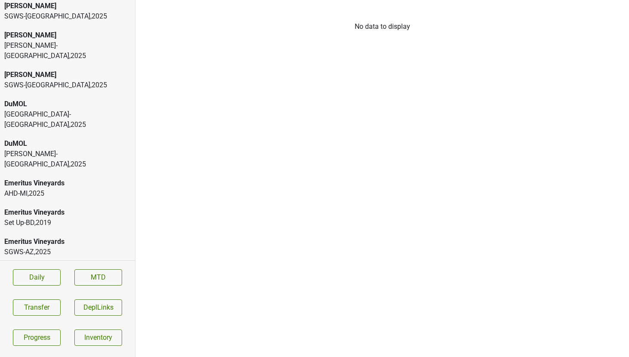
click at [52, 80] on div "SGWS-[GEOGRAPHIC_DATA] , 2025" at bounding box center [67, 85] width 126 height 10
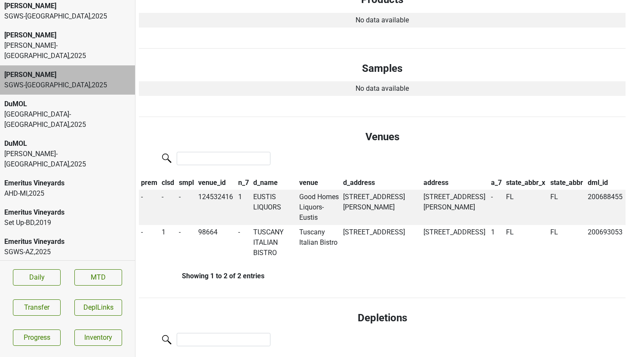
scroll to position [429, 0]
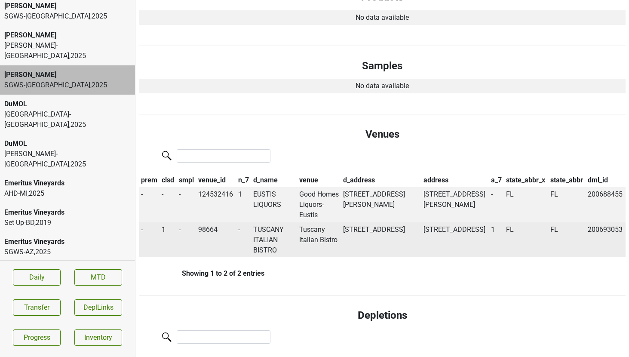
click at [310, 225] on td "Tuscany Italian Bistro" at bounding box center [319, 239] width 44 height 35
click at [210, 222] on td "98664" at bounding box center [216, 239] width 40 height 35
copy td "98664"
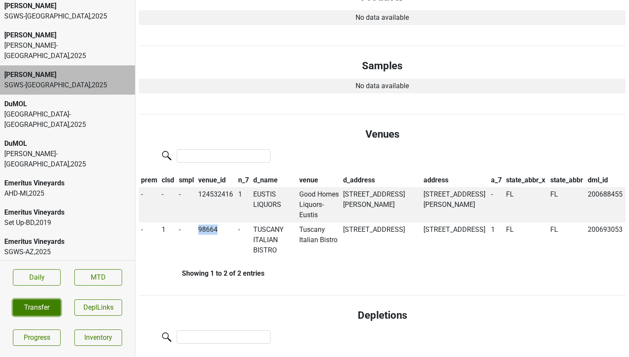
click at [48, 303] on button "Transfer" at bounding box center [37, 307] width 48 height 16
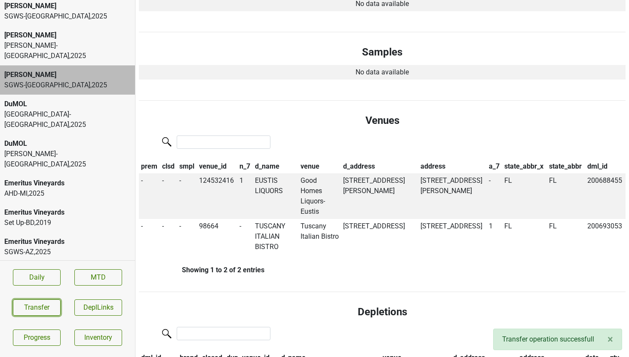
scroll to position [424, 0]
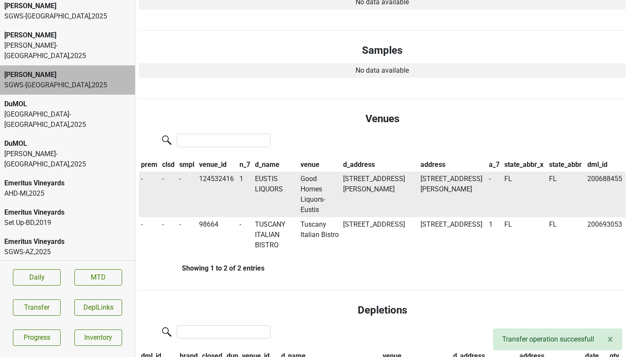
click at [300, 171] on td "Good Homes Liquors- Eustis" at bounding box center [319, 194] width 43 height 46
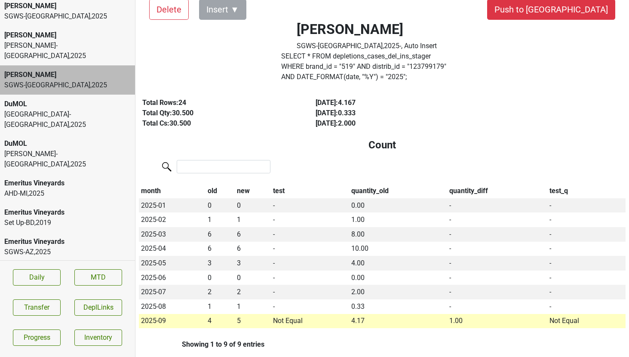
scroll to position [0, 0]
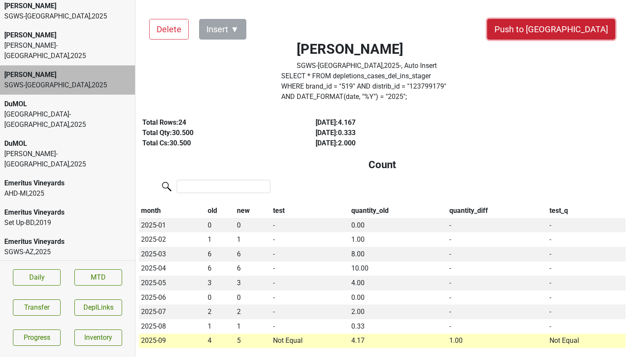
click at [584, 30] on button "Push to [GEOGRAPHIC_DATA]" at bounding box center [551, 29] width 128 height 21
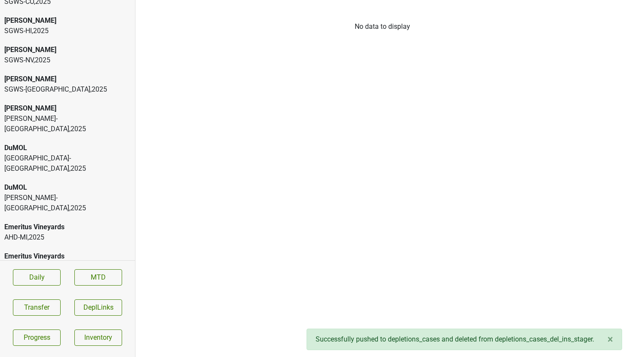
scroll to position [1077, 0]
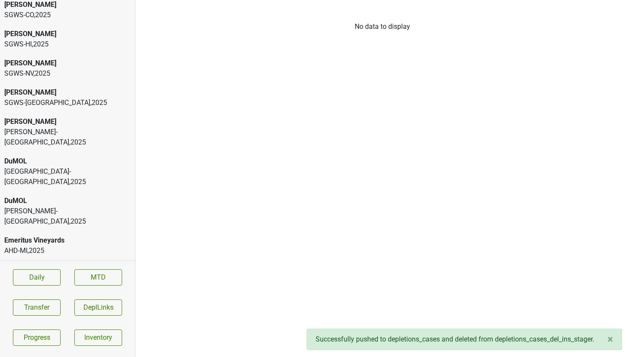
click at [52, 98] on div "SGWS-[GEOGRAPHIC_DATA] , 2025" at bounding box center [67, 103] width 126 height 10
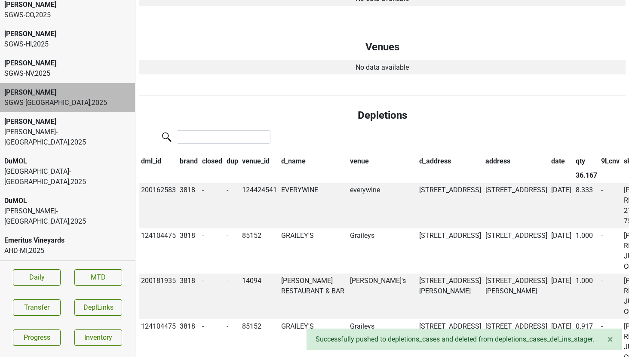
scroll to position [500, 0]
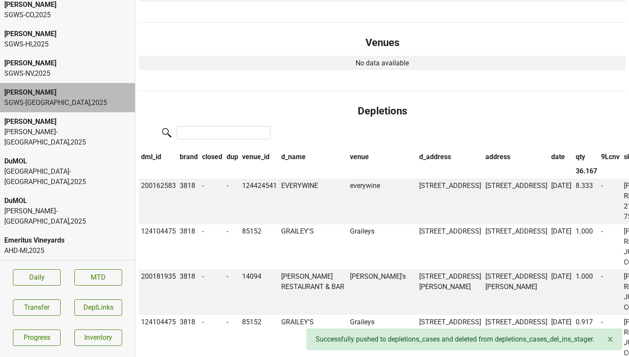
click at [549, 159] on th "date" at bounding box center [561, 157] width 24 height 15
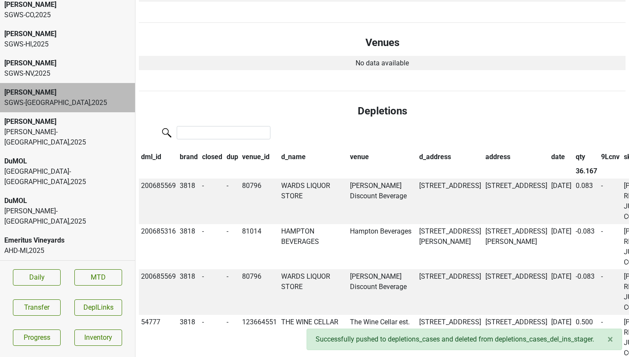
click at [549, 159] on th "date" at bounding box center [561, 157] width 24 height 15
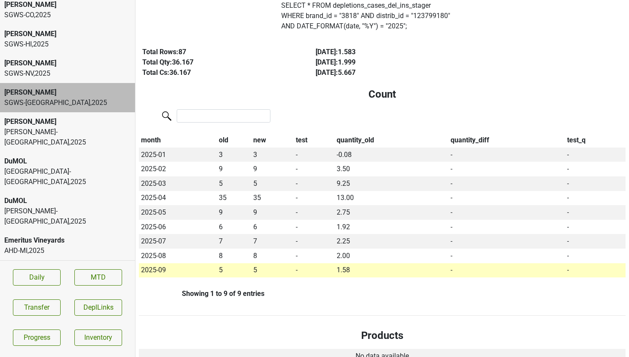
scroll to position [0, 0]
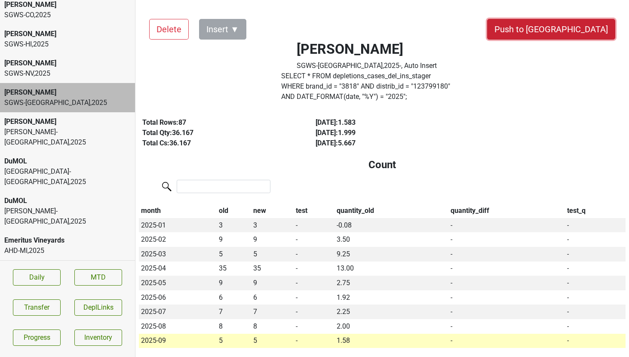
click at [569, 28] on button "Push to [GEOGRAPHIC_DATA]" at bounding box center [551, 29] width 128 height 21
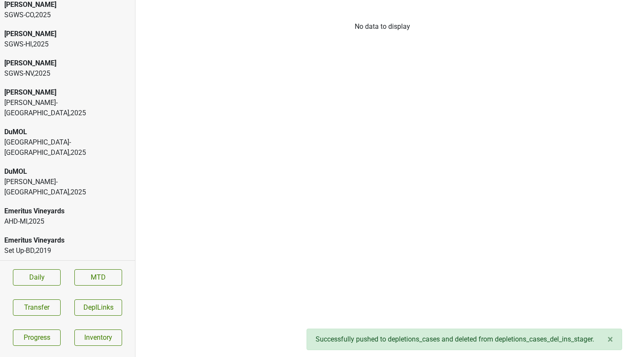
click at [50, 68] on div "SGWS-[GEOGRAPHIC_DATA] , 2025" at bounding box center [67, 73] width 126 height 10
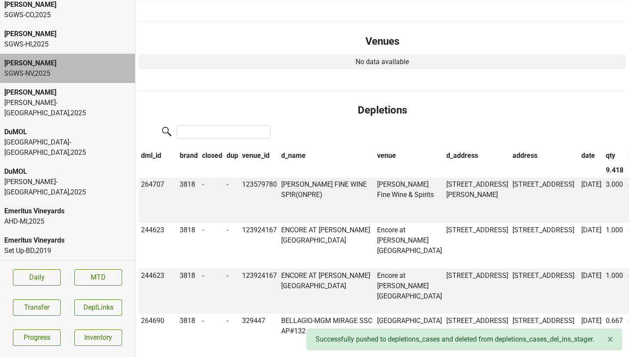
scroll to position [487, 0]
click at [579, 153] on th "date" at bounding box center [591, 155] width 24 height 15
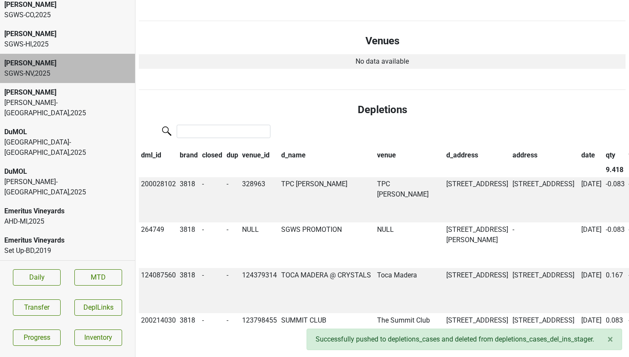
click at [579, 153] on th "date" at bounding box center [591, 155] width 24 height 15
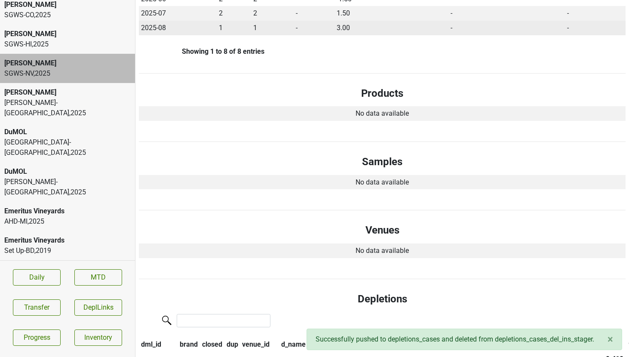
scroll to position [0, 0]
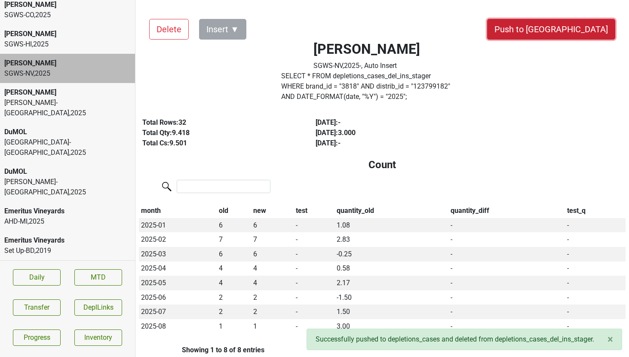
click at [583, 28] on button "Push to [GEOGRAPHIC_DATA]" at bounding box center [551, 29] width 128 height 21
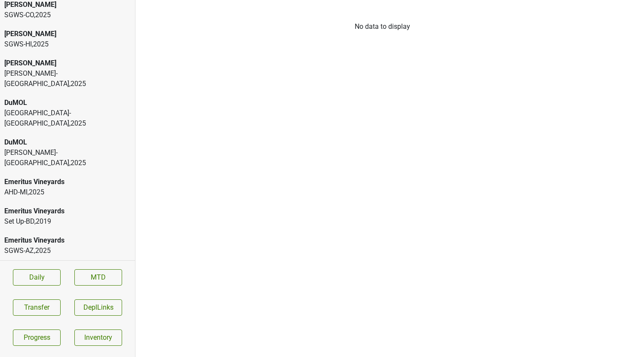
click at [61, 39] on div "SGWS-HI , 2025" at bounding box center [67, 44] width 126 height 10
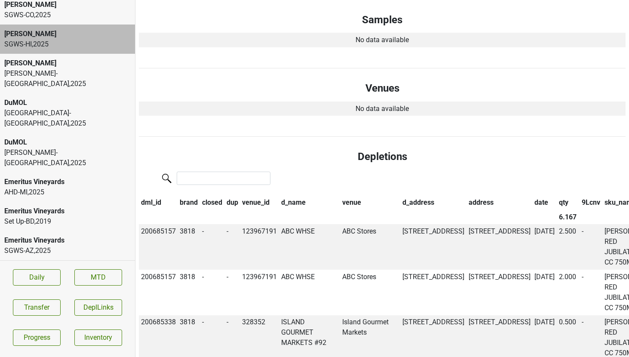
scroll to position [388, 0]
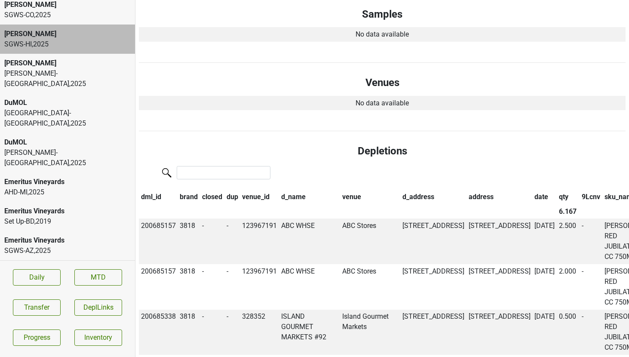
click at [532, 196] on th "date" at bounding box center [544, 197] width 24 height 15
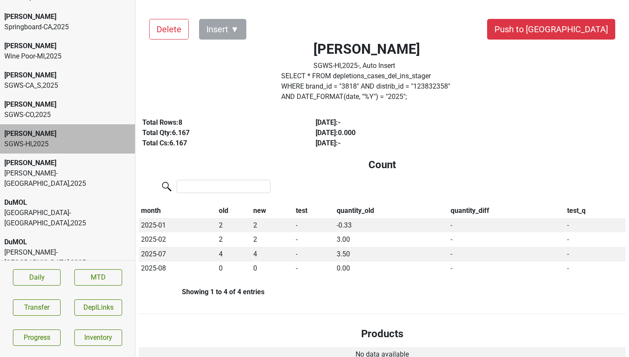
scroll to position [955, 0]
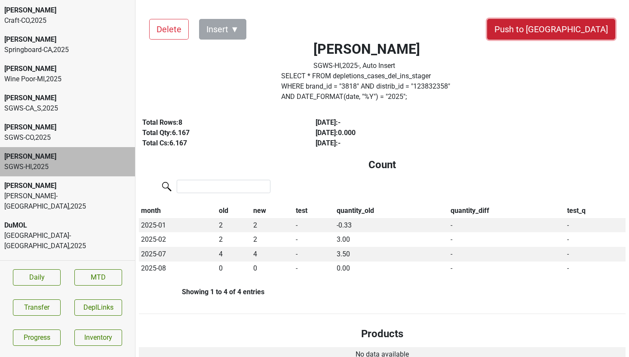
click at [578, 34] on button "Push to [GEOGRAPHIC_DATA]" at bounding box center [551, 29] width 128 height 21
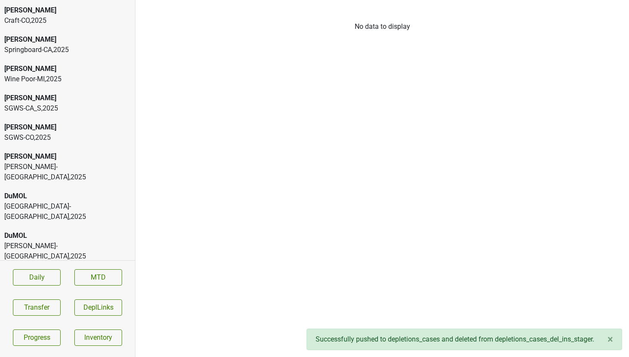
click at [55, 122] on div "[PERSON_NAME]" at bounding box center [67, 127] width 126 height 10
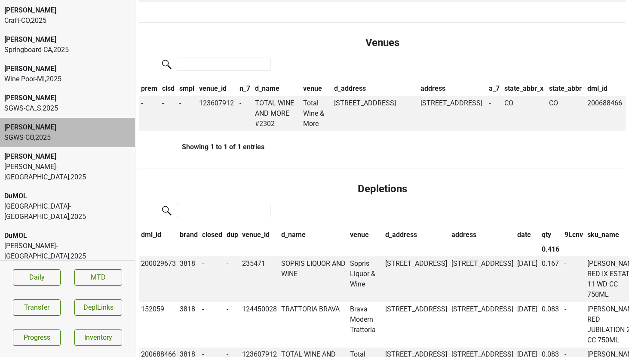
scroll to position [420, 0]
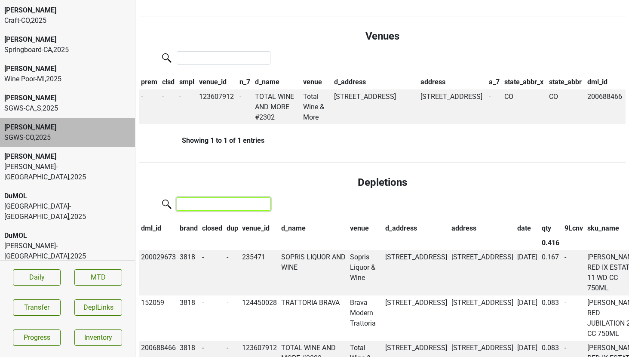
click at [220, 209] on input "search" at bounding box center [224, 203] width 94 height 13
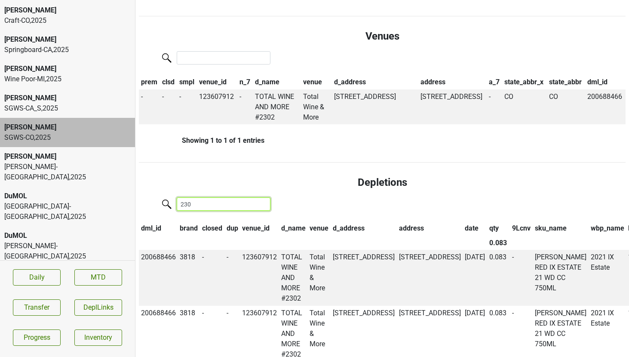
type input "2302"
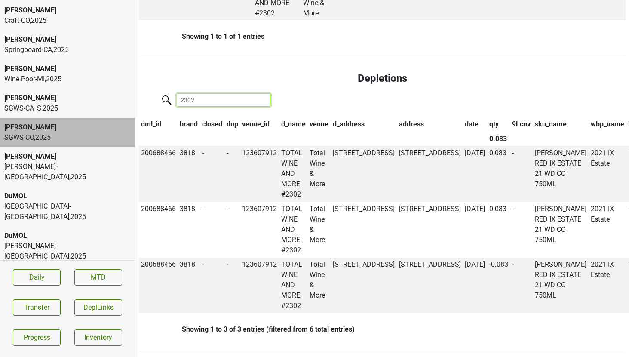
scroll to position [523, 0]
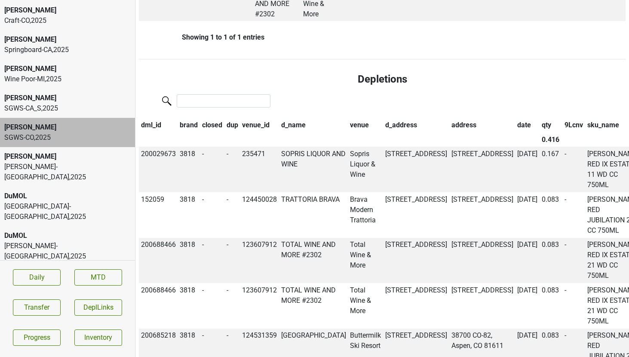
click at [515, 123] on th "date" at bounding box center [527, 125] width 24 height 15
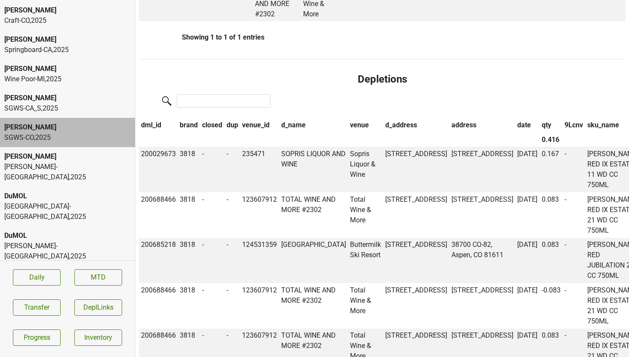
click at [515, 123] on th "date" at bounding box center [527, 125] width 24 height 15
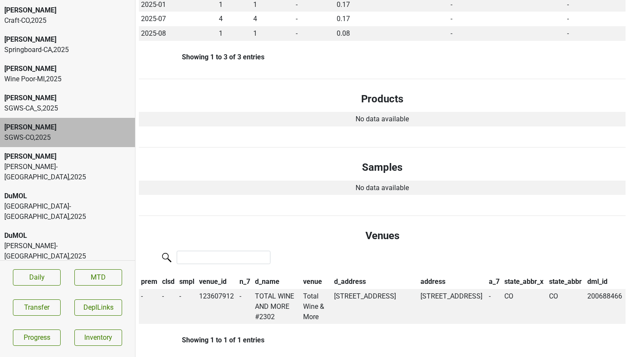
scroll to position [0, 0]
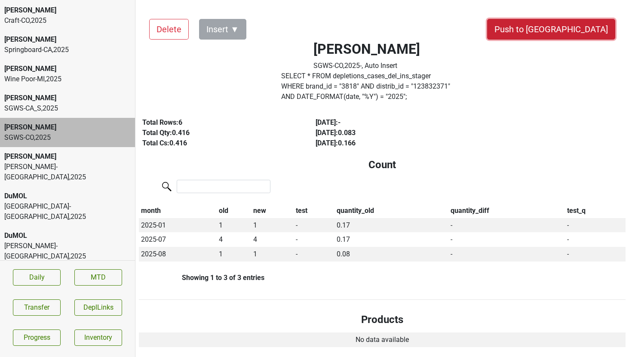
click at [580, 28] on button "Push to [GEOGRAPHIC_DATA]" at bounding box center [551, 29] width 128 height 21
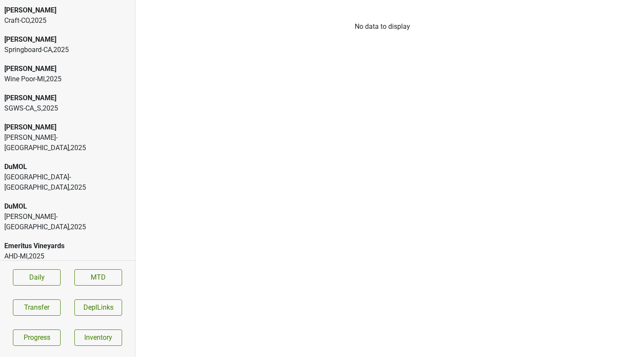
click at [97, 103] on div "SGWS-CA_S , 2025" at bounding box center [67, 108] width 126 height 10
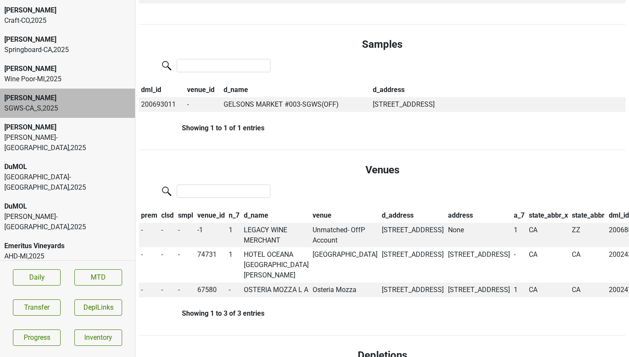
scroll to position [442, 0]
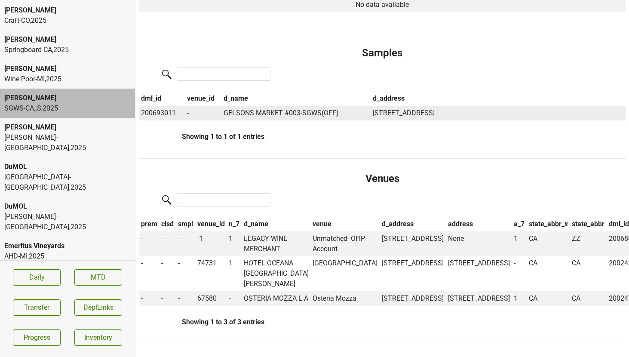
click at [149, 113] on td "200693011" at bounding box center [162, 113] width 46 height 15
copy td "200693011"
click at [75, 74] on div "Wine Poor-MI , 2025" at bounding box center [67, 79] width 126 height 10
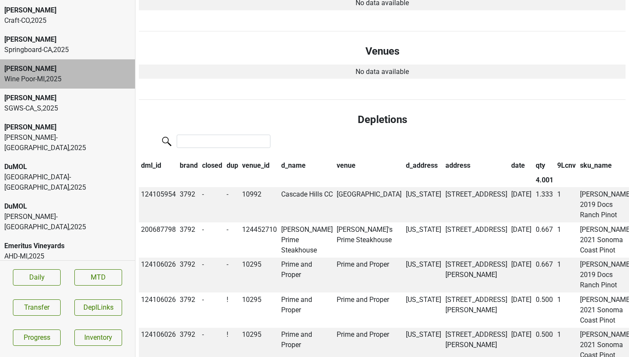
scroll to position [443, 0]
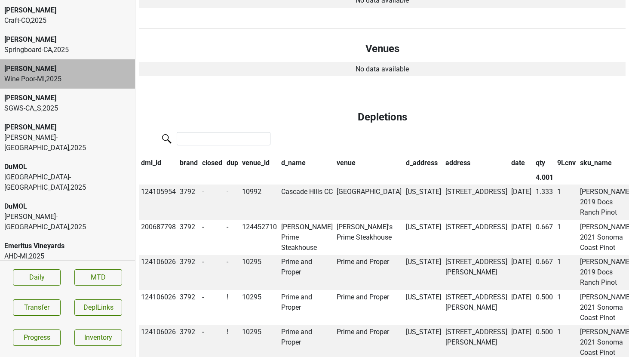
click at [509, 165] on th "date" at bounding box center [521, 163] width 24 height 15
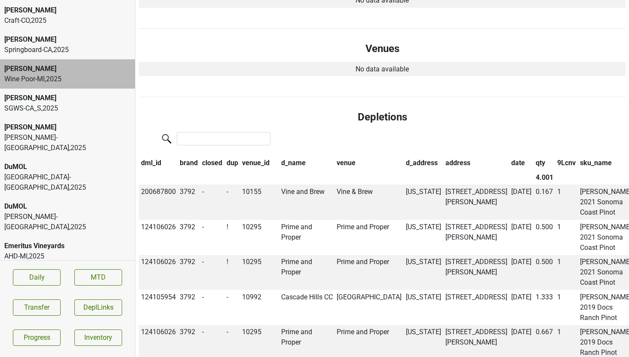
click at [509, 165] on th "date" at bounding box center [521, 163] width 24 height 15
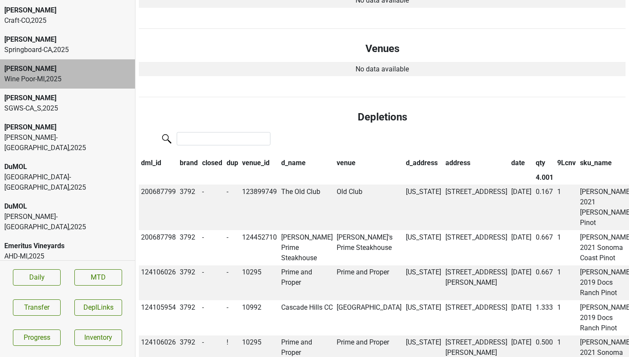
scroll to position [0, 0]
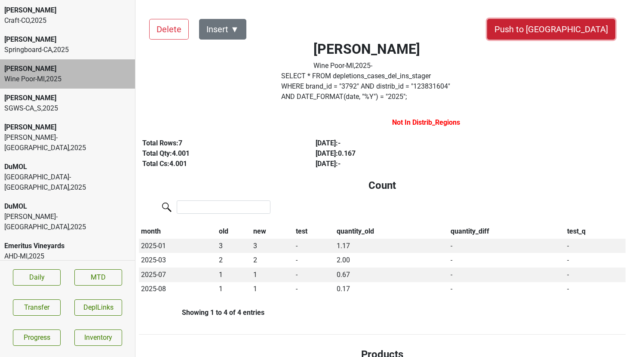
click at [592, 21] on button "Push to [GEOGRAPHIC_DATA]" at bounding box center [551, 29] width 128 height 21
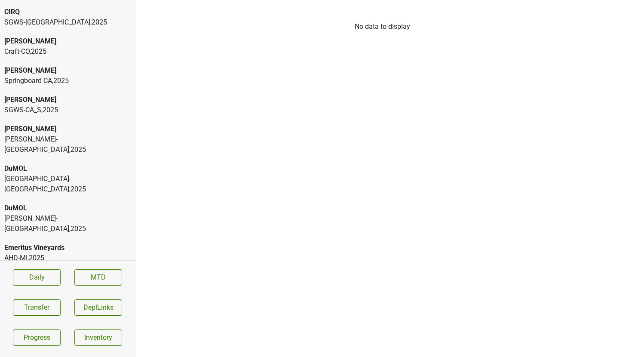
scroll to position [917, 0]
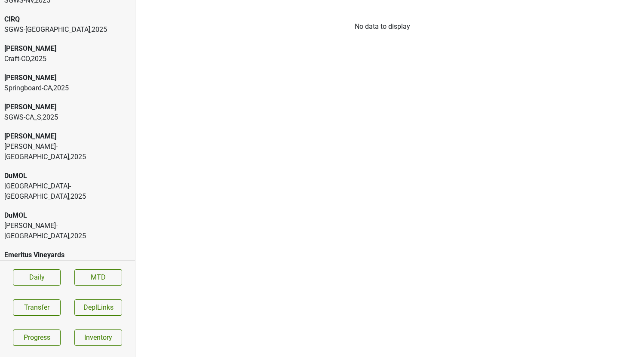
click at [41, 83] on div "Springboard-CA , 2025" at bounding box center [67, 88] width 126 height 10
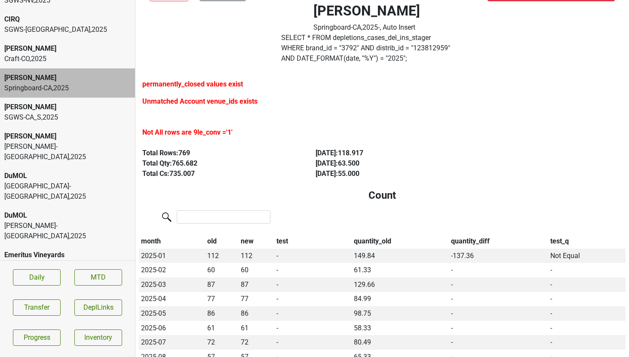
scroll to position [37, 0]
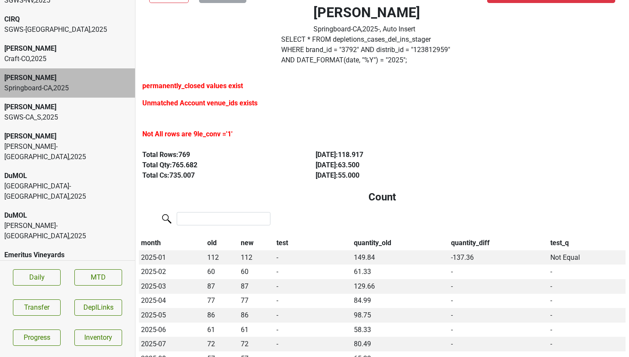
click at [44, 54] on div "Craft-CO , 2025" at bounding box center [67, 59] width 126 height 10
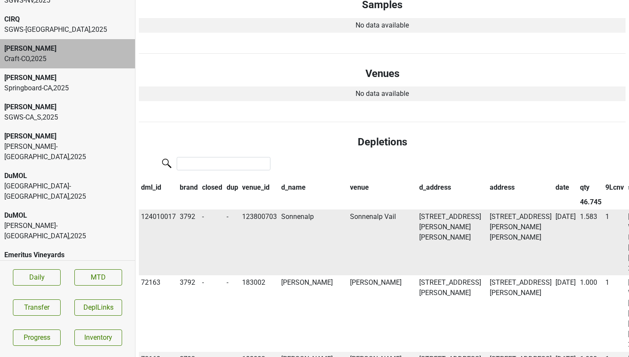
scroll to position [484, 0]
click at [553, 190] on th "date" at bounding box center [565, 187] width 24 height 15
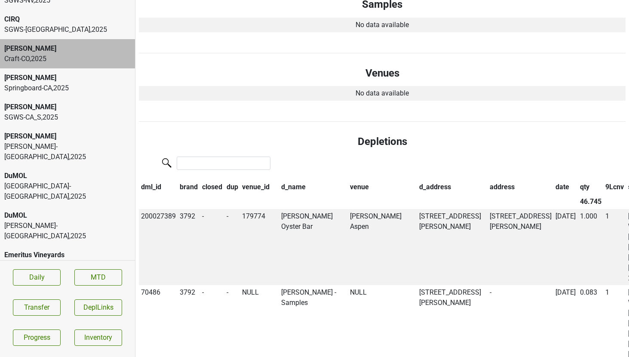
click at [553, 190] on th "date" at bounding box center [565, 187] width 24 height 15
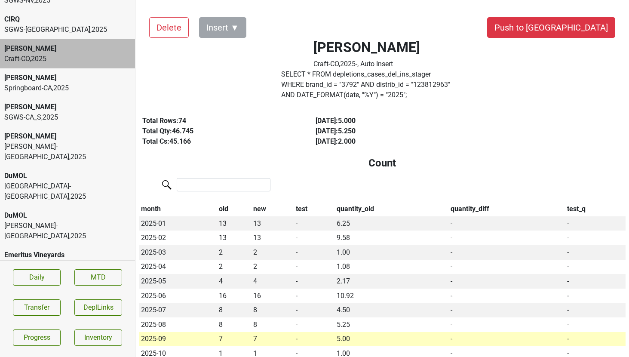
scroll to position [0, 0]
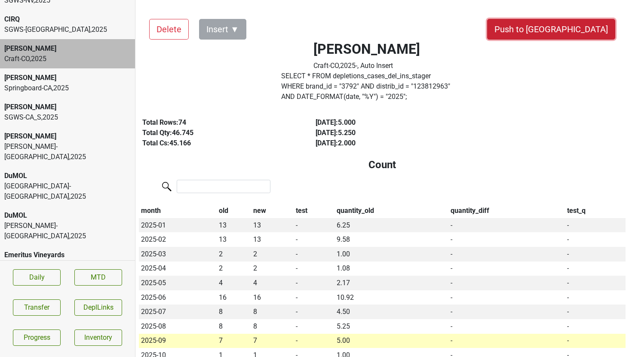
click at [570, 34] on button "Push to DC" at bounding box center [551, 29] width 128 height 21
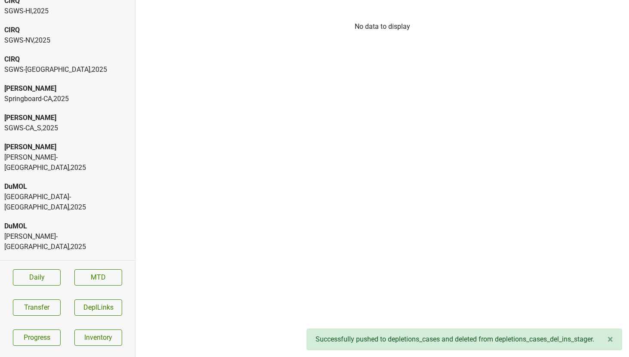
scroll to position [872, 0]
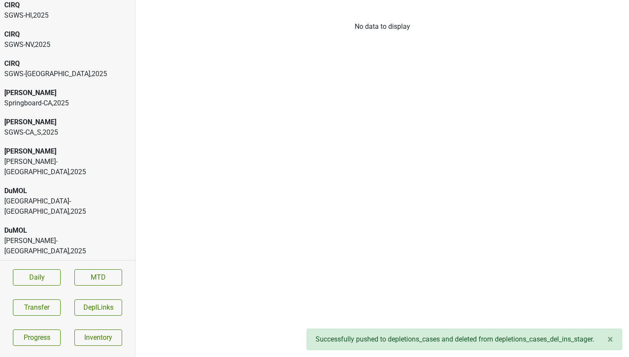
click at [43, 69] on div "SGWS-TX , 2025" at bounding box center [67, 74] width 126 height 10
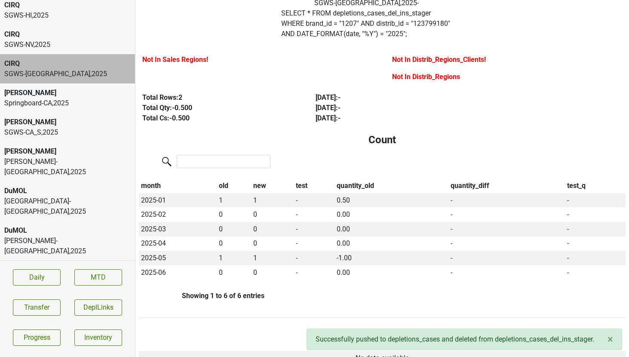
scroll to position [76, 0]
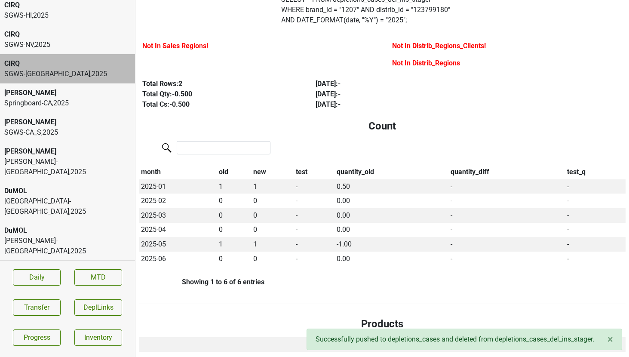
click at [23, 29] on div "CIRQ" at bounding box center [67, 34] width 126 height 10
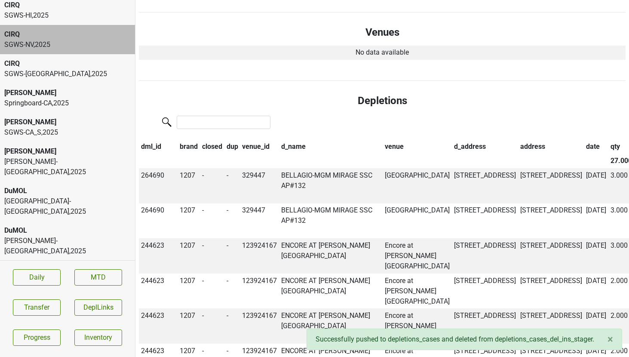
scroll to position [489, 0]
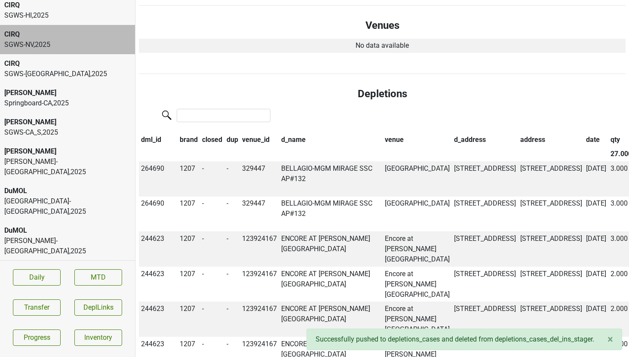
click at [584, 140] on th "date" at bounding box center [596, 139] width 24 height 15
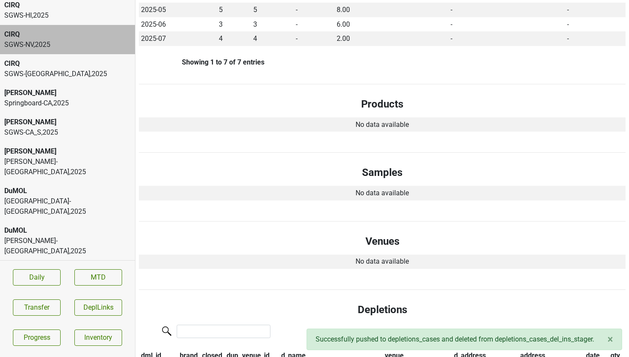
scroll to position [0, 0]
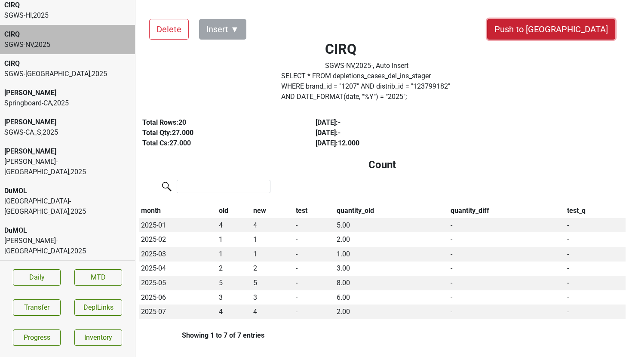
click at [578, 27] on button "Push to DC" at bounding box center [551, 29] width 128 height 21
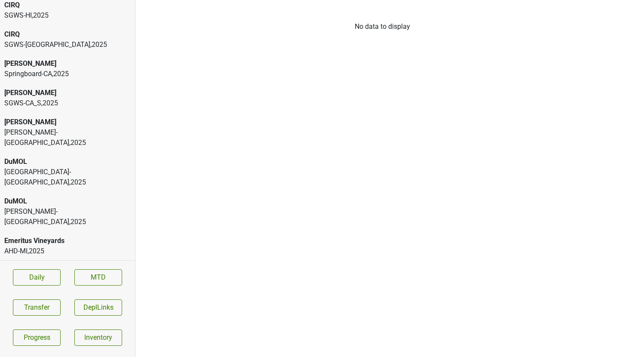
click at [61, 40] on div "SGWS-TX , 2025" at bounding box center [67, 45] width 126 height 10
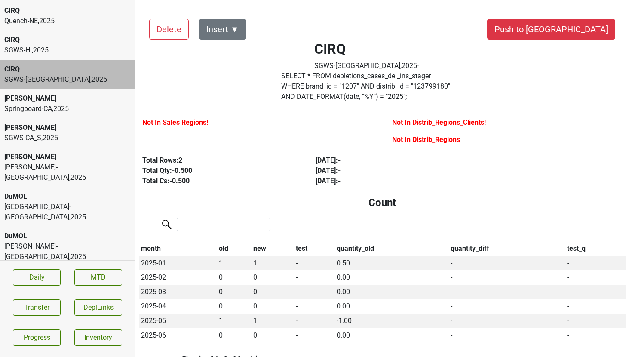
scroll to position [836, 0]
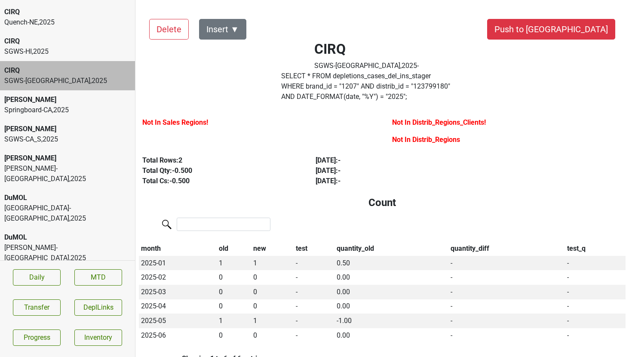
click at [61, 36] on div "CIRQ" at bounding box center [67, 41] width 126 height 10
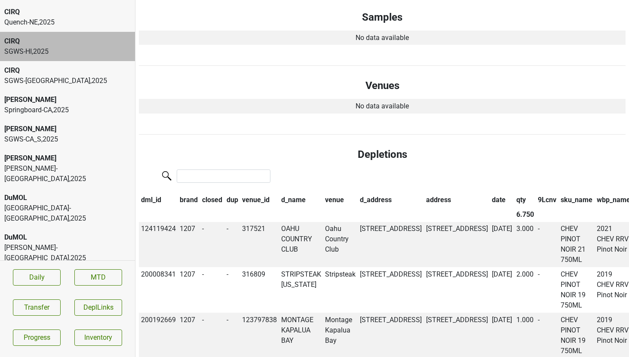
scroll to position [447, 0]
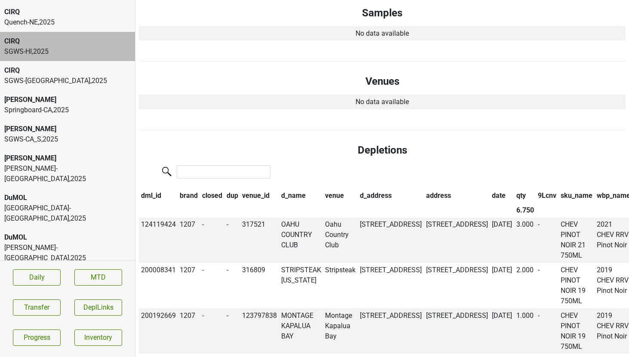
click at [489, 197] on th "date" at bounding box center [501, 196] width 24 height 15
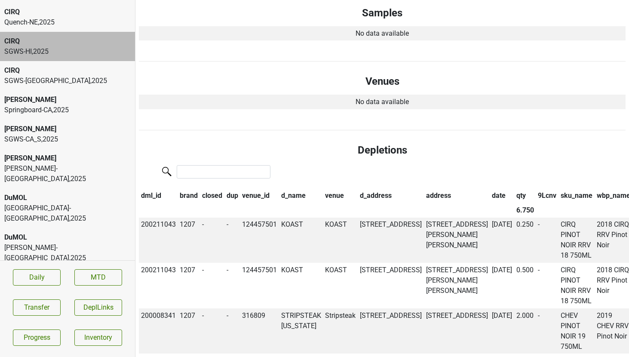
click at [489, 197] on th "date" at bounding box center [501, 196] width 24 height 15
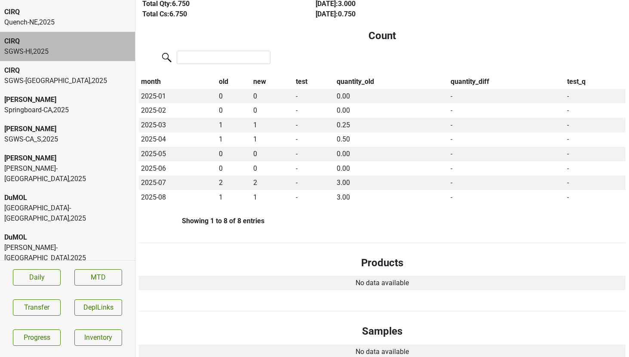
scroll to position [0, 0]
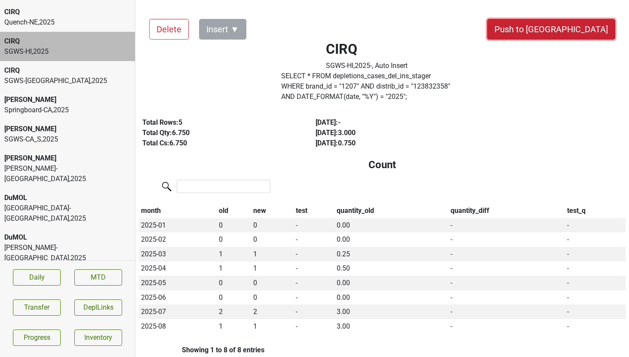
click at [581, 35] on button "Push to DC" at bounding box center [551, 29] width 128 height 21
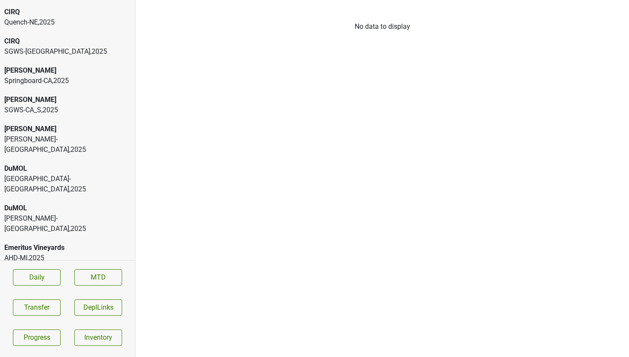
scroll to position [810, 0]
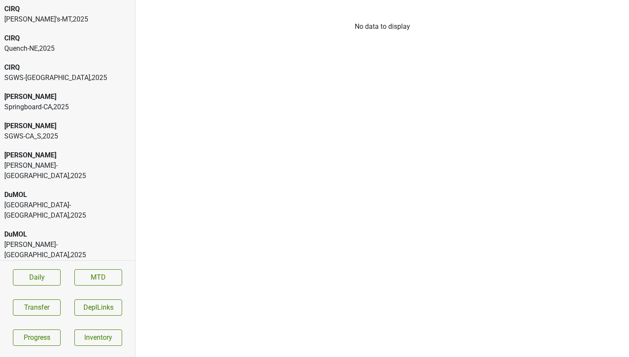
click at [72, 33] on div "CIRQ" at bounding box center [67, 38] width 126 height 10
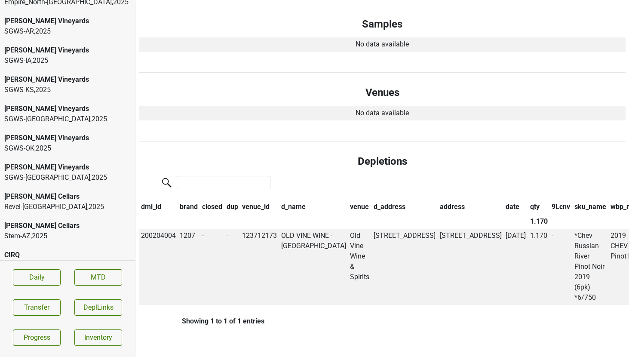
scroll to position [471, 0]
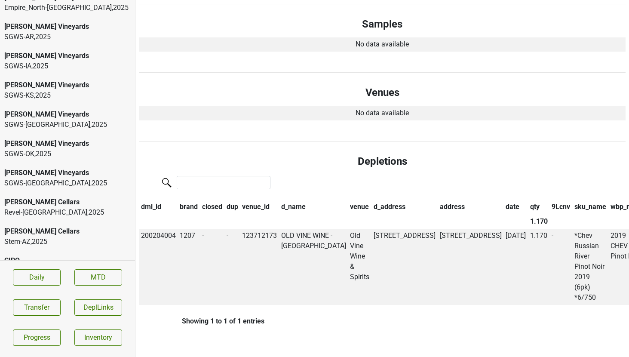
click at [53, 168] on div "Buehler Vineyards" at bounding box center [67, 173] width 126 height 10
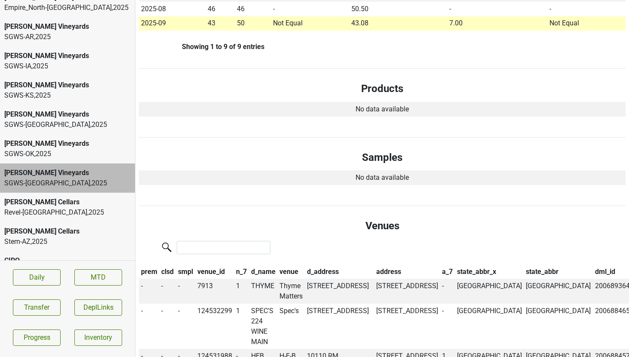
scroll to position [0, 0]
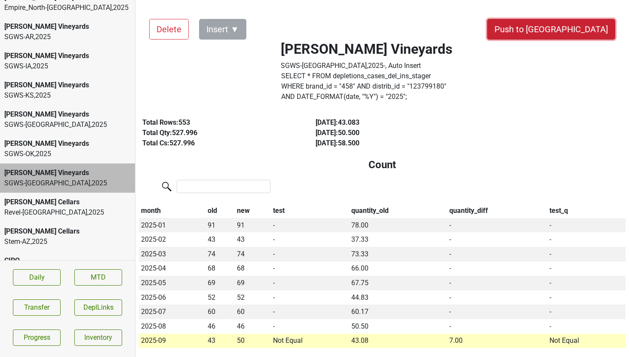
click at [579, 25] on button "Push to DC" at bounding box center [551, 29] width 128 height 21
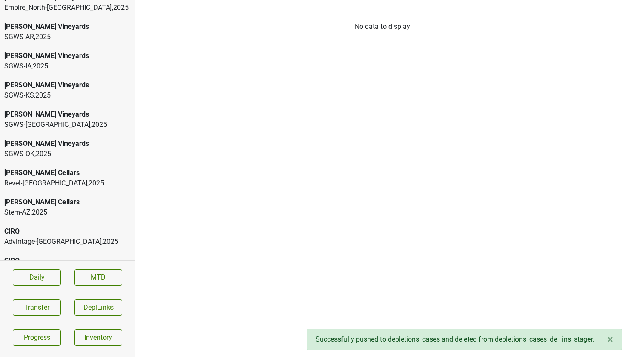
click at [103, 138] on div "Buehler Vineyards" at bounding box center [67, 143] width 126 height 10
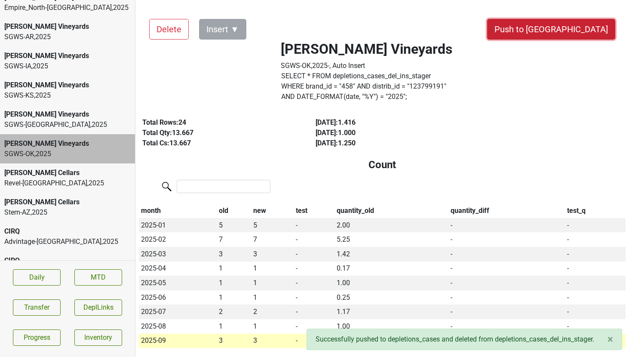
click at [596, 25] on button "Push to DC" at bounding box center [551, 29] width 128 height 21
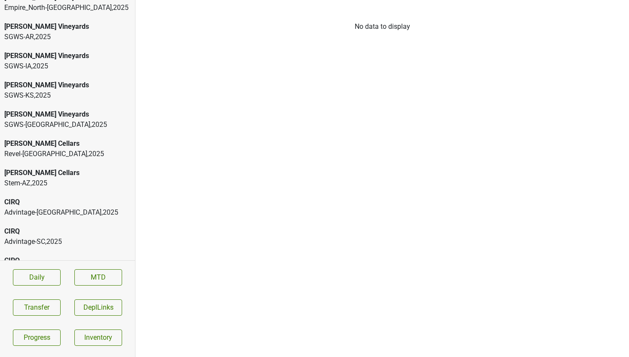
click at [88, 109] on div "Buehler Vineyards" at bounding box center [67, 114] width 126 height 10
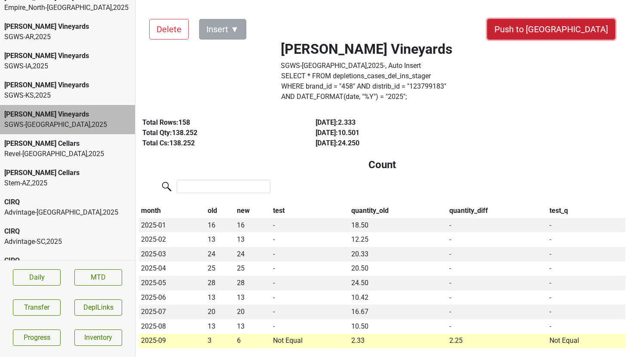
click at [586, 23] on button "Push to [GEOGRAPHIC_DATA]" at bounding box center [551, 29] width 128 height 21
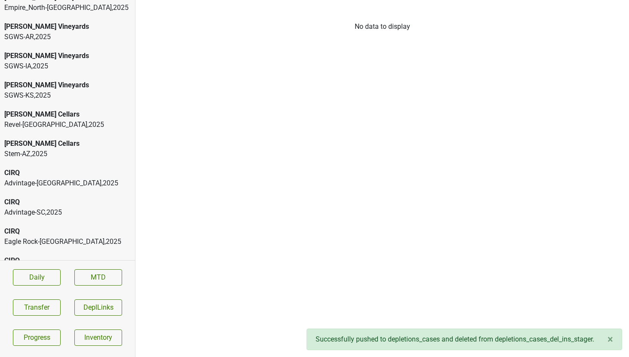
click at [76, 90] on div "SGWS-KS , 2025" at bounding box center [67, 95] width 126 height 10
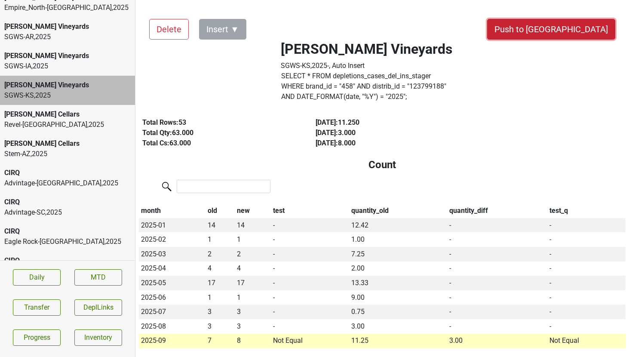
click at [575, 21] on button "Push to [GEOGRAPHIC_DATA]" at bounding box center [551, 29] width 128 height 21
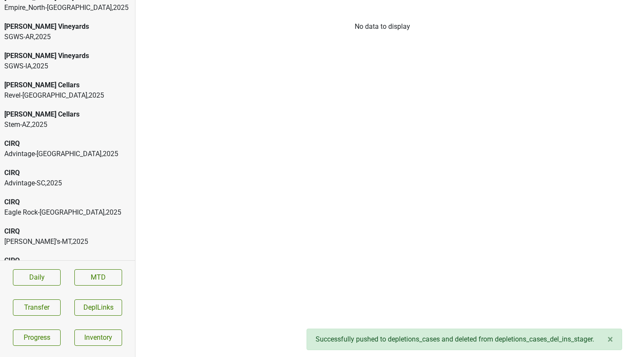
click at [61, 61] on div "SGWS-IA , 2025" at bounding box center [67, 66] width 126 height 10
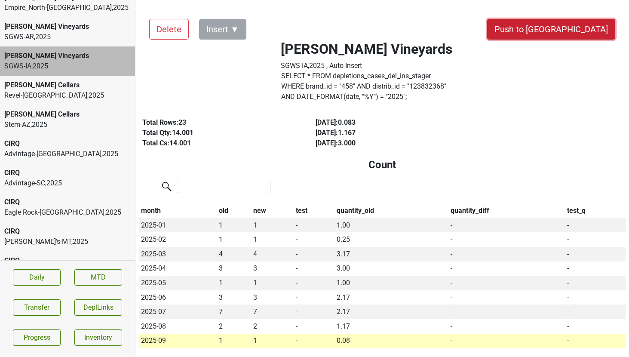
click at [563, 37] on button "Push to [GEOGRAPHIC_DATA]" at bounding box center [551, 29] width 128 height 21
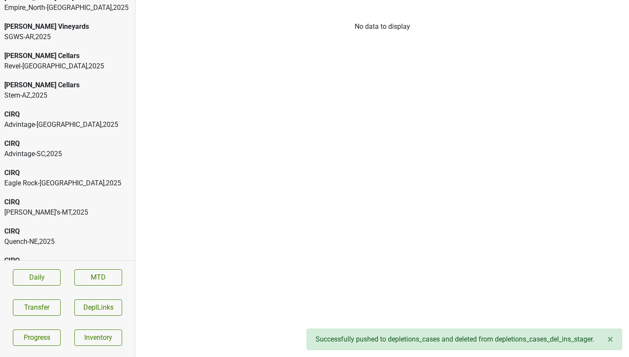
click at [54, 32] on div "SGWS-AR , 2025" at bounding box center [67, 37] width 126 height 10
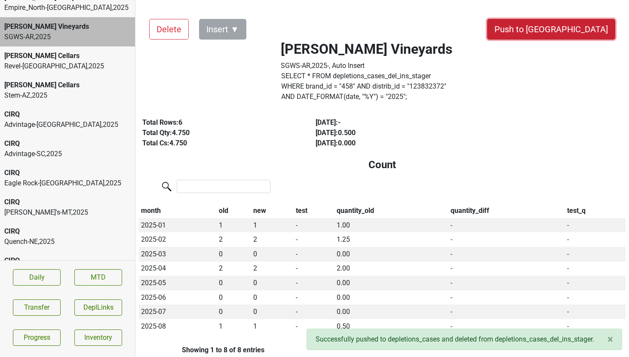
click at [577, 30] on button "Push to [GEOGRAPHIC_DATA]" at bounding box center [551, 29] width 128 height 21
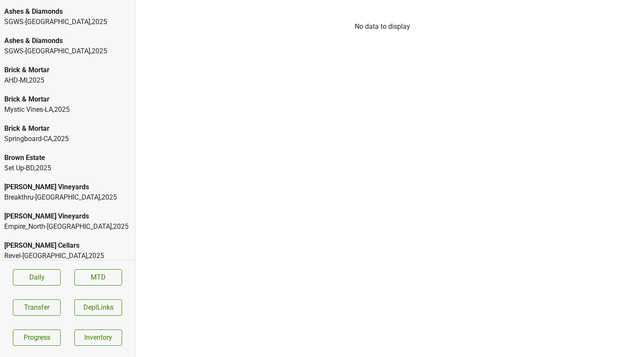
scroll to position [251, 0]
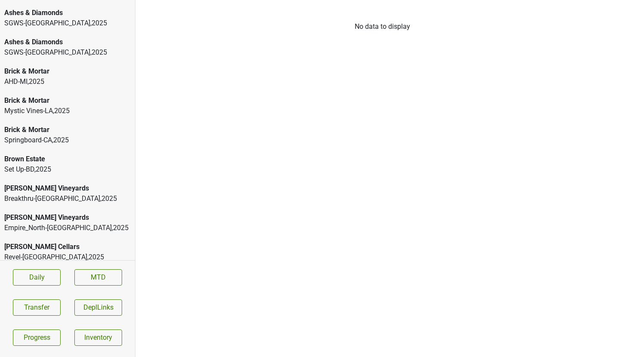
click at [44, 106] on div "Mystic Vines-LA , 2025" at bounding box center [67, 111] width 126 height 10
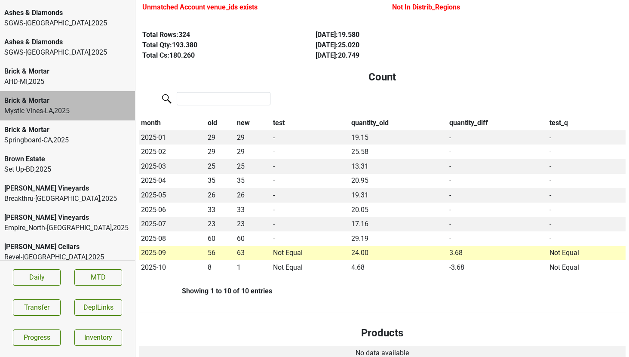
scroll to position [0, 0]
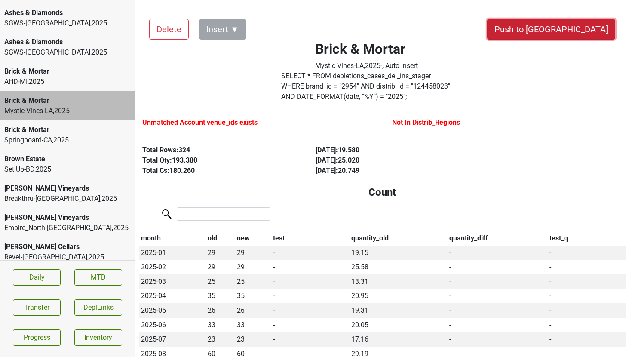
click at [563, 26] on button "Push to [GEOGRAPHIC_DATA]" at bounding box center [551, 29] width 128 height 21
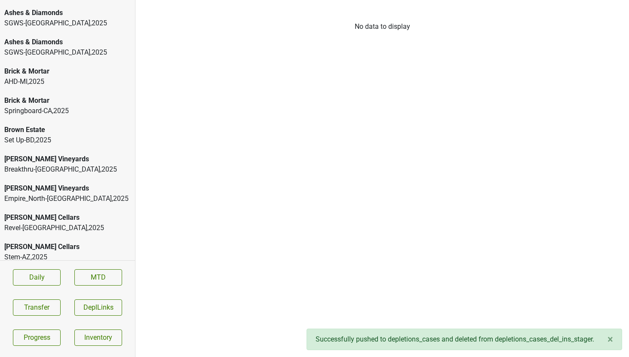
click at [46, 76] on div "AHD-MI , 2025" at bounding box center [67, 81] width 126 height 10
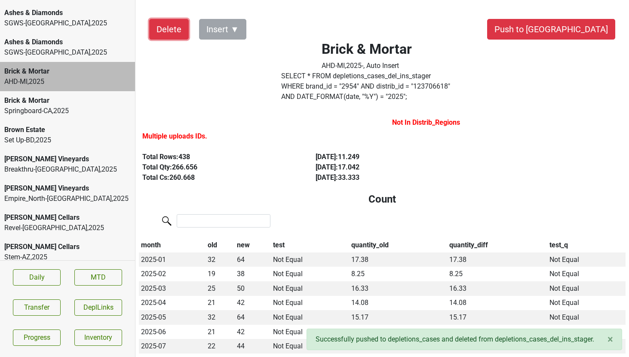
click at [161, 22] on button "Delete" at bounding box center [169, 29] width 40 height 21
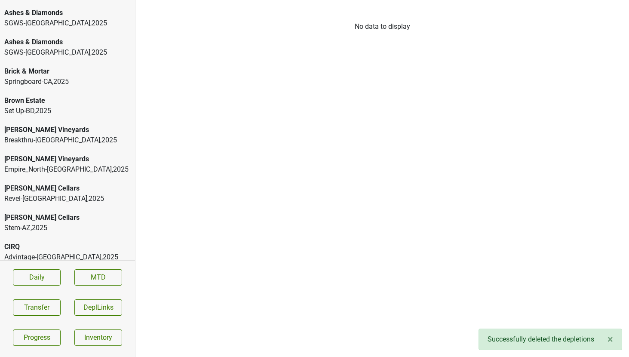
click at [57, 47] on div "SGWS-WA , 2025" at bounding box center [67, 52] width 126 height 10
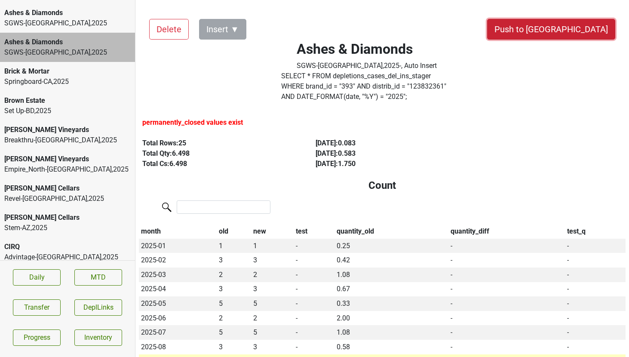
click at [585, 29] on button "Push to [GEOGRAPHIC_DATA]" at bounding box center [551, 29] width 128 height 21
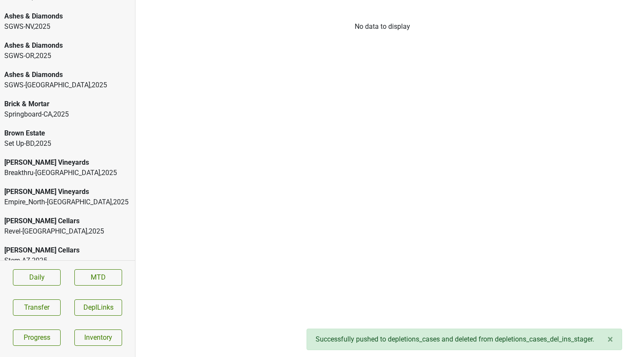
scroll to position [189, 0]
click at [97, 70] on div "Ashes & Diamonds" at bounding box center [67, 75] width 126 height 10
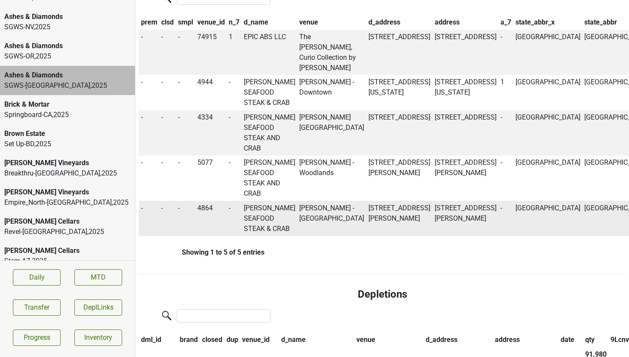
scroll to position [0, 0]
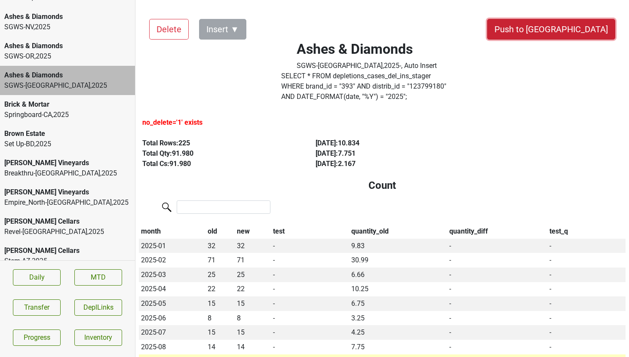
click at [568, 29] on button "Push to [GEOGRAPHIC_DATA]" at bounding box center [551, 29] width 128 height 21
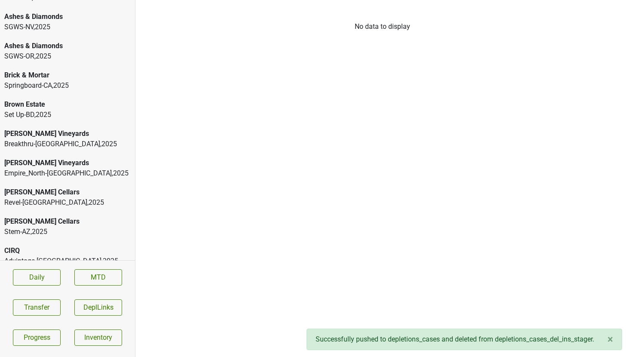
click at [66, 51] on div "SGWS-OR , 2025" at bounding box center [67, 56] width 126 height 10
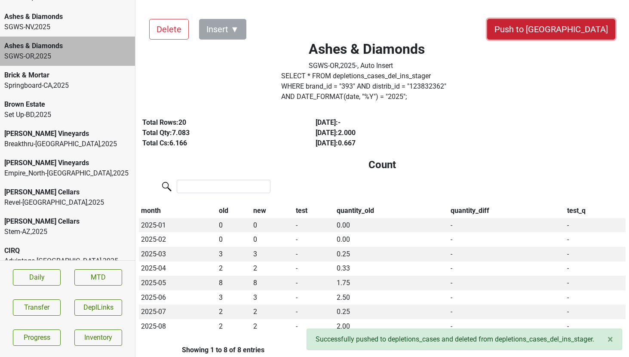
click at [570, 30] on button "Push to [GEOGRAPHIC_DATA]" at bounding box center [551, 29] width 128 height 21
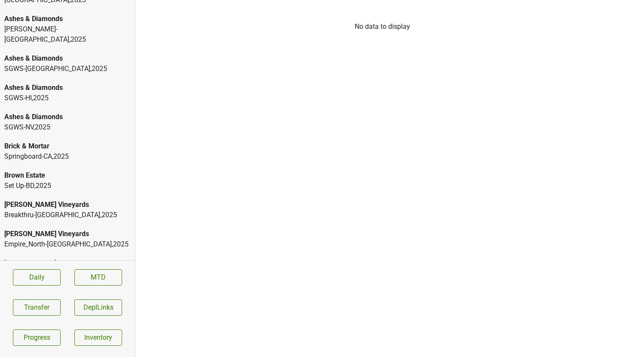
scroll to position [84, 0]
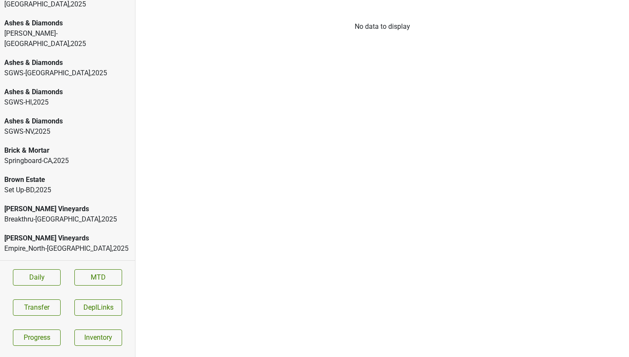
click at [57, 116] on div "Ashes & Diamonds" at bounding box center [67, 121] width 126 height 10
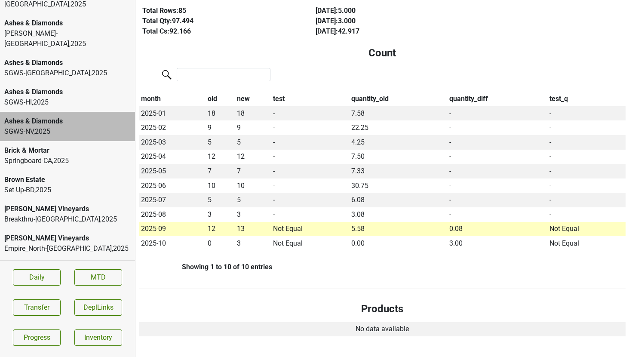
scroll to position [0, 0]
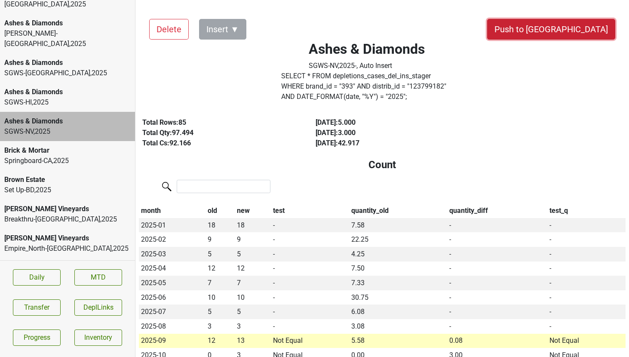
click at [587, 27] on button "Push to [GEOGRAPHIC_DATA]" at bounding box center [551, 29] width 128 height 21
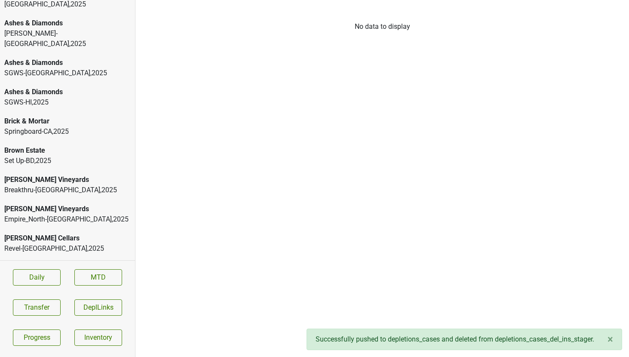
click at [55, 97] on div "SGWS-HI , 2025" at bounding box center [67, 102] width 126 height 10
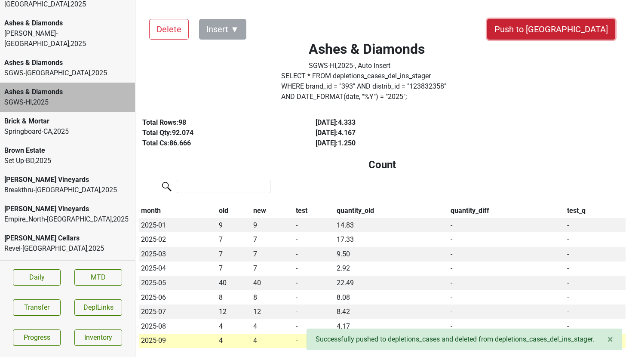
click at [587, 28] on button "Push to [GEOGRAPHIC_DATA]" at bounding box center [551, 29] width 128 height 21
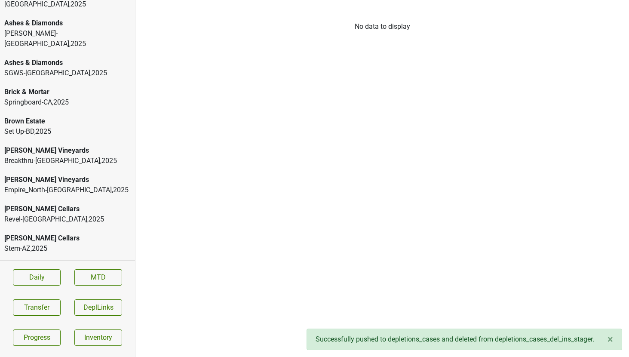
click at [71, 68] on div "SGWS-FL , 2025" at bounding box center [67, 73] width 126 height 10
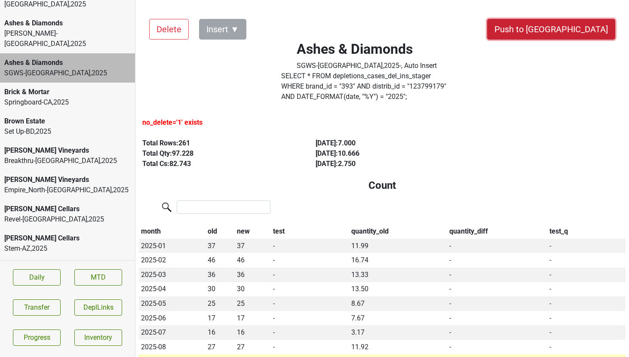
click at [570, 21] on button "Push to [GEOGRAPHIC_DATA]" at bounding box center [551, 29] width 128 height 21
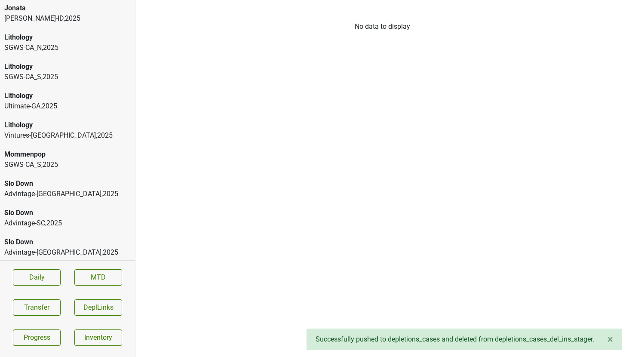
scroll to position [1464, 0]
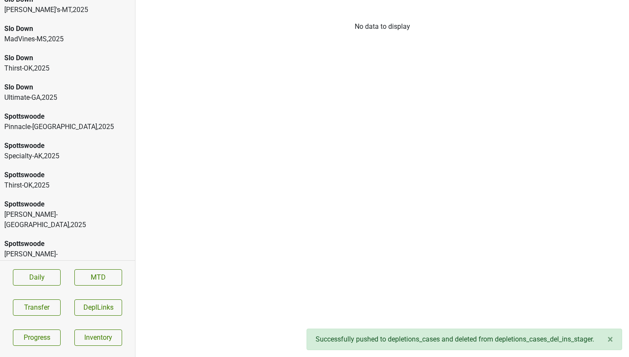
click at [61, 288] on div "AHD-MI , 2025" at bounding box center [67, 293] width 126 height 10
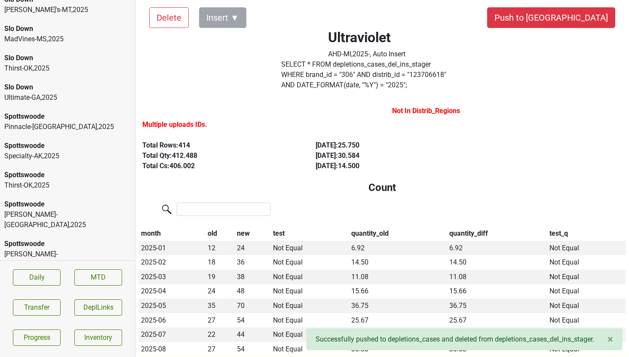
scroll to position [0, 0]
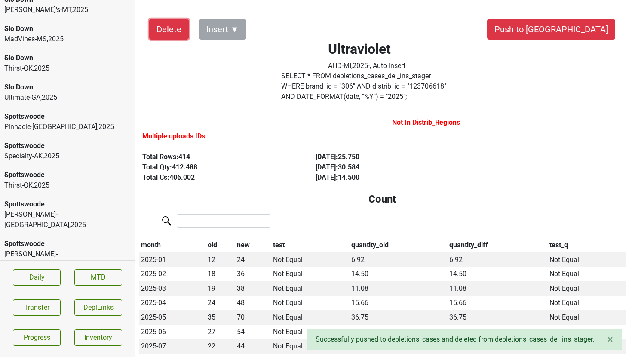
click at [156, 26] on button "Delete" at bounding box center [169, 29] width 40 height 21
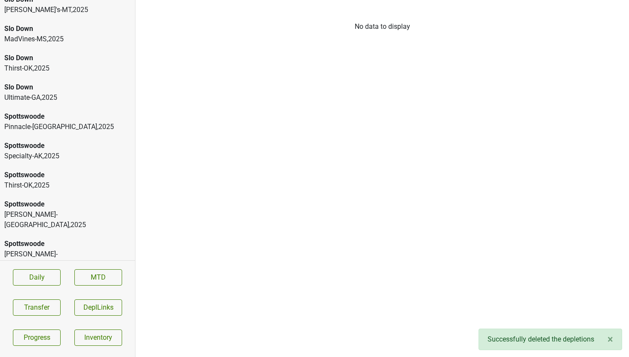
scroll to position [1435, 0]
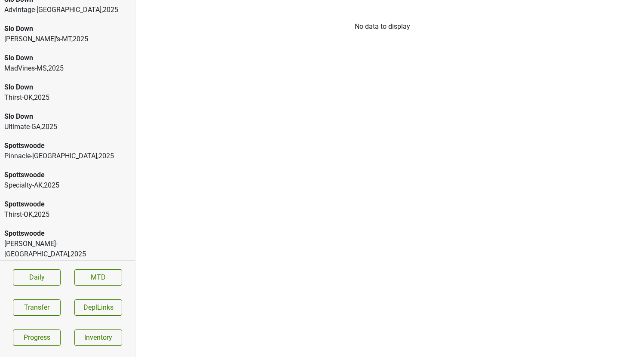
click at [18, 278] on div "Vehrs-WA , 2025" at bounding box center [67, 288] width 126 height 21
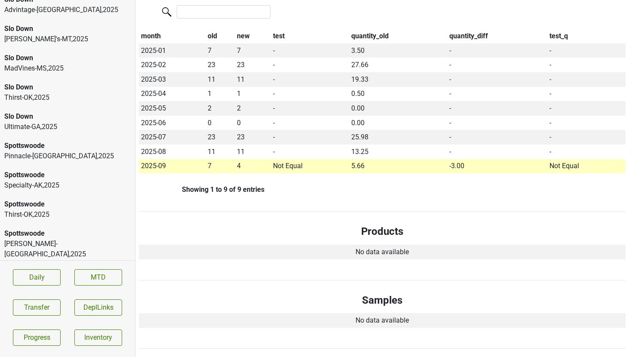
scroll to position [199, 0]
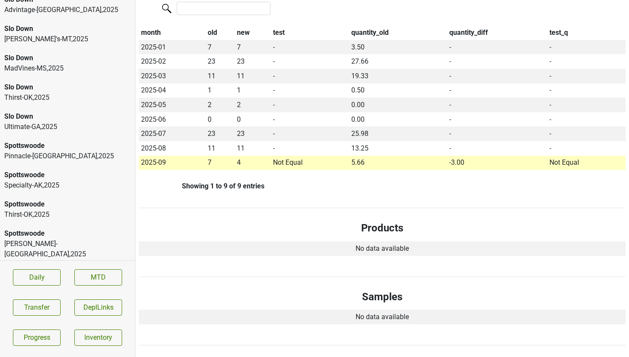
click at [73, 239] on div "Tryon-NC , 2025" at bounding box center [67, 249] width 126 height 21
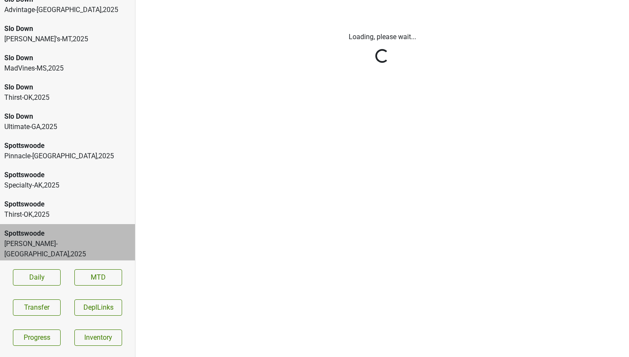
scroll to position [0, 0]
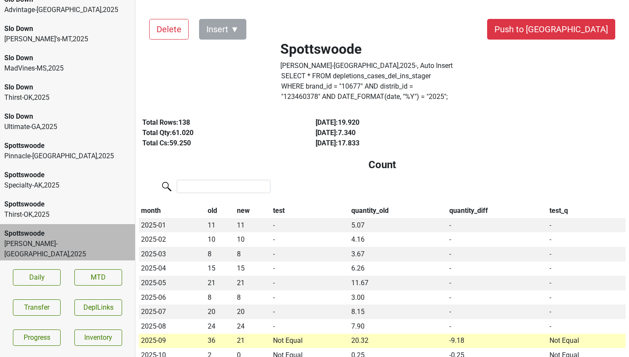
click at [53, 165] on div "Spottswoode Specialty-AK , 2025" at bounding box center [67, 179] width 135 height 29
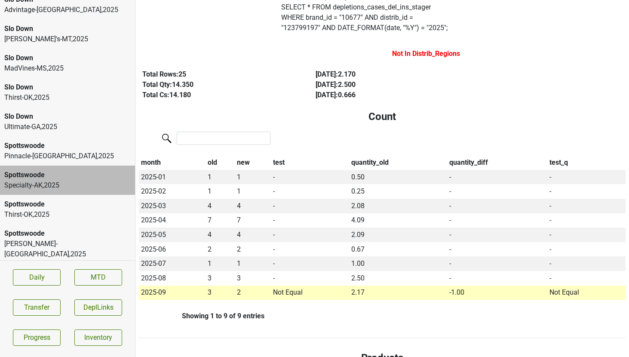
scroll to position [70, 0]
click at [81, 141] on div "Spottswoode" at bounding box center [67, 146] width 126 height 10
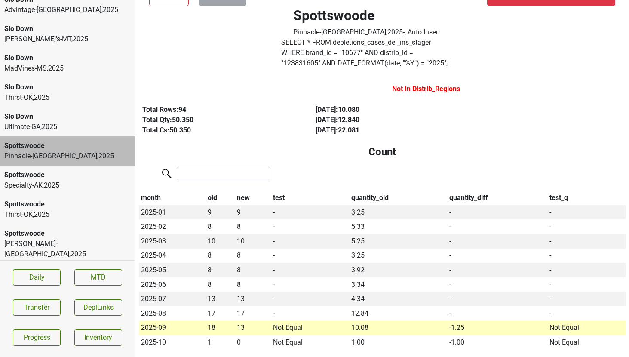
scroll to position [0, 0]
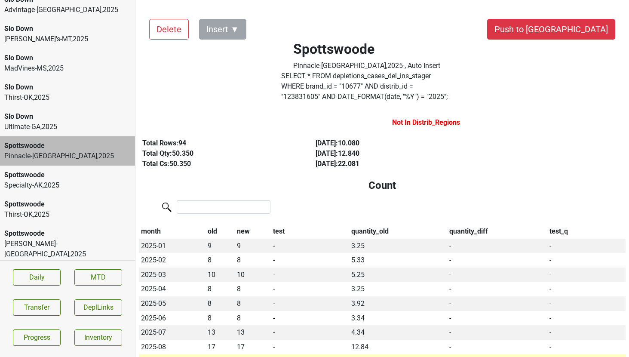
click at [60, 111] on div "Slo Down" at bounding box center [67, 116] width 126 height 10
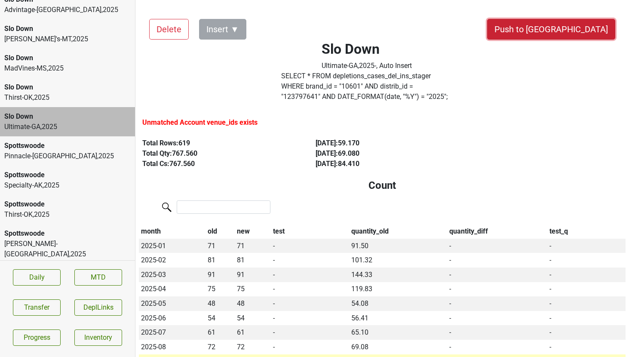
click at [575, 33] on button "Push to [GEOGRAPHIC_DATA]" at bounding box center [551, 29] width 128 height 21
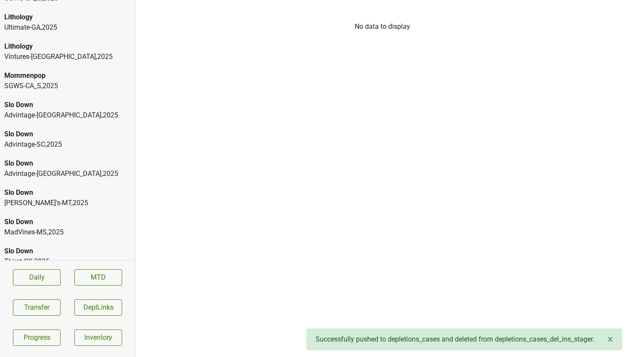
scroll to position [1266, 0]
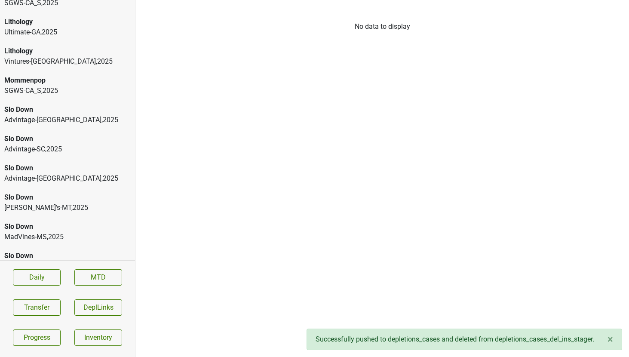
click at [64, 115] on div "Advintage-NC , 2025" at bounding box center [67, 120] width 126 height 10
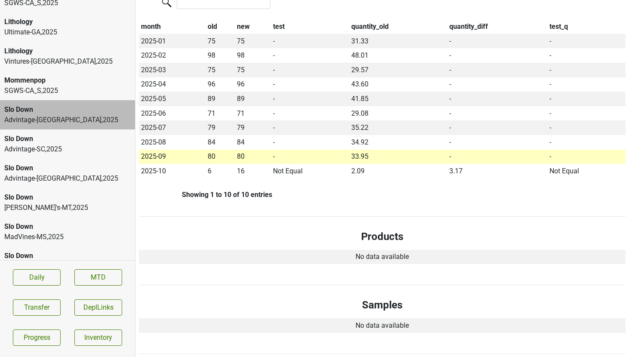
scroll to position [0, 0]
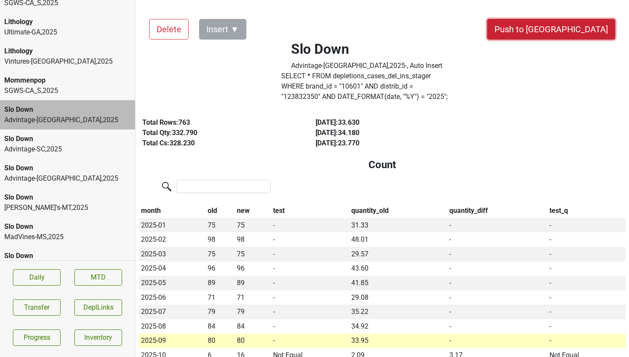
click at [581, 32] on button "Push to [GEOGRAPHIC_DATA]" at bounding box center [551, 29] width 128 height 21
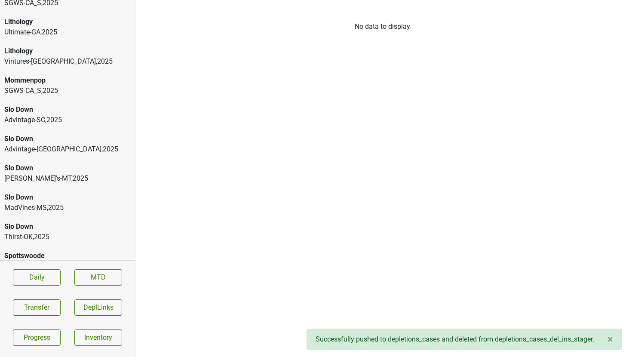
click at [81, 115] on div "Advintage-SC , 2025" at bounding box center [67, 120] width 126 height 10
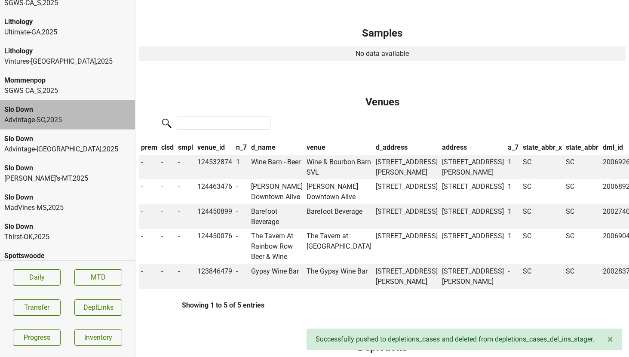
scroll to position [456, 0]
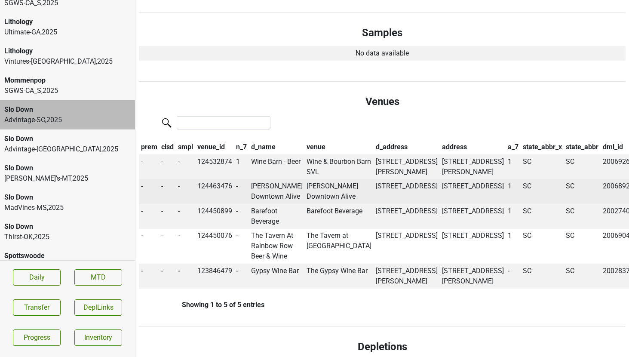
click at [291, 204] on td "Conway Downtown Alive" at bounding box center [277, 191] width 56 height 25
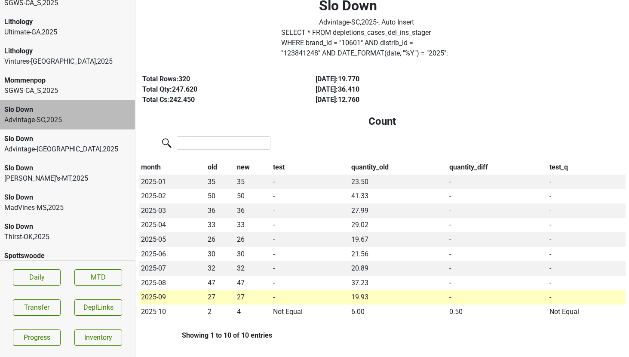
scroll to position [0, 0]
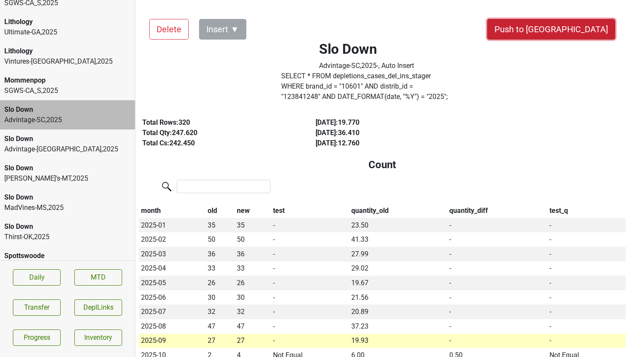
click at [588, 31] on button "Push to [GEOGRAPHIC_DATA]" at bounding box center [551, 29] width 128 height 21
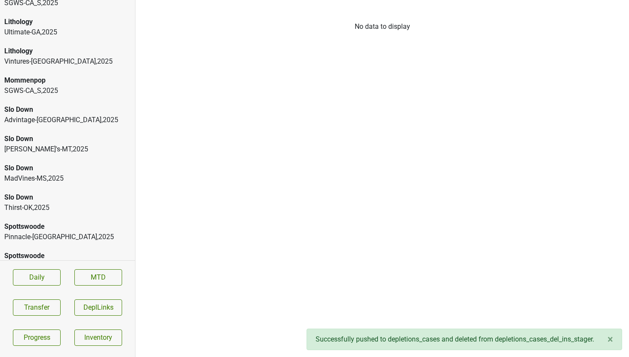
click at [89, 100] on div "Slo Down Advintage-TN , 2025" at bounding box center [67, 114] width 135 height 29
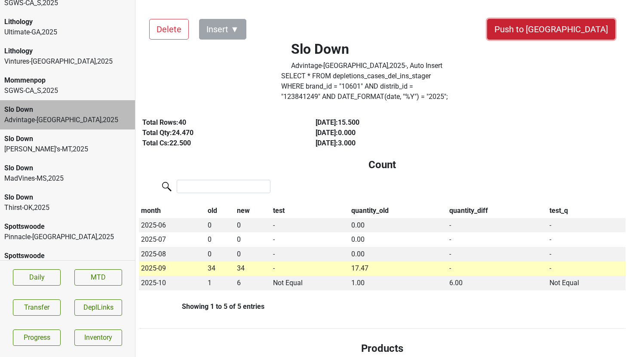
click at [584, 31] on button "Push to [GEOGRAPHIC_DATA]" at bounding box center [551, 29] width 128 height 21
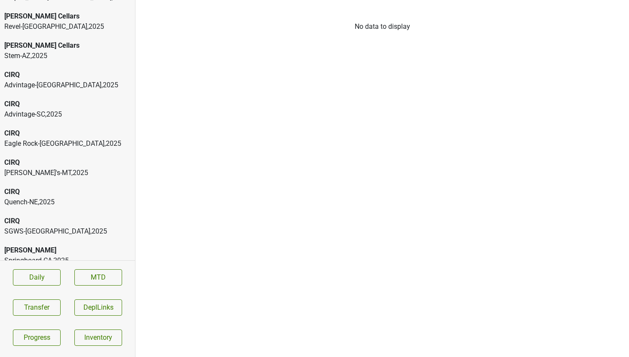
scroll to position [246, 0]
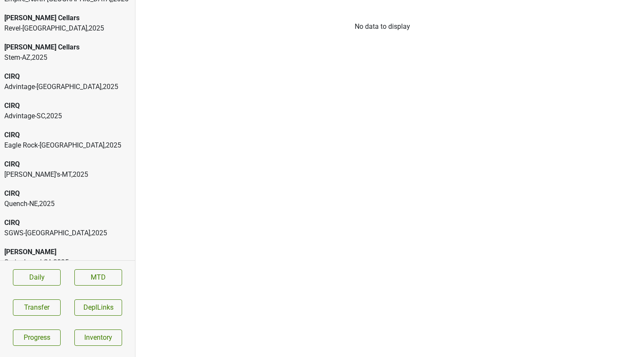
click at [61, 111] on div "Advintage-SC , 2025" at bounding box center [67, 116] width 126 height 10
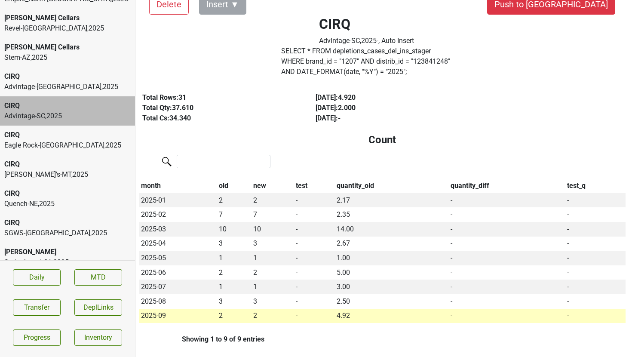
scroll to position [0, 0]
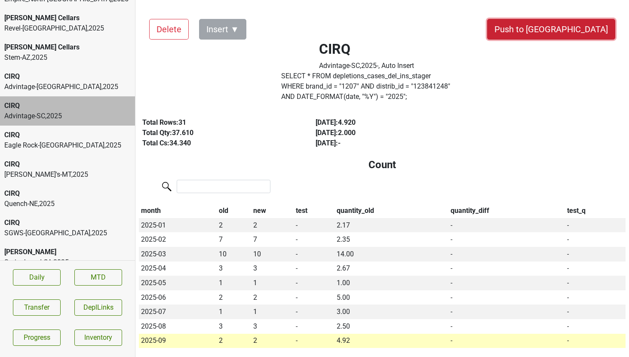
click at [571, 34] on button "Push to [GEOGRAPHIC_DATA]" at bounding box center [551, 29] width 128 height 21
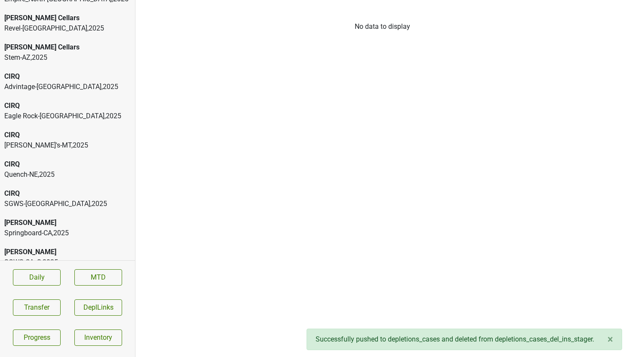
click at [80, 82] on div "Advintage-NC , 2025" at bounding box center [67, 87] width 126 height 10
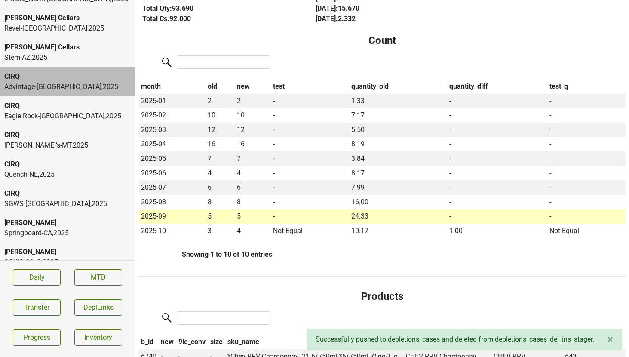
scroll to position [126, 0]
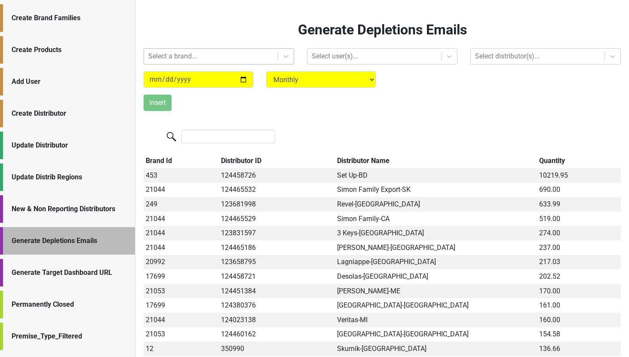
click at [193, 55] on div at bounding box center [210, 56] width 125 height 12
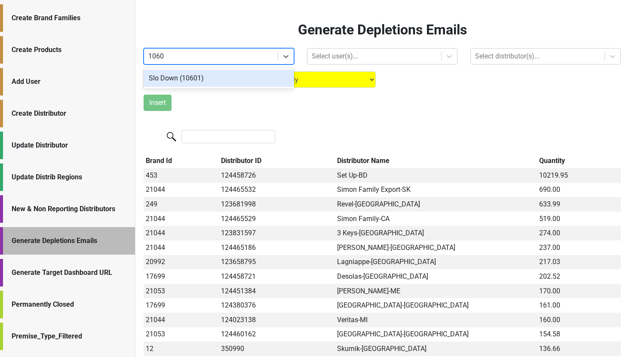
type input "10601"
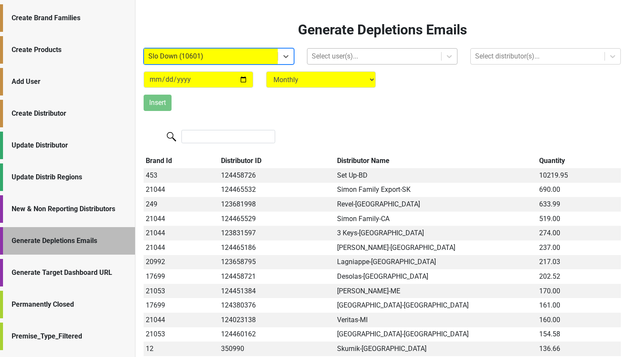
click at [318, 61] on div at bounding box center [374, 56] width 125 height 12
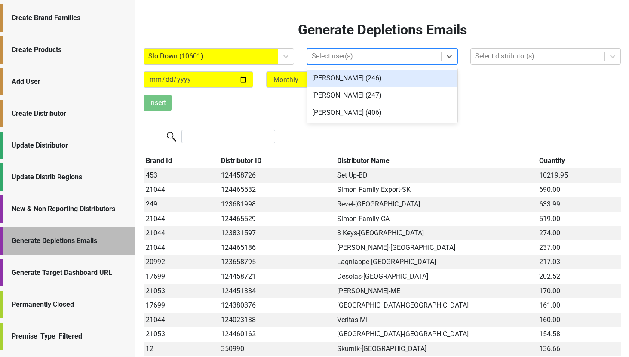
click at [323, 76] on div "Betsy Bolling (246)" at bounding box center [382, 78] width 150 height 17
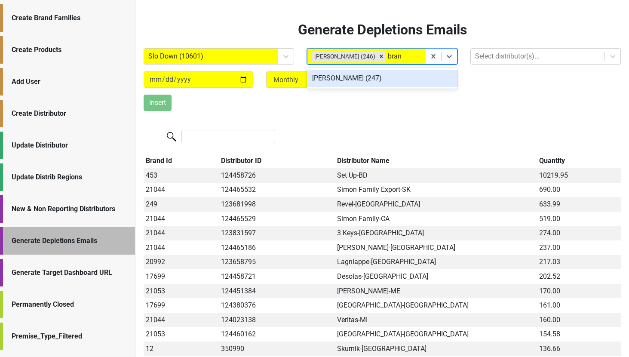
type input "brand"
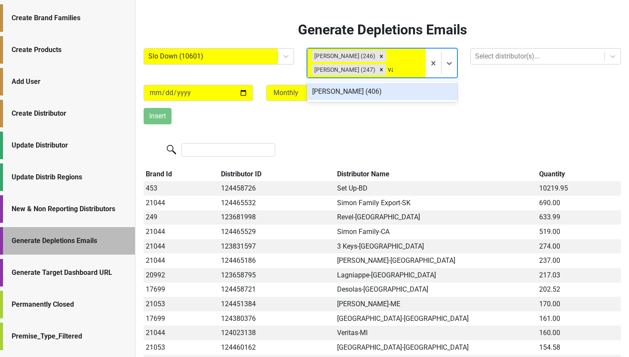
type input "val"
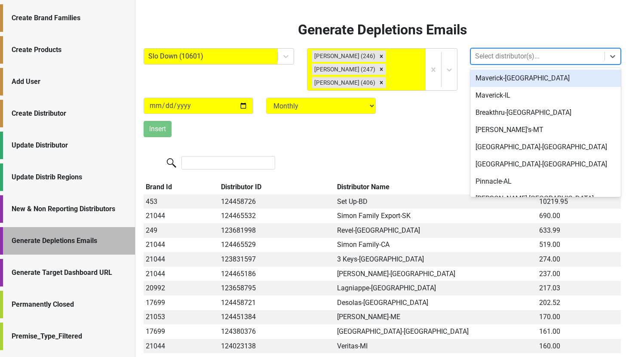
click at [505, 58] on div at bounding box center [537, 56] width 125 height 12
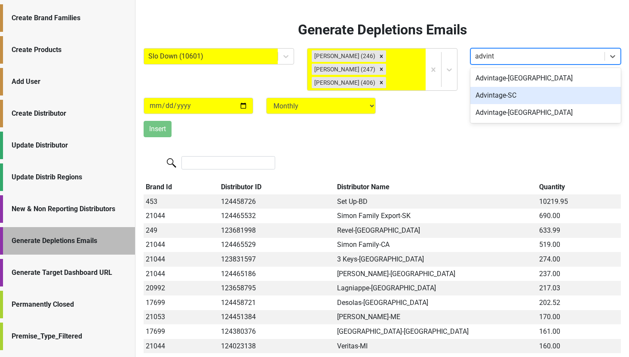
type input "advint"
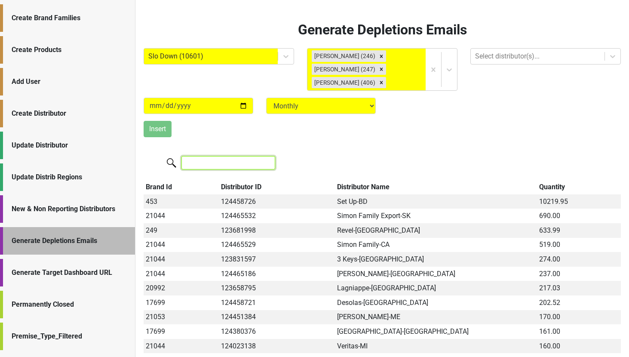
click at [221, 158] on input "search" at bounding box center [228, 162] width 94 height 13
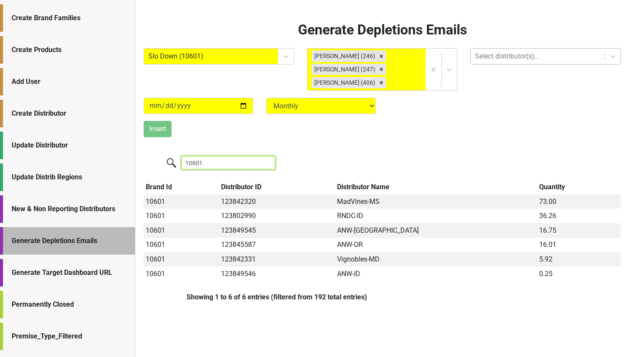
type input "10601"
click at [507, 57] on div at bounding box center [537, 56] width 125 height 12
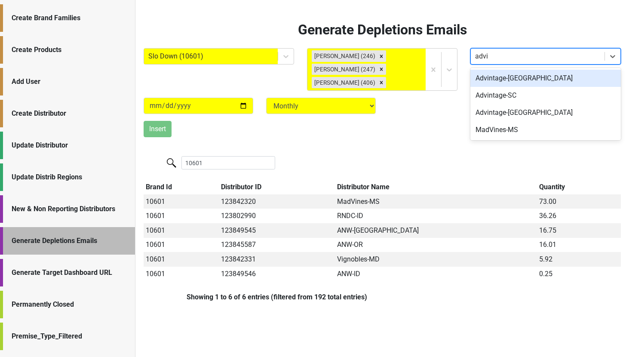
type input "advint"
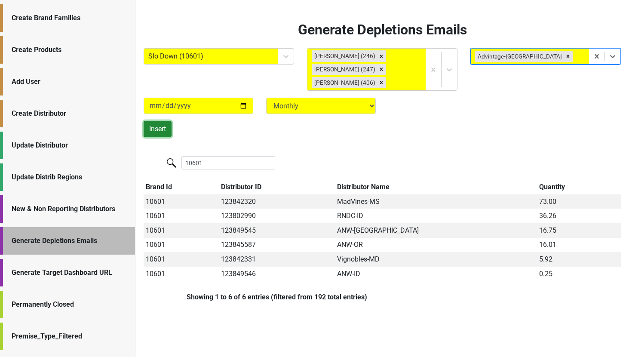
click at [159, 136] on button "Insert" at bounding box center [158, 129] width 28 height 16
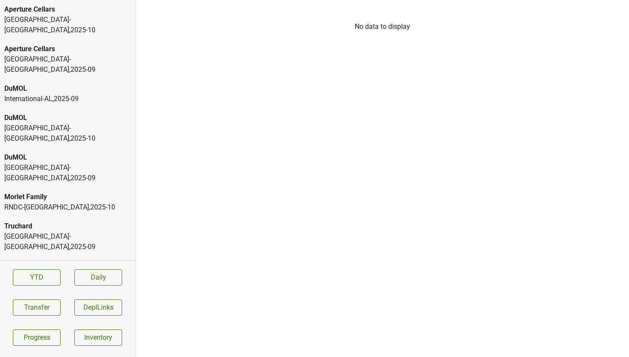
click at [104, 79] on div "DuMOL International-AL , 2025 - 09" at bounding box center [67, 93] width 135 height 29
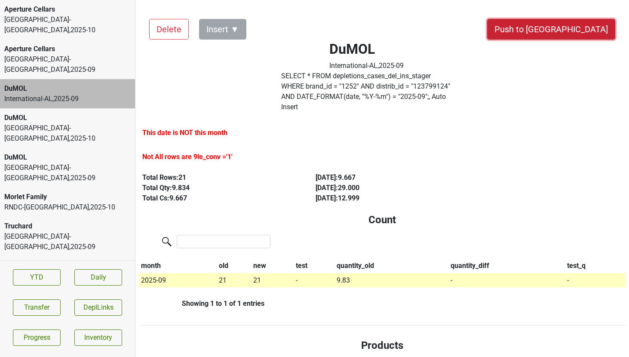
click at [568, 31] on button "Push to [GEOGRAPHIC_DATA]" at bounding box center [551, 29] width 128 height 21
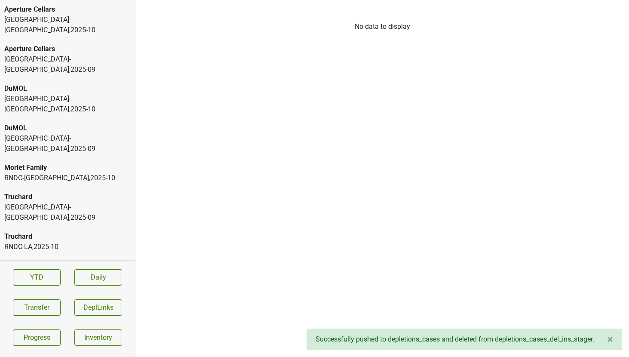
click at [63, 242] on div "RNDC-LA , 2025 - 10" at bounding box center [67, 247] width 126 height 10
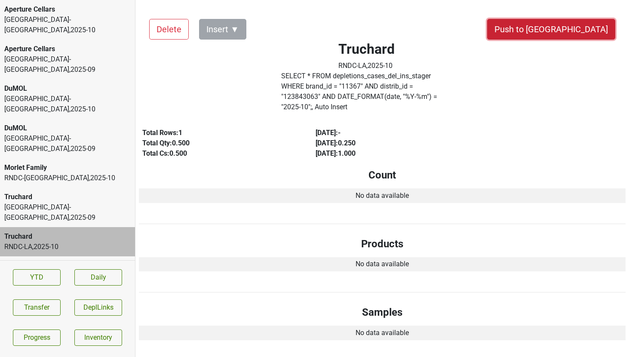
click at [578, 29] on button "Push to [GEOGRAPHIC_DATA]" at bounding box center [551, 29] width 128 height 21
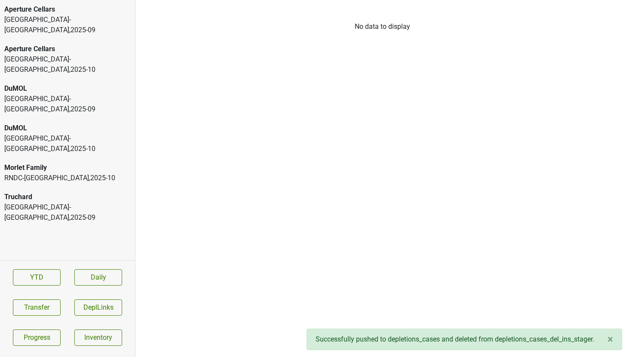
click at [99, 173] on div "RNDC-[GEOGRAPHIC_DATA] , 2025 - 10" at bounding box center [67, 178] width 126 height 10
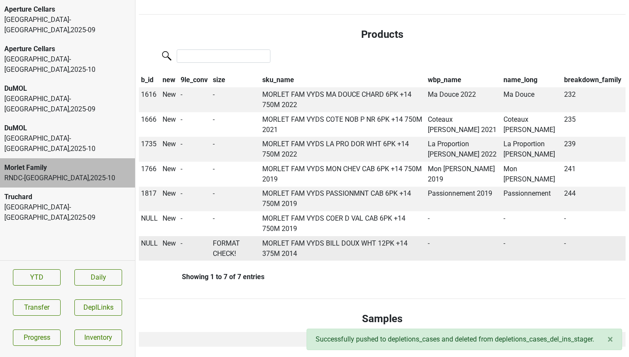
scroll to position [232, 0]
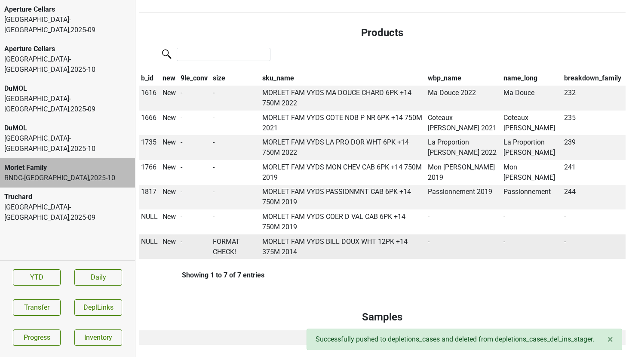
click at [150, 237] on span "NULL" at bounding box center [149, 241] width 17 height 8
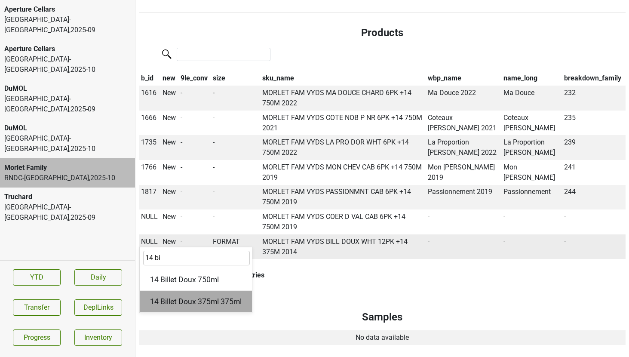
type input "14 bi"
click at [216, 291] on div "14 Billet Doux 375ml 375ml" at bounding box center [196, 302] width 112 height 22
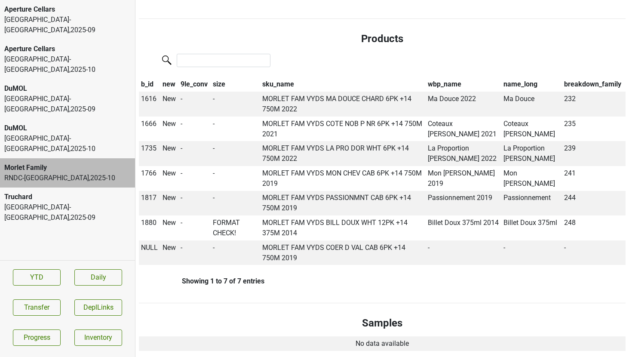
scroll to position [237, 0]
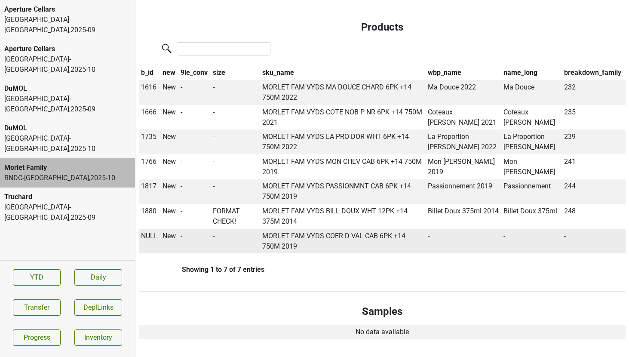
click at [150, 232] on span "NULL" at bounding box center [149, 236] width 17 height 8
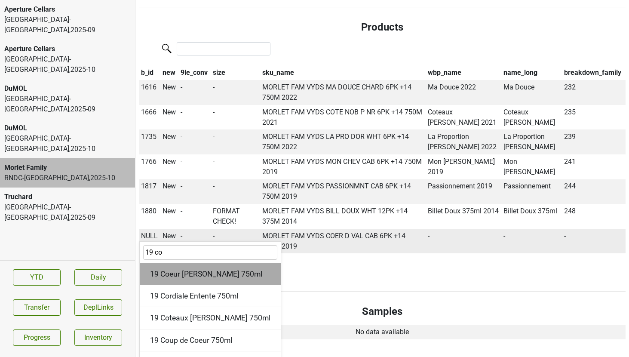
type input "19 co"
click at [180, 263] on div "19 Coeur [PERSON_NAME] 750ml" at bounding box center [210, 274] width 141 height 22
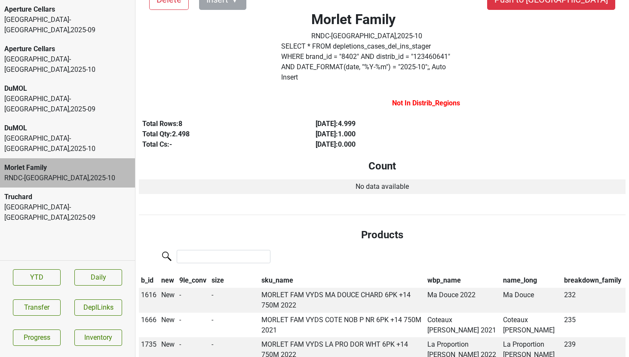
scroll to position [0, 0]
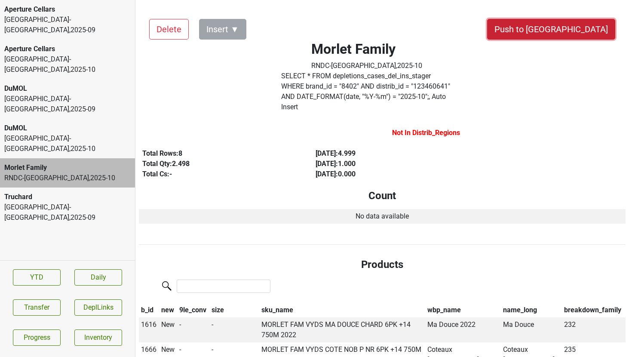
click at [574, 33] on button "Push to [GEOGRAPHIC_DATA]" at bounding box center [551, 29] width 128 height 21
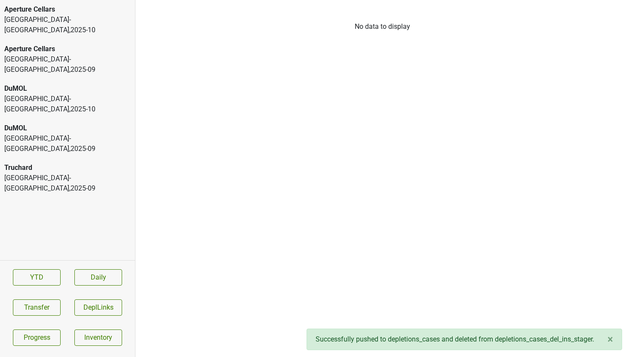
click at [80, 54] on div "[GEOGRAPHIC_DATA]-[GEOGRAPHIC_DATA] , 2025 - 09" at bounding box center [67, 64] width 126 height 21
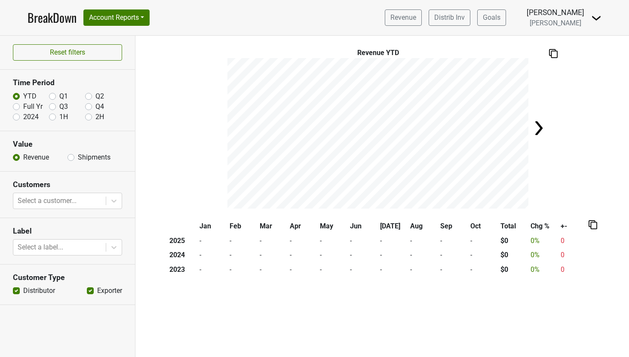
click at [594, 18] on img at bounding box center [596, 18] width 10 height 10
click at [569, 49] on link "Logout" at bounding box center [567, 49] width 68 height 14
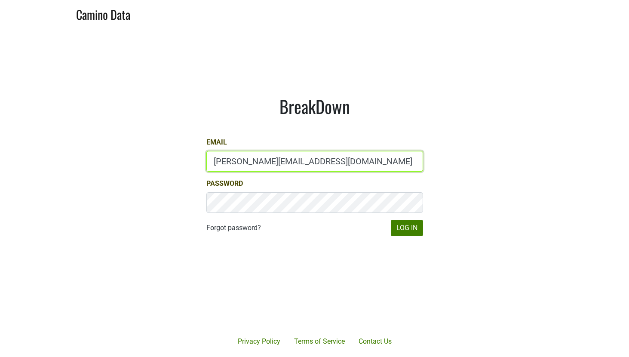
click at [239, 163] on input "[PERSON_NAME][EMAIL_ADDRESS][DOMAIN_NAME]" at bounding box center [314, 161] width 217 height 21
type input "[PERSON_NAME][EMAIL_ADDRESS][DOMAIN_NAME]"
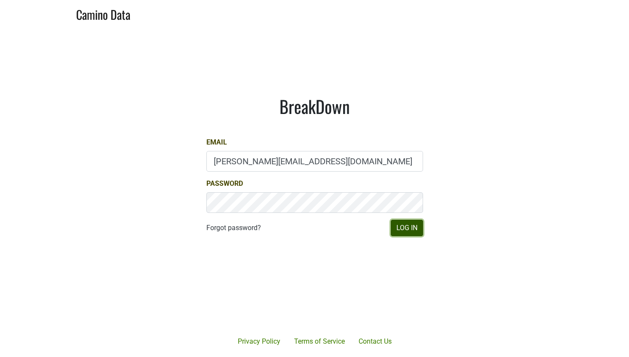
click at [396, 231] on button "Log In" at bounding box center [407, 228] width 32 height 16
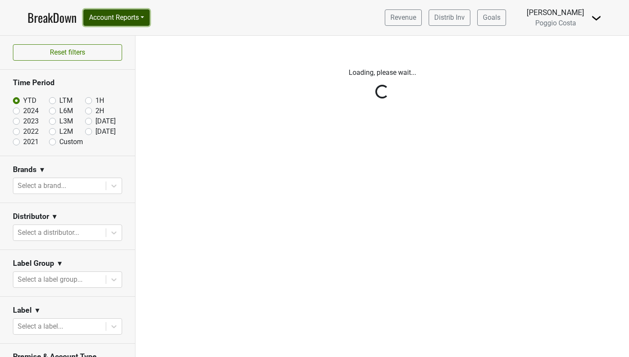
click at [140, 24] on button "Account Reports" at bounding box center [116, 17] width 66 height 16
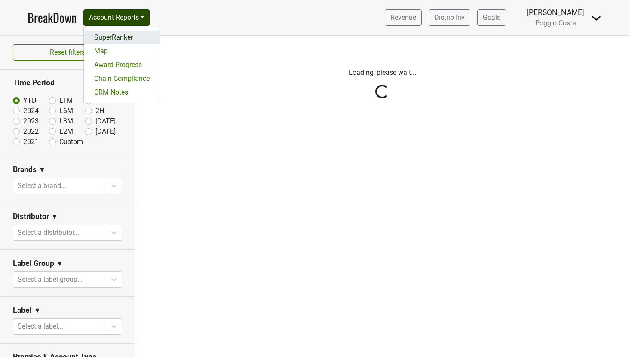
click at [134, 40] on link "SuperRanker" at bounding box center [122, 38] width 76 height 14
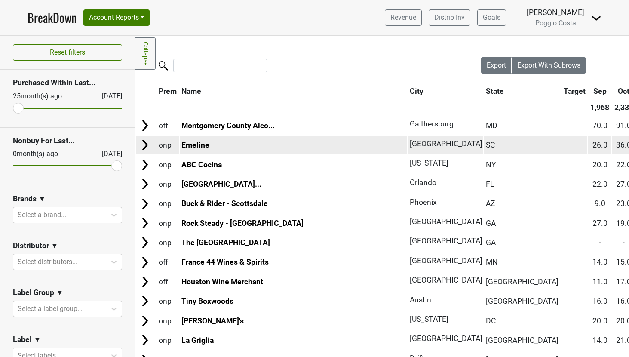
click at [146, 150] on img at bounding box center [144, 144] width 13 height 13
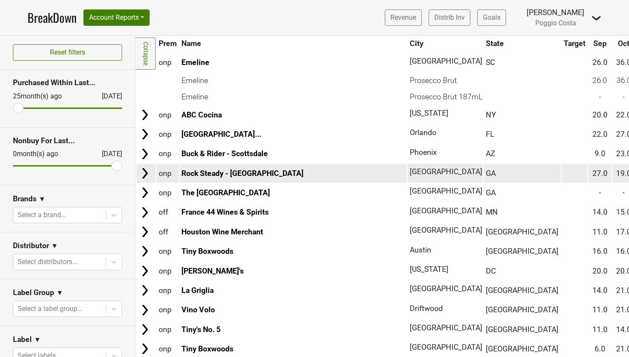
scroll to position [83, 0]
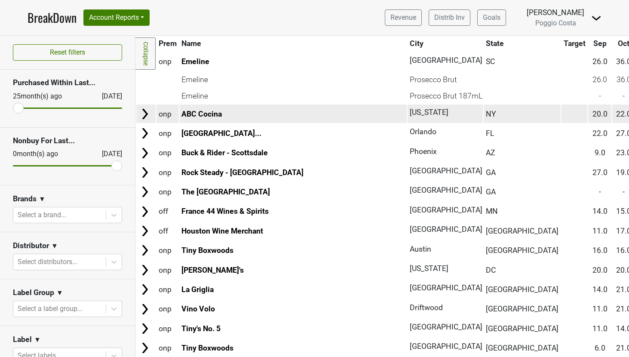
click at [140, 118] on img at bounding box center [144, 113] width 13 height 13
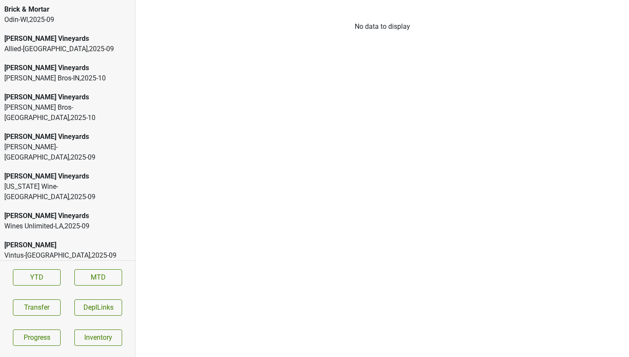
click at [64, 65] on div "[PERSON_NAME] Vineyards" at bounding box center [67, 68] width 126 height 10
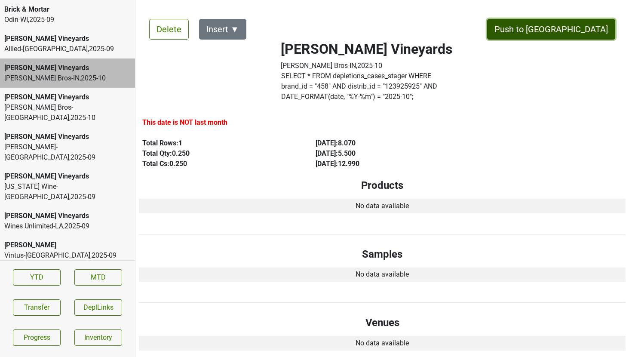
click at [577, 28] on button "Push to [GEOGRAPHIC_DATA]" at bounding box center [551, 29] width 128 height 21
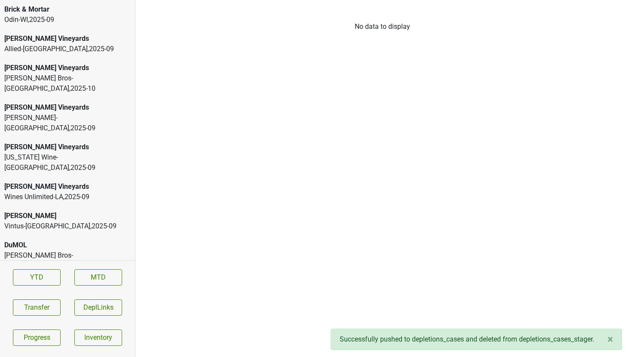
click at [111, 73] on div "[PERSON_NAME] Bros-[GEOGRAPHIC_DATA] , 2025 - 10" at bounding box center [67, 83] width 126 height 21
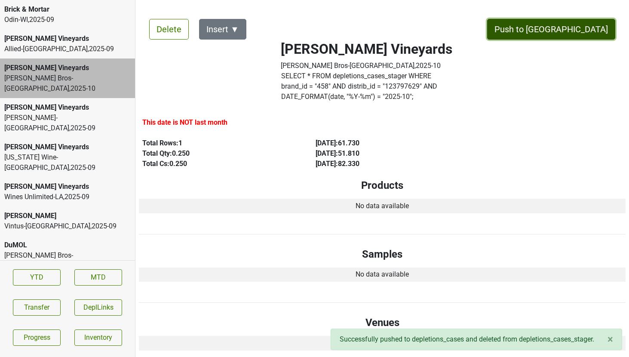
click at [572, 26] on button "Push to [GEOGRAPHIC_DATA]" at bounding box center [551, 29] width 128 height 21
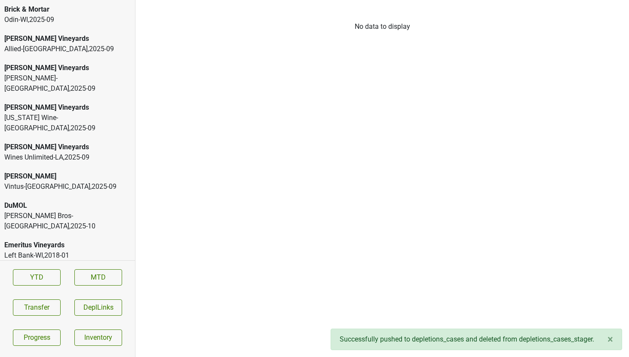
click at [71, 142] on div "[PERSON_NAME] Vineyards" at bounding box center [67, 147] width 126 height 10
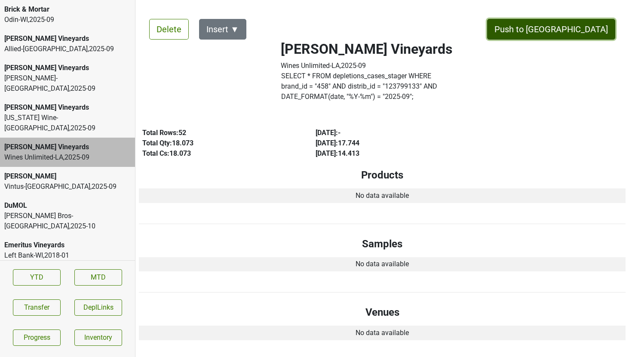
click at [568, 28] on button "Push to [GEOGRAPHIC_DATA]" at bounding box center [551, 29] width 128 height 21
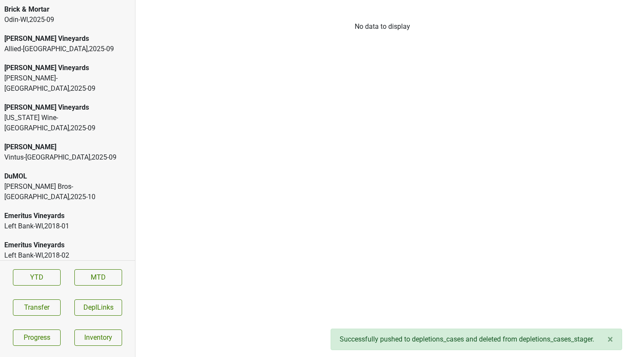
click at [82, 167] on div "DuMOL [PERSON_NAME] Bros-[GEOGRAPHIC_DATA] , 2025 - 10" at bounding box center [67, 187] width 135 height 40
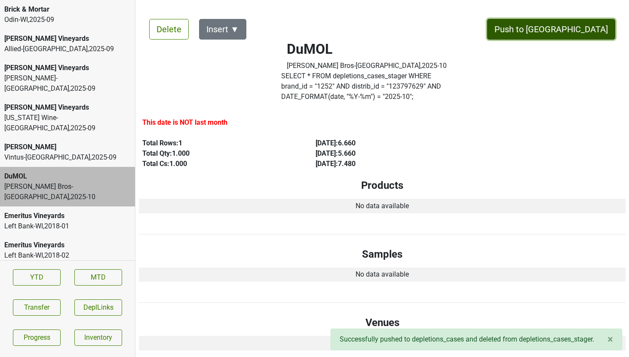
click at [590, 27] on button "Push to [GEOGRAPHIC_DATA]" at bounding box center [551, 29] width 128 height 21
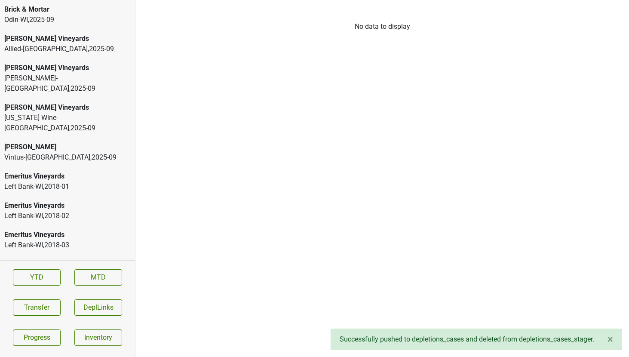
click at [80, 48] on div "Allied-[GEOGRAPHIC_DATA] , 2025 - 09" at bounding box center [67, 49] width 126 height 10
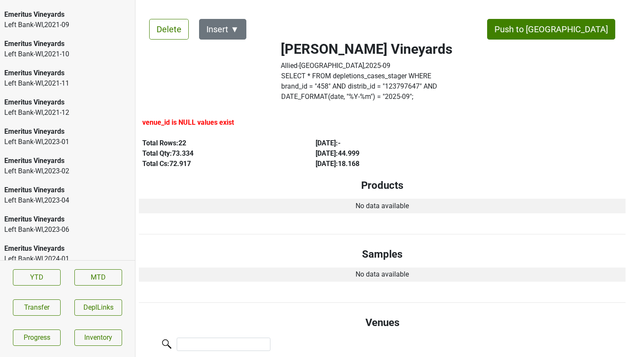
scroll to position [1961, 0]
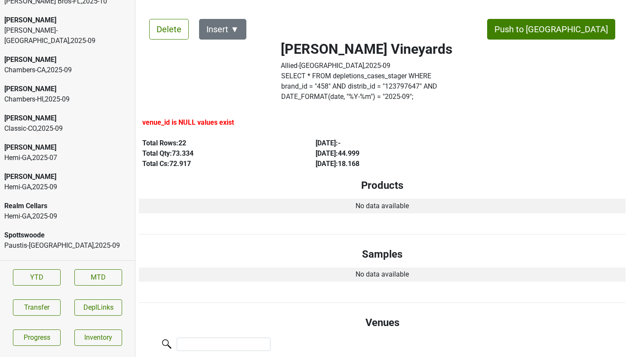
click at [52, 309] on div "SGWS-NM , 2025 - 09" at bounding box center [67, 314] width 126 height 10
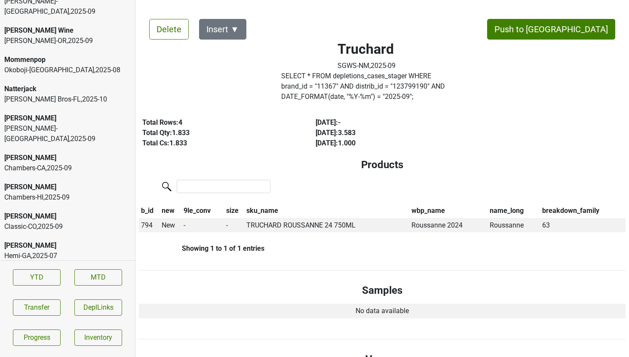
scroll to position [1862, 0]
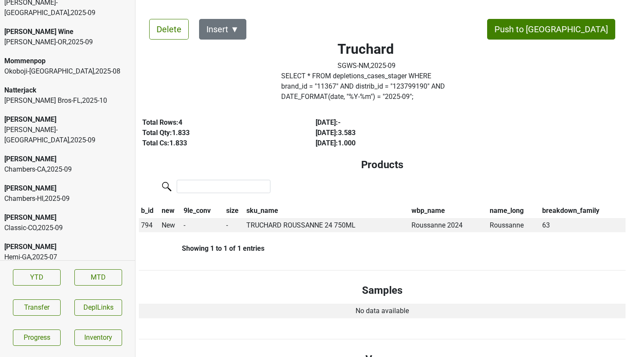
click at [73, 95] on div "[PERSON_NAME] Bros-[GEOGRAPHIC_DATA] , 2025 - 10" at bounding box center [67, 100] width 126 height 10
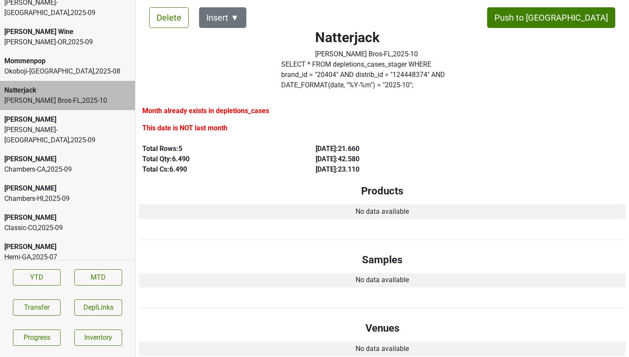
scroll to position [0, 0]
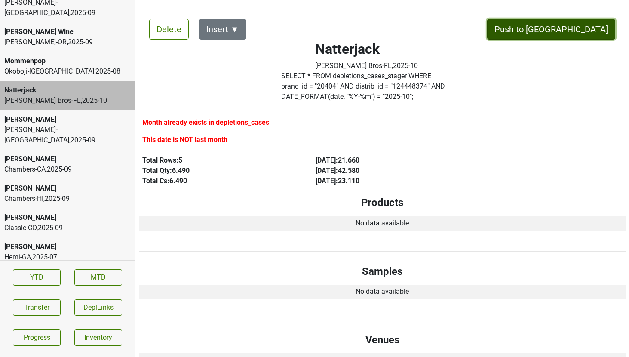
click at [570, 33] on button "Push to [GEOGRAPHIC_DATA]" at bounding box center [551, 29] width 128 height 21
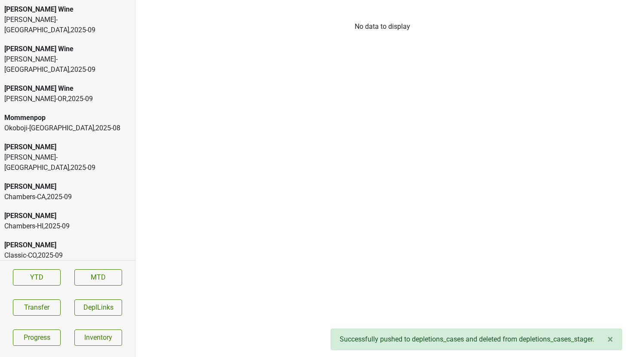
scroll to position [1800, 0]
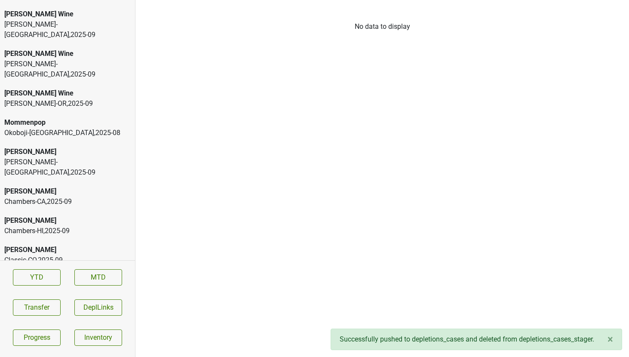
click at [85, 98] on div "[PERSON_NAME]-OR , 2025 - 09" at bounding box center [67, 103] width 126 height 10
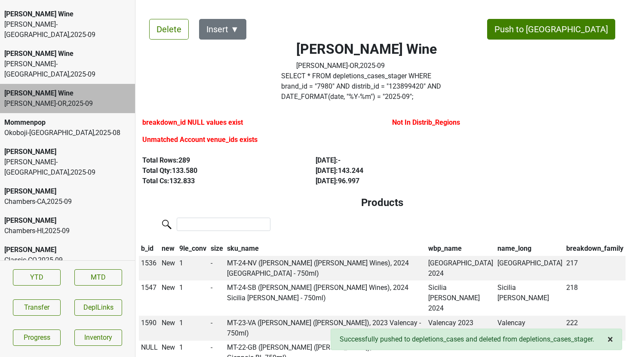
click at [610, 337] on span "×" at bounding box center [610, 339] width 6 height 12
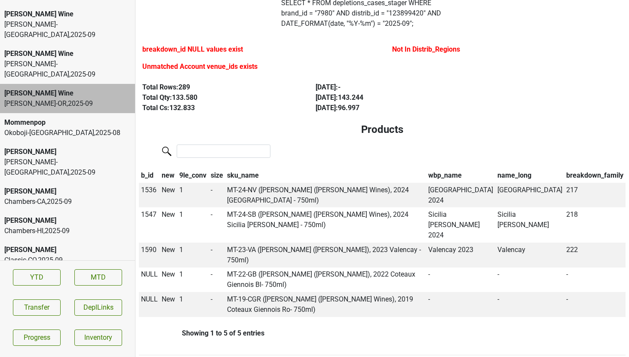
scroll to position [74, 0]
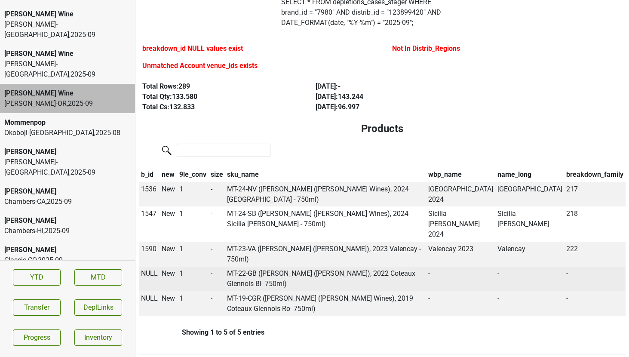
click at [149, 269] on span "NULL" at bounding box center [149, 273] width 17 height 8
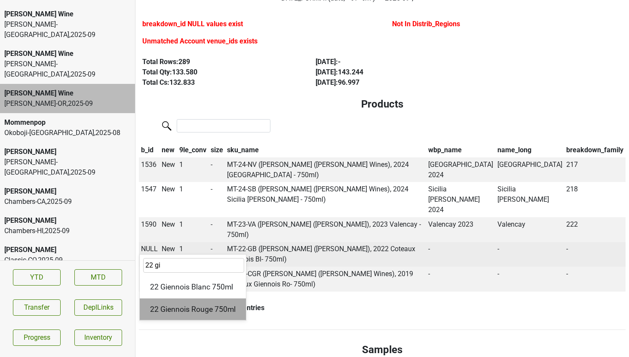
scroll to position [100, 0]
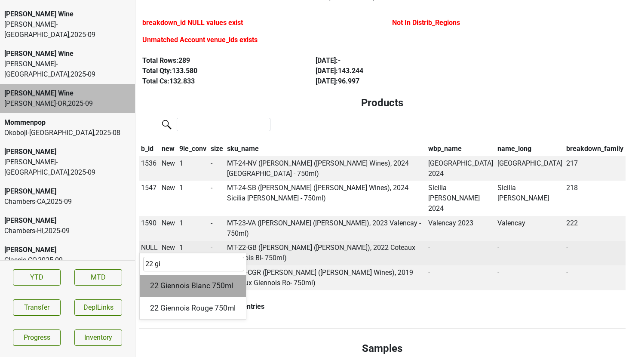
type input "22 gi"
click at [179, 275] on div "22 Giennois Blanc 750ml" at bounding box center [193, 286] width 106 height 22
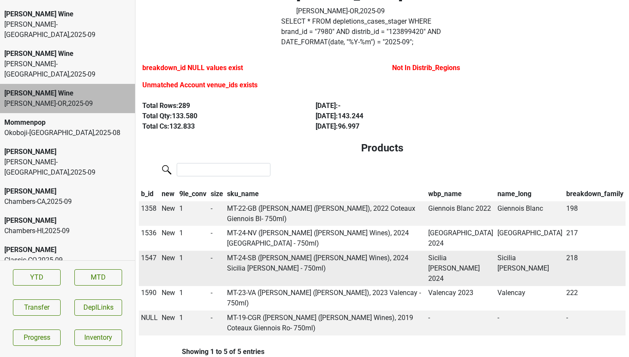
scroll to position [58, 0]
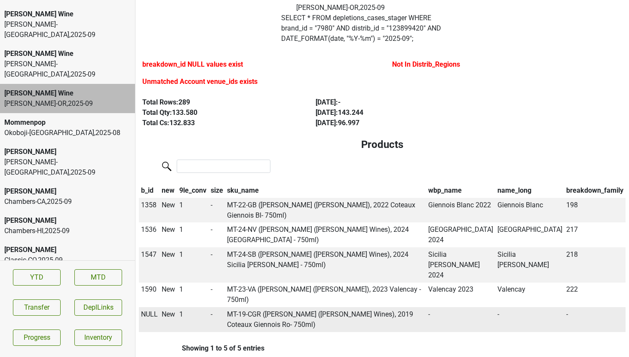
click at [151, 310] on span "NULL" at bounding box center [149, 314] width 17 height 8
type input "19 gi"
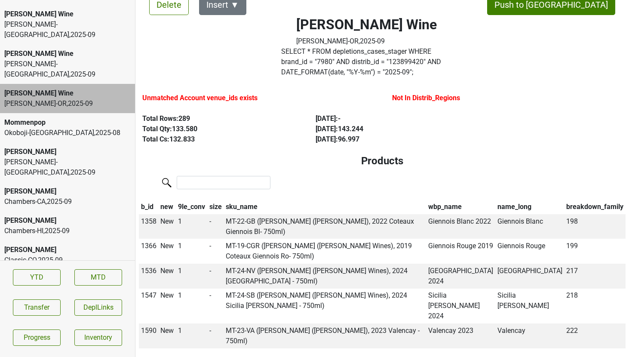
scroll to position [0, 0]
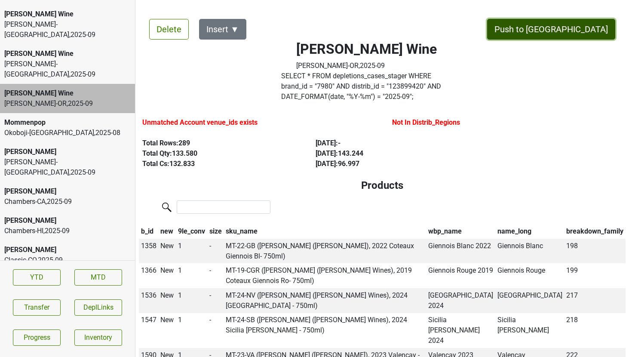
click at [578, 33] on button "Push to [GEOGRAPHIC_DATA]" at bounding box center [551, 29] width 128 height 21
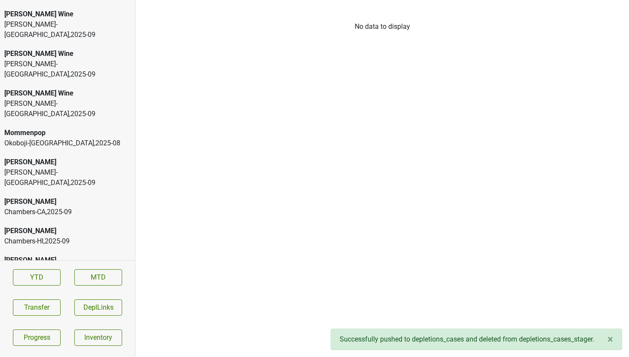
scroll to position [1752, 0]
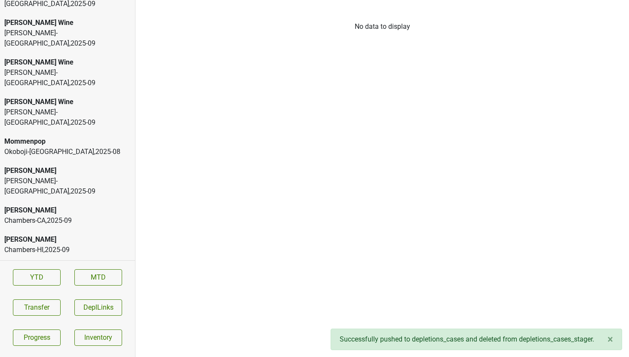
click at [61, 107] on div "[PERSON_NAME]-[GEOGRAPHIC_DATA] , 2025 - 09" at bounding box center [67, 117] width 126 height 21
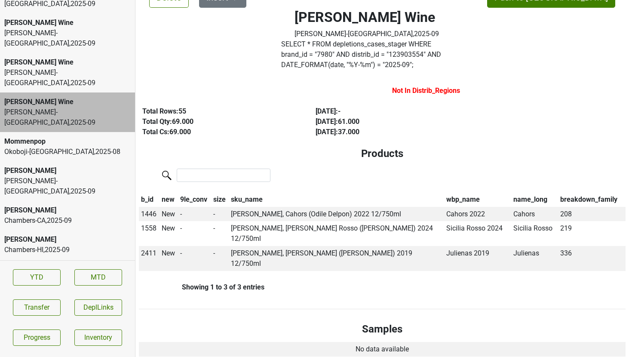
scroll to position [0, 0]
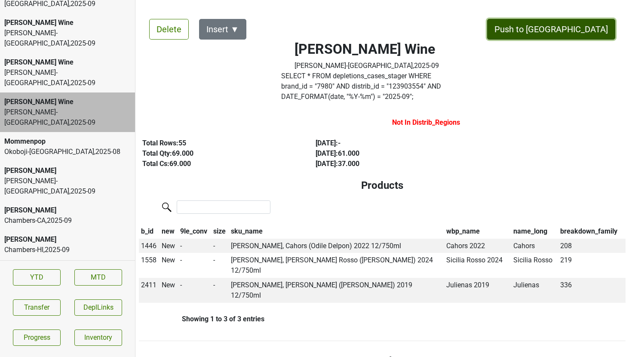
click at [569, 26] on button "Push to [GEOGRAPHIC_DATA]" at bounding box center [551, 29] width 128 height 21
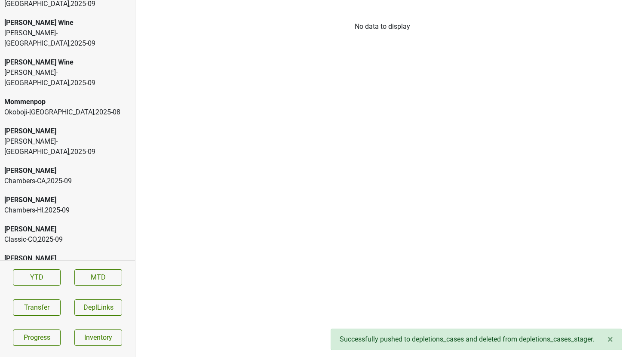
click at [106, 67] on div "[PERSON_NAME]-[GEOGRAPHIC_DATA] , 2025 - 09" at bounding box center [67, 77] width 126 height 21
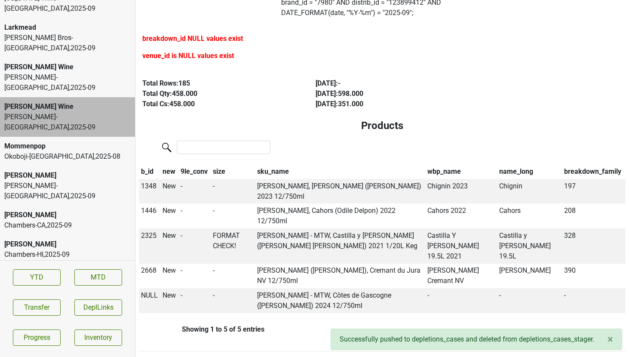
scroll to position [1692, 0]
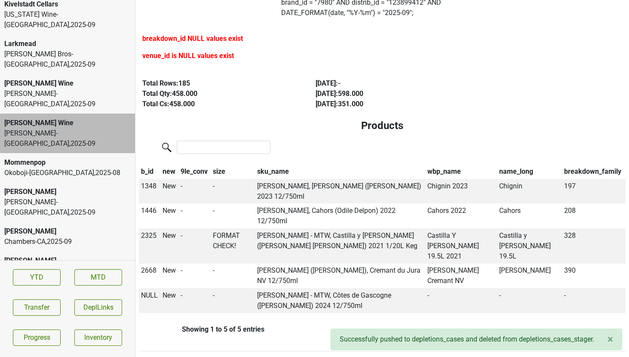
click at [81, 78] on div "[PERSON_NAME] Wine" at bounding box center [67, 83] width 126 height 10
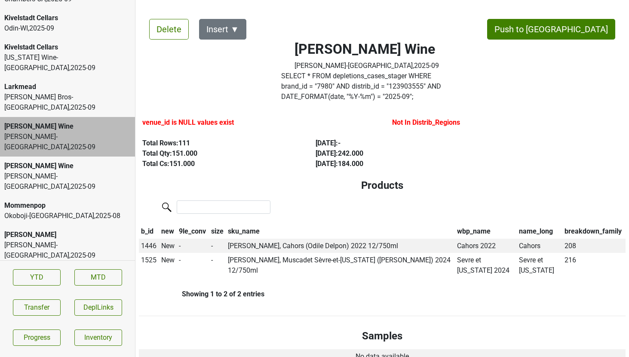
scroll to position [1647, 0]
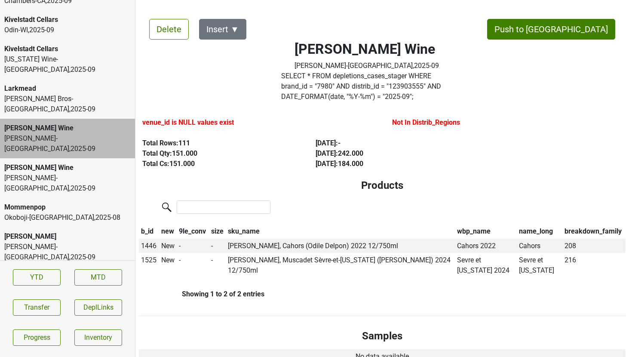
click at [59, 83] on div "Larkmead" at bounding box center [67, 88] width 126 height 10
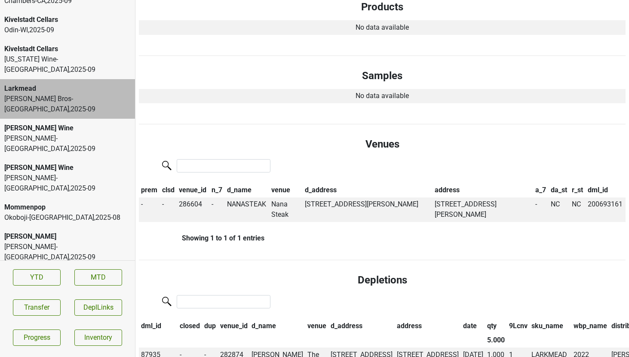
scroll to position [0, 0]
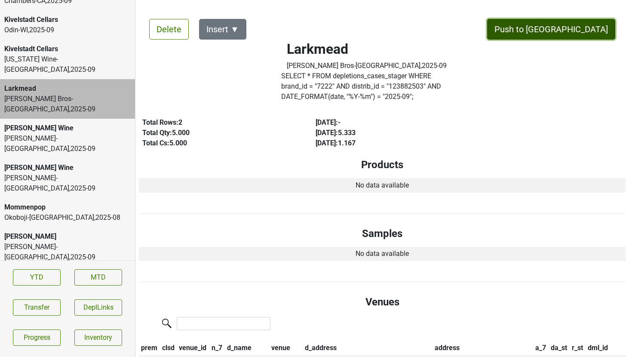
click at [564, 28] on button "Push to [GEOGRAPHIC_DATA]" at bounding box center [551, 29] width 128 height 21
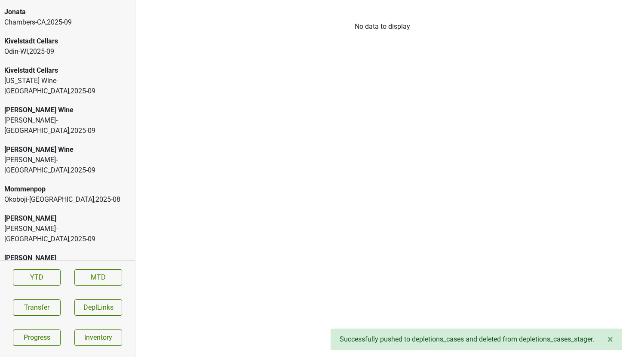
scroll to position [1623, 0]
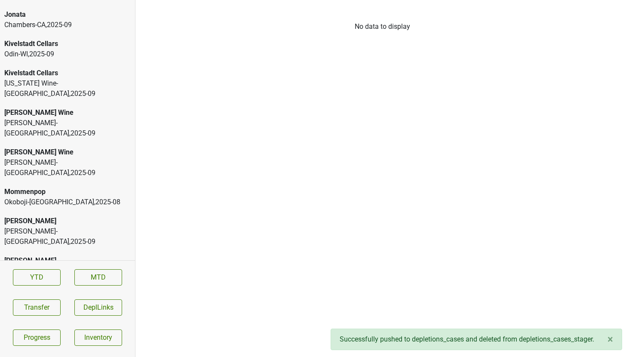
click at [93, 68] on div "Kivelstadt Cellars" at bounding box center [67, 73] width 126 height 10
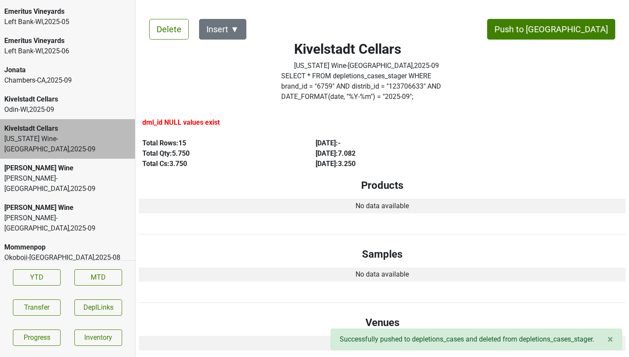
scroll to position [1566, 0]
click at [59, 76] on div "[PERSON_NAME]-[GEOGRAPHIC_DATA] , 2025 - 09" at bounding box center [67, 81] width 126 height 10
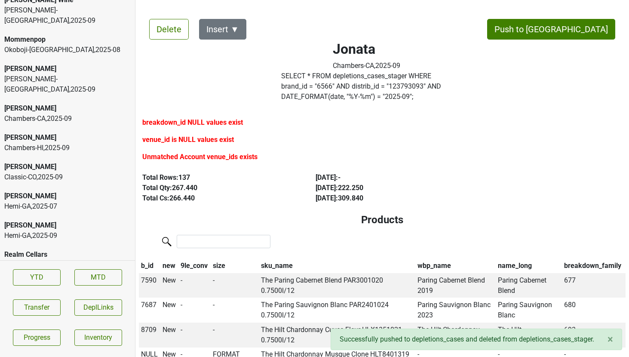
scroll to position [1844, 0]
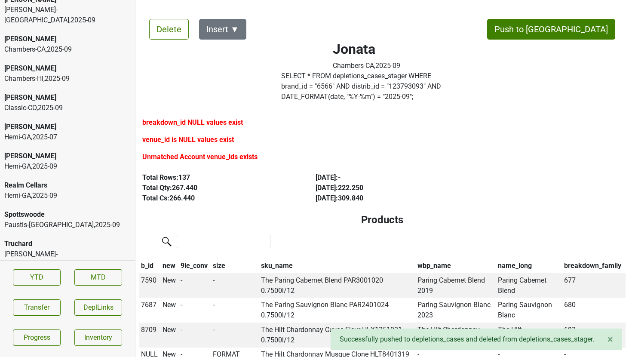
click at [43, 288] on div "SGWS-NM , 2025 - 09" at bounding box center [67, 293] width 126 height 10
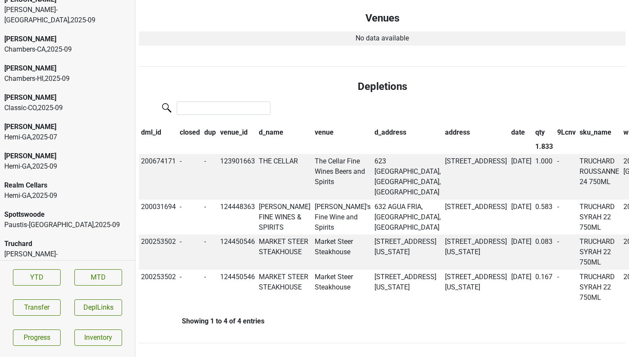
scroll to position [0, 0]
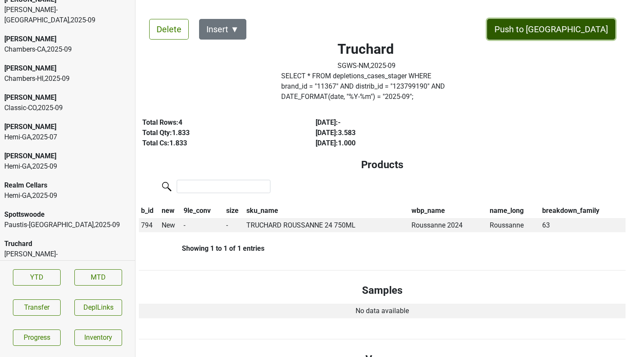
click at [579, 29] on button "Push to [GEOGRAPHIC_DATA]" at bounding box center [551, 29] width 128 height 21
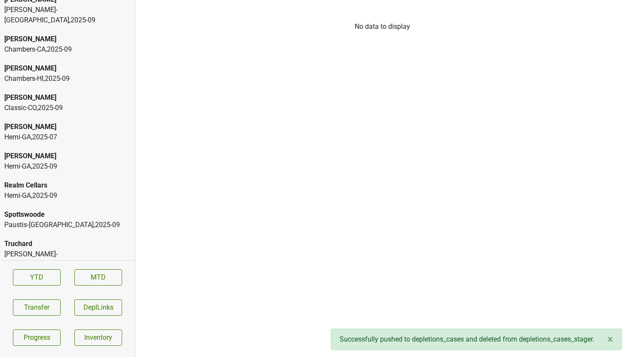
scroll to position [1815, 0]
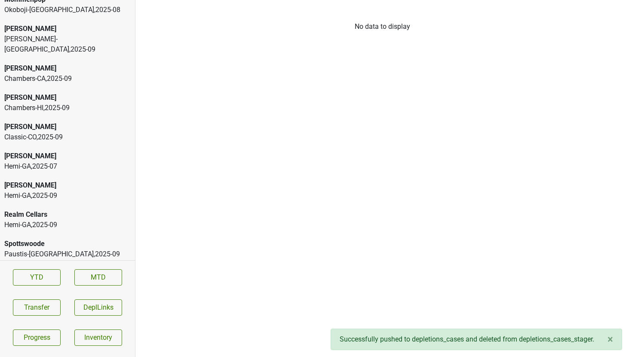
click at [65, 239] on div "Spottswoode" at bounding box center [67, 244] width 126 height 10
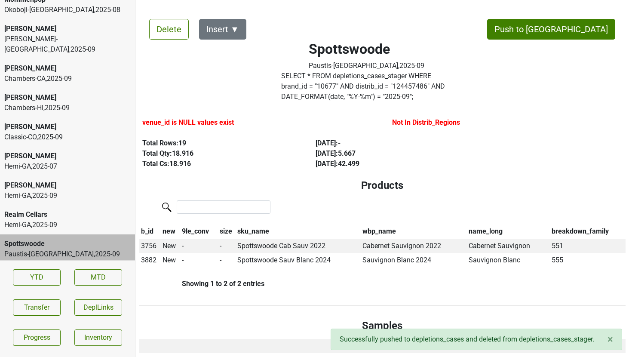
click at [76, 209] on div "Realm Cellars" at bounding box center [67, 214] width 126 height 10
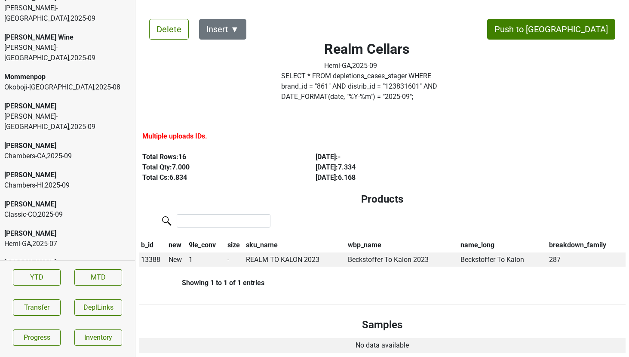
scroll to position [1736, 0]
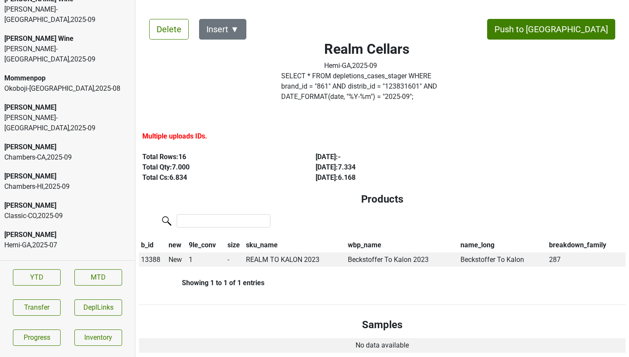
click at [71, 167] on div "[PERSON_NAME] [PERSON_NAME]-HI , 2025 - 09" at bounding box center [67, 181] width 135 height 29
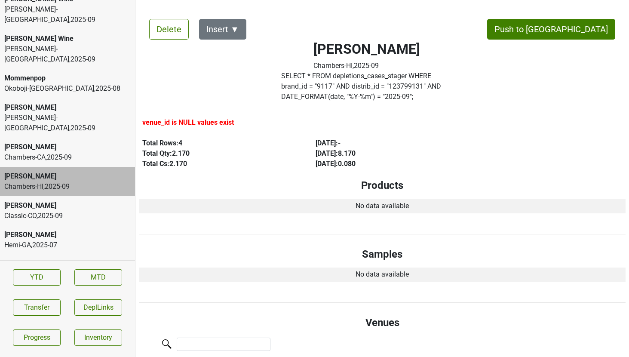
click at [61, 138] on div "[PERSON_NAME] [PERSON_NAME]-[GEOGRAPHIC_DATA] , 2025 - 09" at bounding box center [67, 152] width 135 height 29
